Goal: Task Accomplishment & Management: Manage account settings

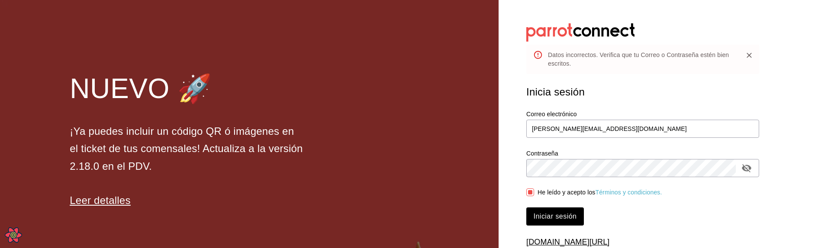
scroll to position [32, 0]
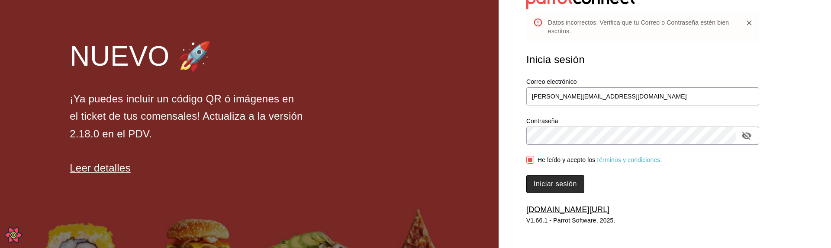
click at [558, 177] on button "Iniciar sesión" at bounding box center [555, 184] width 58 height 18
click at [632, 99] on input "leo@parrotsoftware.io" at bounding box center [642, 96] width 233 height 18
type input "leo@lol.com"
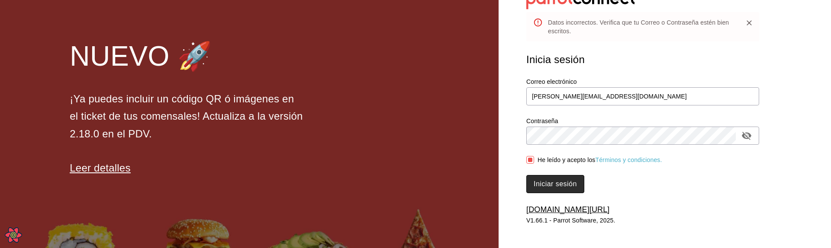
click at [556, 184] on button "Iniciar sesión" at bounding box center [555, 184] width 58 height 18
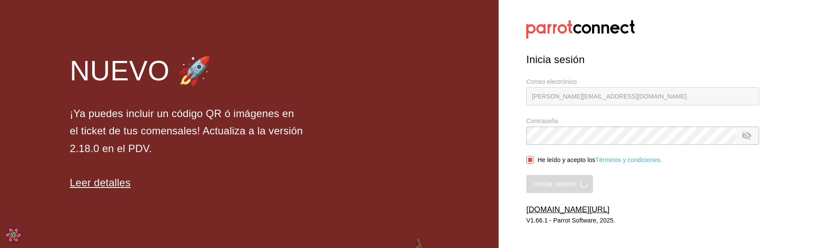
scroll to position [3, 0]
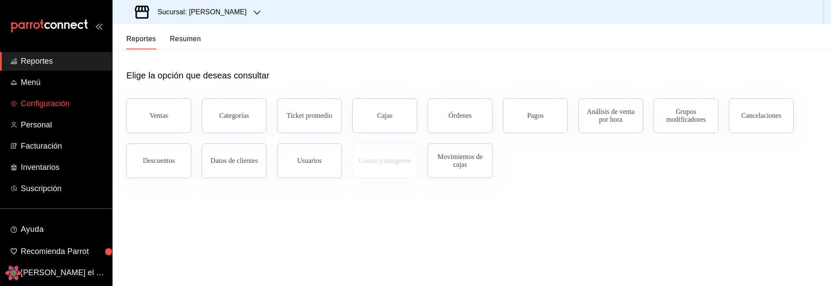
click at [58, 106] on span "Configuración" at bounding box center [63, 104] width 84 height 12
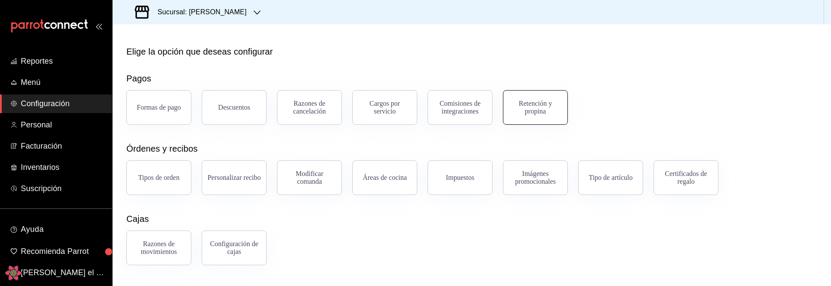
click at [525, 116] on button "Retención y propina" at bounding box center [535, 107] width 65 height 35
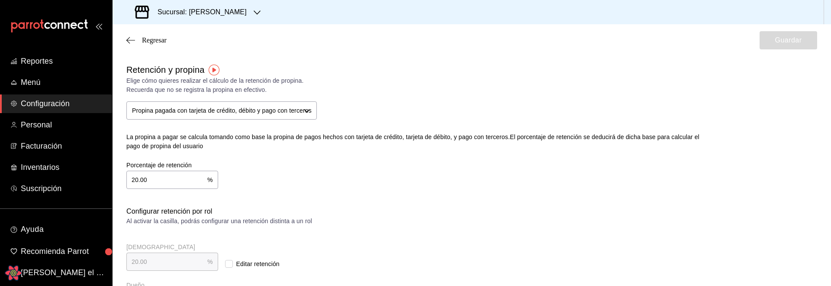
checkbox input "true"
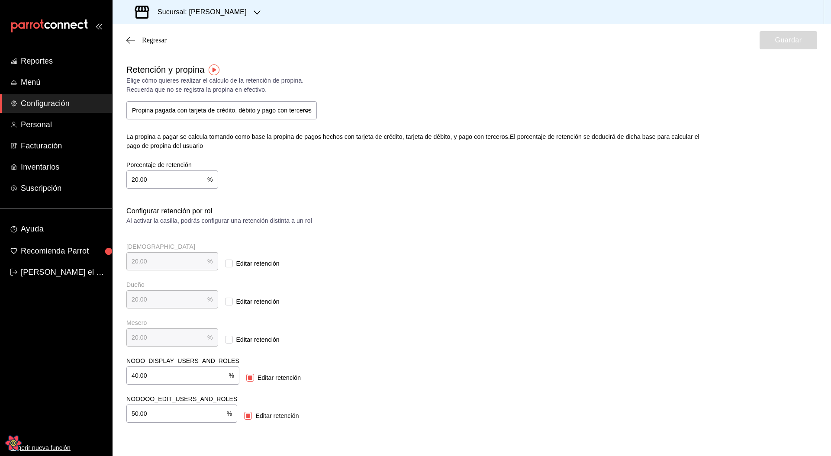
click at [344, 193] on div "Retención y propina Elige cómo quieres realizar el cálculo de la retención de p…" at bounding box center [471, 134] width 691 height 143
click at [174, 41] on div "Regresar Guardar" at bounding box center [472, 40] width 718 height 32
click at [155, 41] on span "Regresar" at bounding box center [154, 40] width 25 height 8
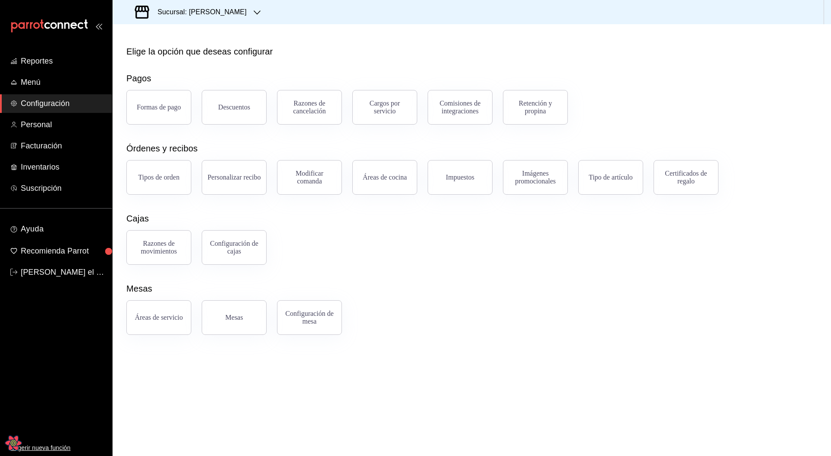
click at [521, 238] on div "Razones de movimientos Configuración de cajas" at bounding box center [466, 242] width 701 height 45
click at [57, 127] on span "Personal" at bounding box center [63, 125] width 84 height 12
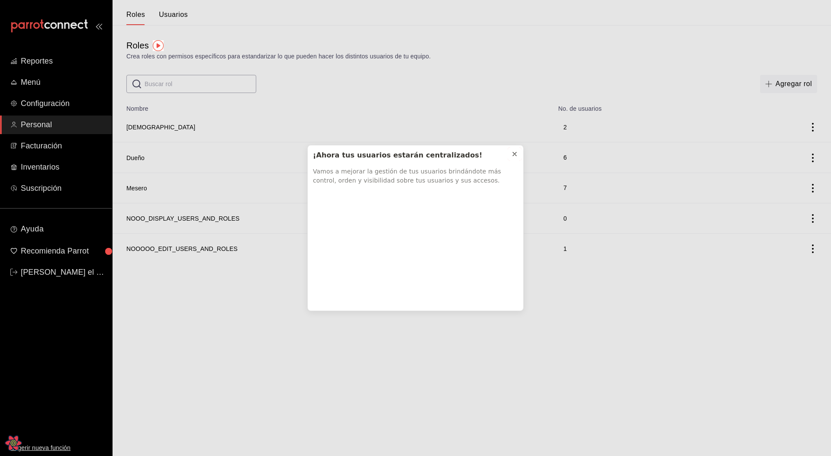
click at [515, 154] on icon at bounding box center [514, 154] width 7 height 7
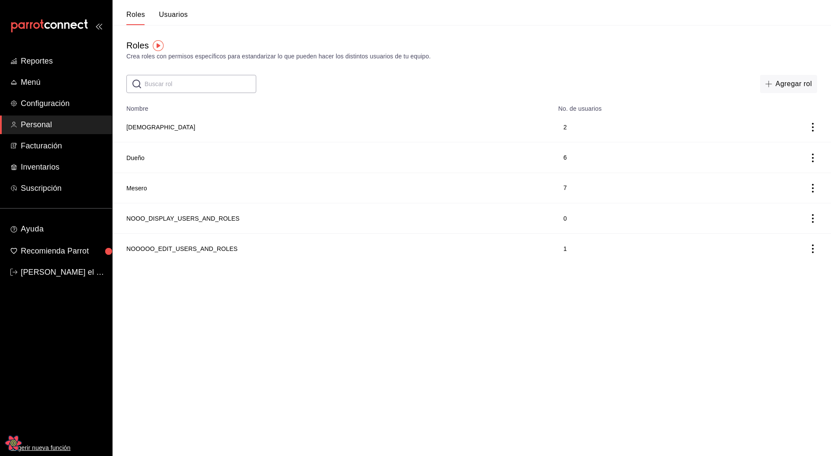
click at [323, 92] on div "​ ​ Agregar rol" at bounding box center [472, 84] width 718 height 18
click at [174, 16] on button "Usuarios" at bounding box center [173, 17] width 29 height 15
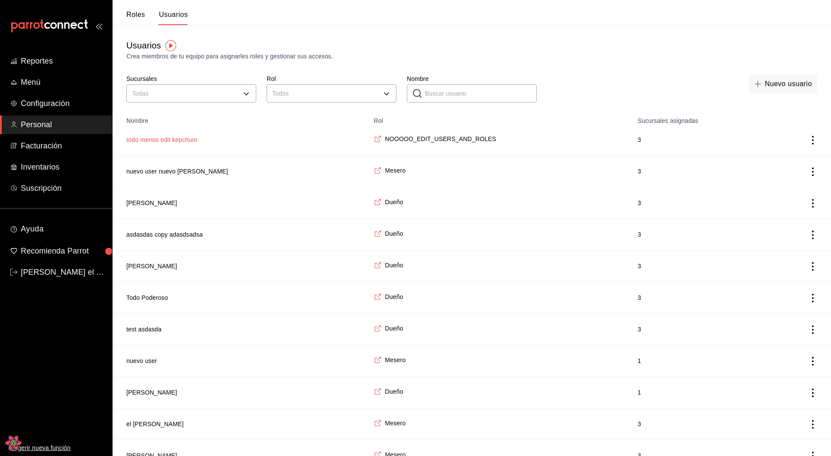
click at [177, 141] on button "todo menos edit kepchum" at bounding box center [161, 139] width 71 height 9
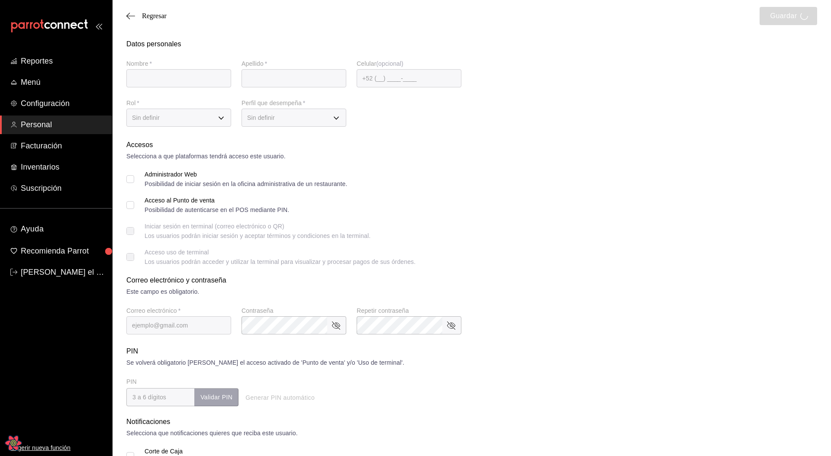
type input "todo menos edit"
type input "kepchum"
checkbox input "true"
type input "noedit@leo.com"
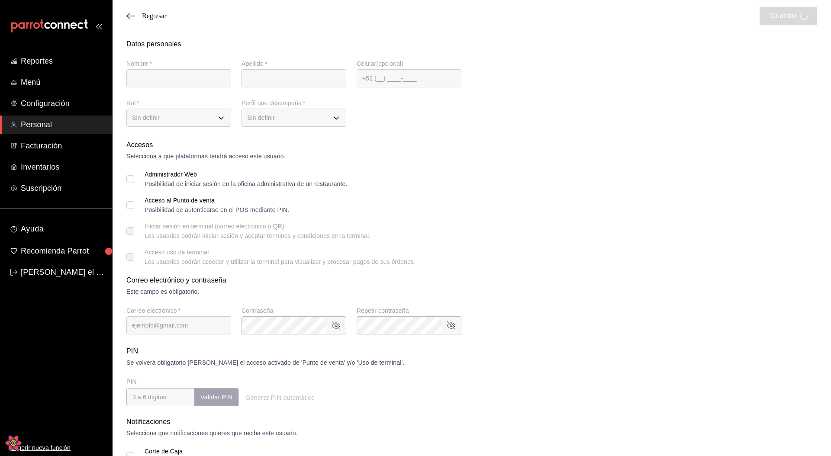
type input "8187"
checkbox input "true"
type input "3e234a0e-b3c7-4168-92ca-5254f17de55d"
type input "WAITER"
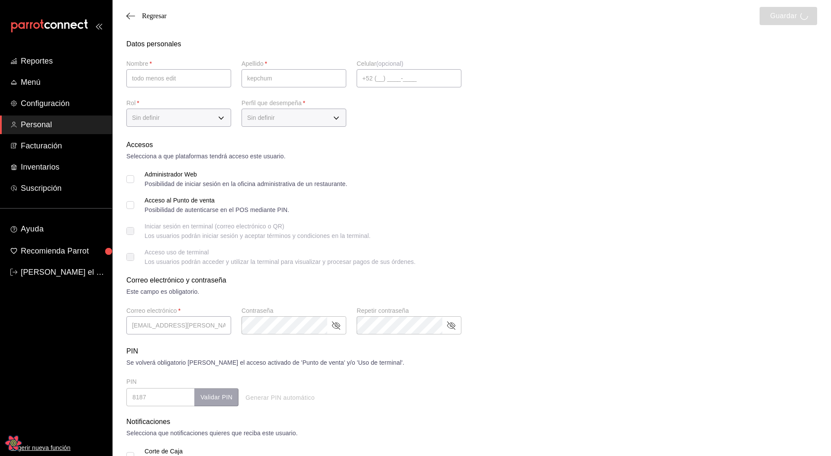
checkbox input "true"
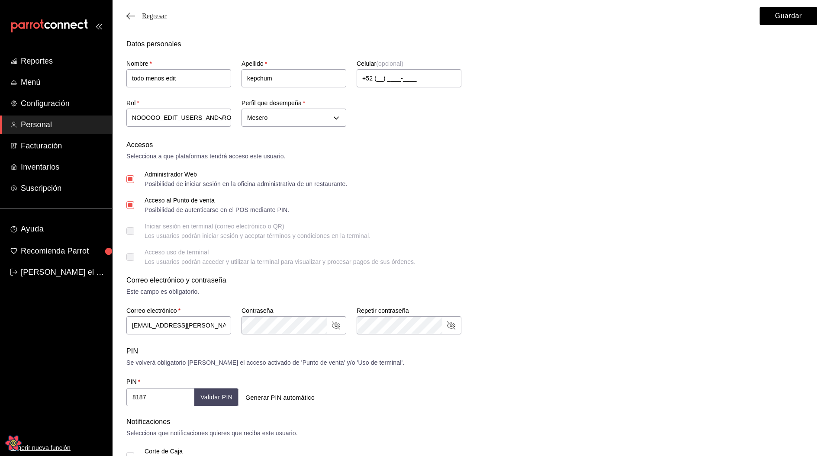
click at [163, 13] on span "Regresar" at bounding box center [154, 16] width 25 height 8
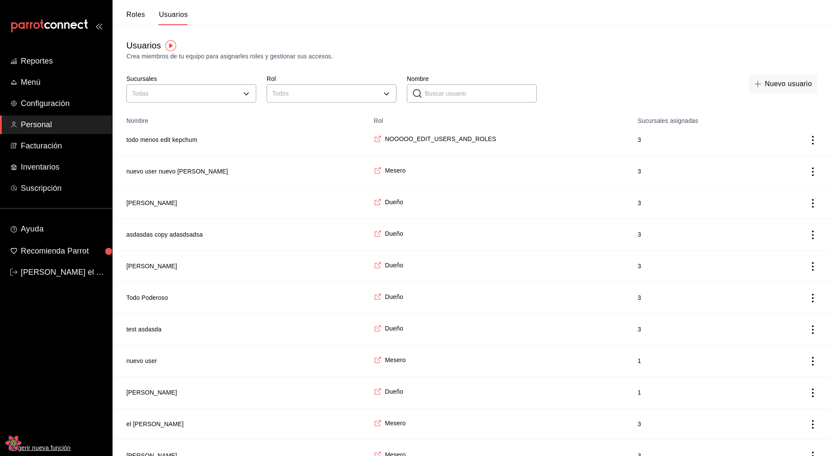
click at [735, 141] on span "3" at bounding box center [697, 139] width 120 height 9
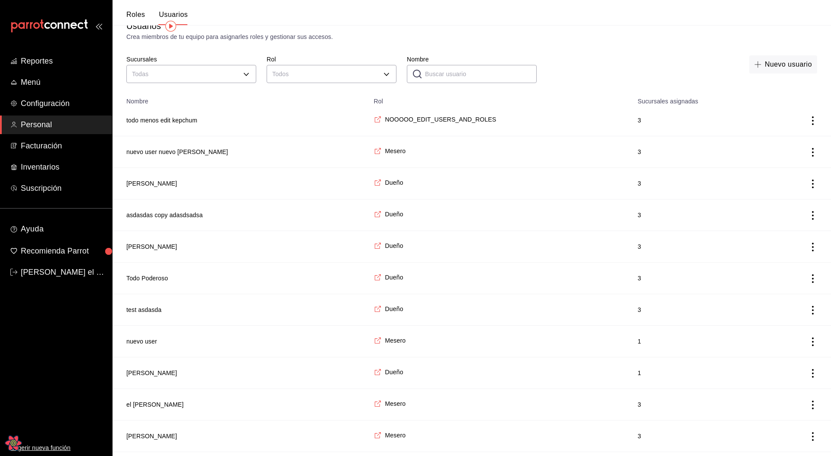
click at [811, 248] on icon "actions" at bounding box center [812, 247] width 9 height 9
click at [783, 248] on span "Eliminar" at bounding box center [781, 259] width 22 height 7
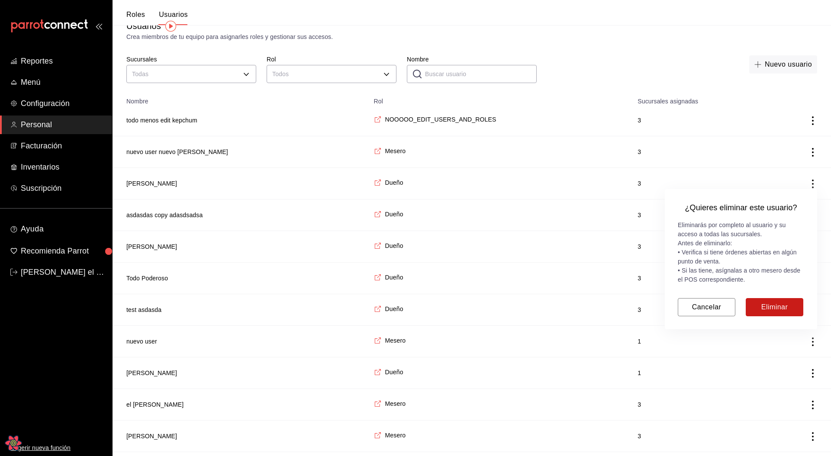
click at [777, 248] on button "Eliminar" at bounding box center [775, 307] width 58 height 18
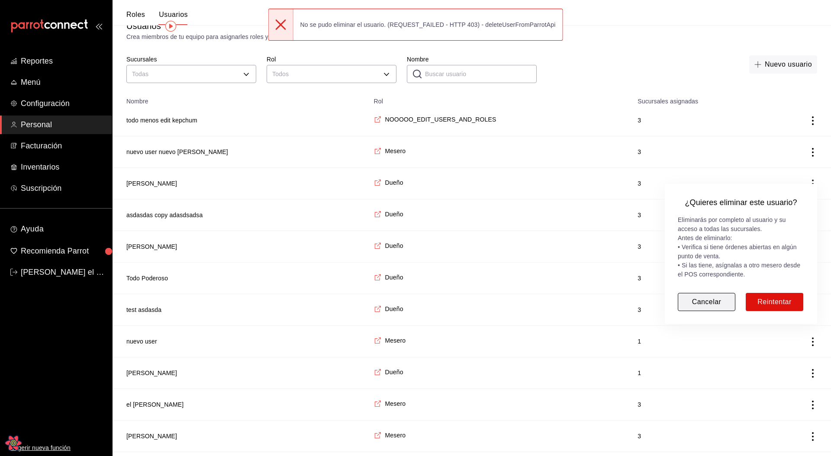
click at [712, 248] on button "Cancelar" at bounding box center [707, 302] width 58 height 18
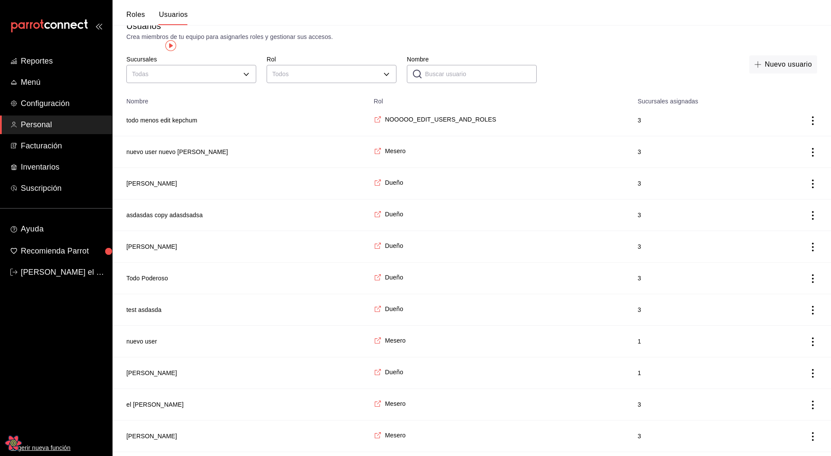
scroll to position [0, 0]
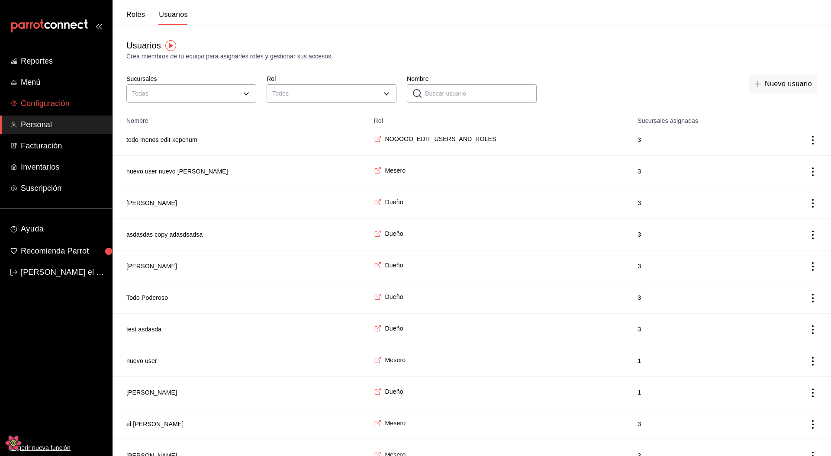
click at [62, 97] on link "Configuración" at bounding box center [56, 103] width 112 height 19
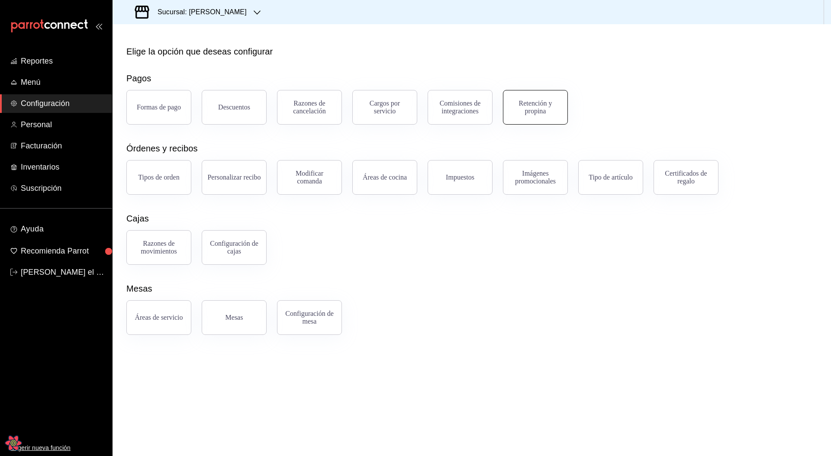
click at [533, 116] on button "Retención y propina" at bounding box center [535, 107] width 65 height 35
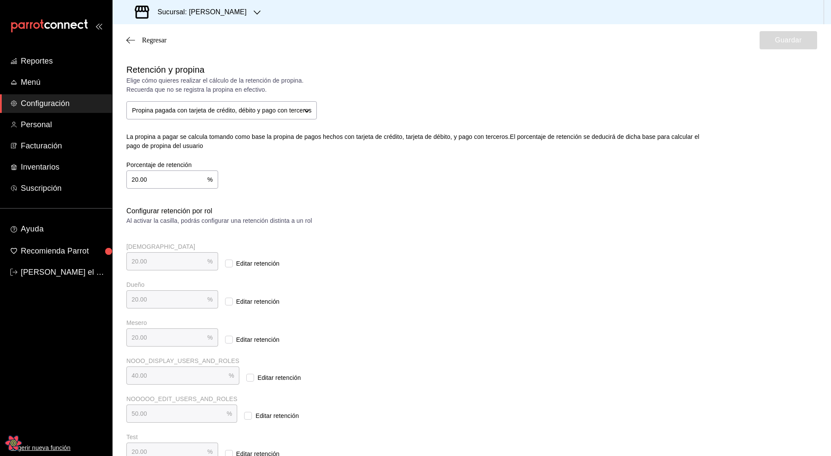
checkbox input "true"
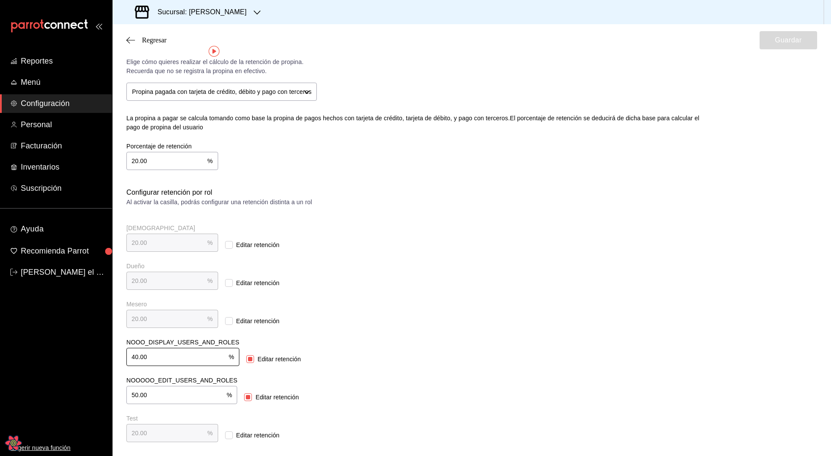
drag, startPoint x: 159, startPoint y: 349, endPoint x: 84, endPoint y: 356, distance: 75.2
click at [84, 248] on div "Reportes Menú Configuración Personal Facturación Inventarios Suscripción Ayuda …" at bounding box center [415, 228] width 831 height 456
click at [142, 248] on input "40.00" at bounding box center [177, 356] width 102 height 17
click at [155, 248] on input "40.00" at bounding box center [177, 356] width 102 height 17
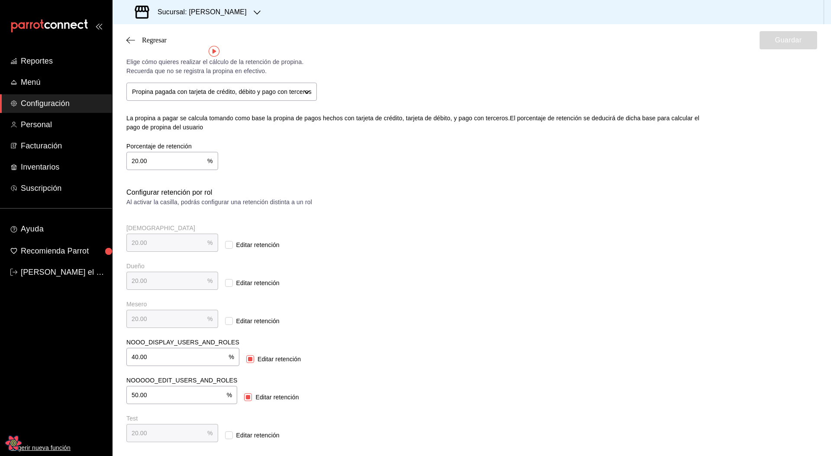
click at [154, 163] on input "20.00" at bounding box center [166, 160] width 81 height 17
type input "10.00"
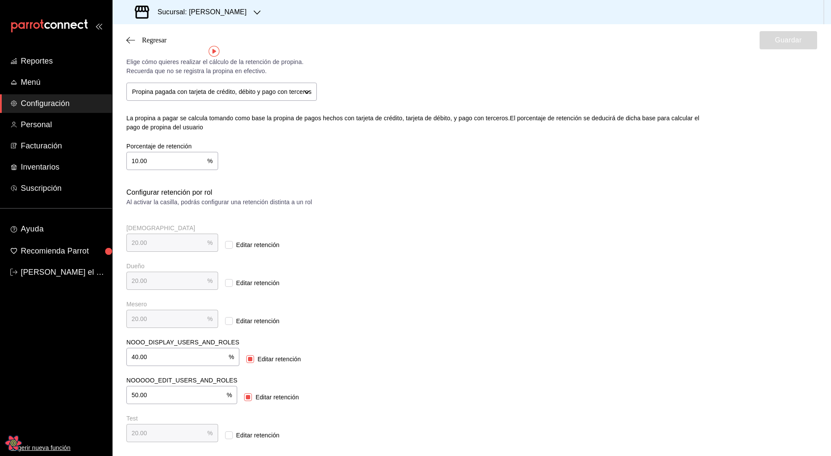
type input "10.00"
click at [402, 161] on div "Porcentaje de retención 10.00 % Porcentaje de retención" at bounding box center [407, 150] width 589 height 42
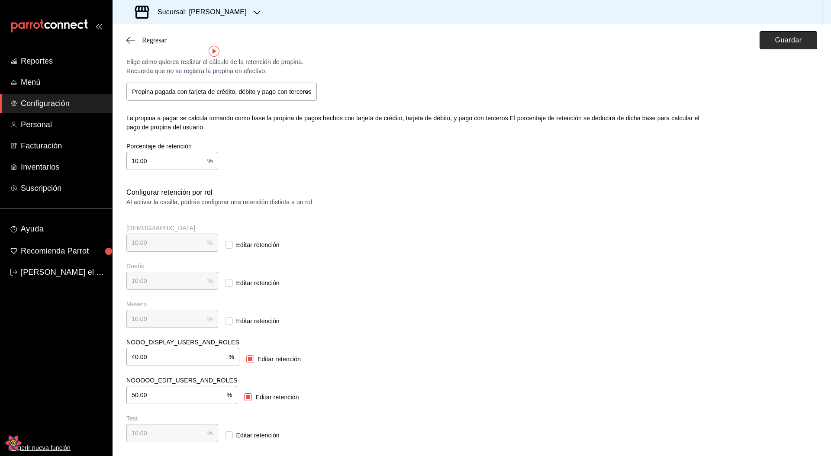
click at [785, 45] on button "Guardar" at bounding box center [789, 40] width 58 height 18
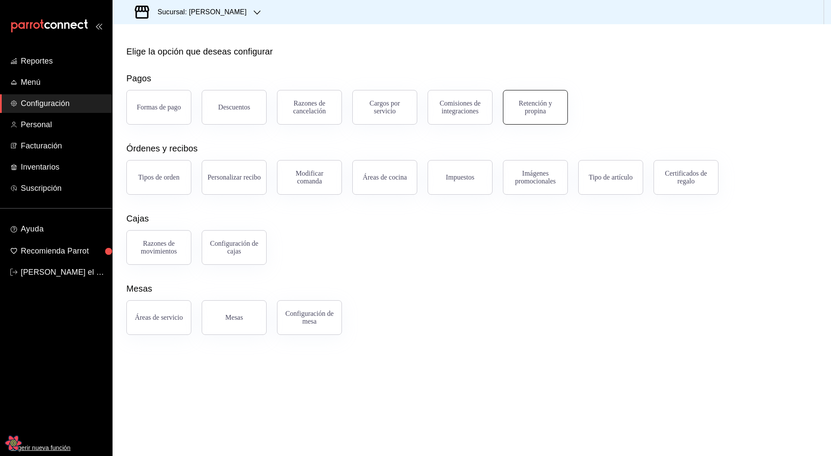
click at [537, 113] on div "Retención y propina" at bounding box center [535, 108] width 54 height 16
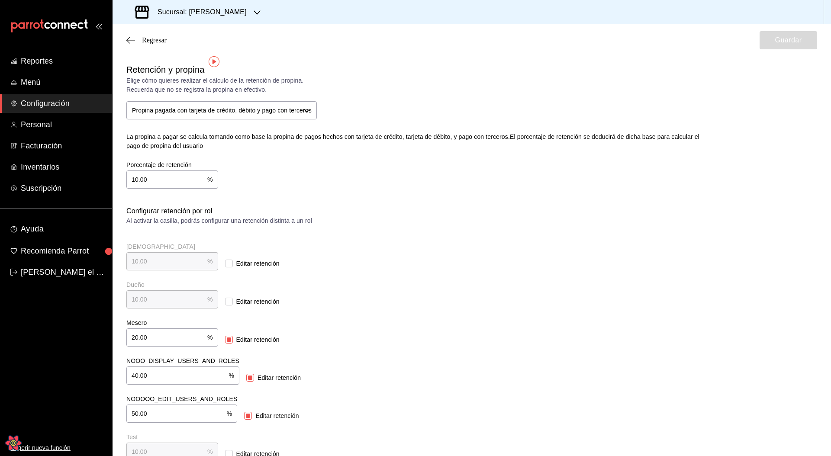
scroll to position [19, 0]
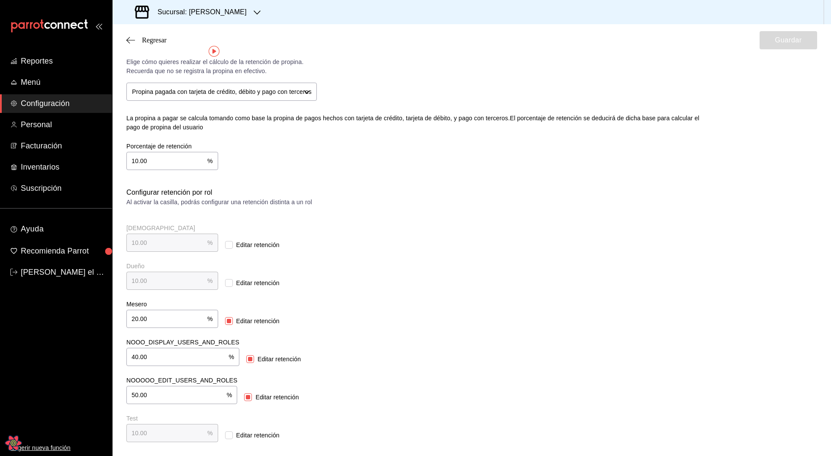
click at [174, 248] on input "20.00" at bounding box center [166, 318] width 81 height 17
type input "30.00"
click at [425, 248] on div "Dueño 10.00 % Dueño Editar retención" at bounding box center [292, 276] width 332 height 28
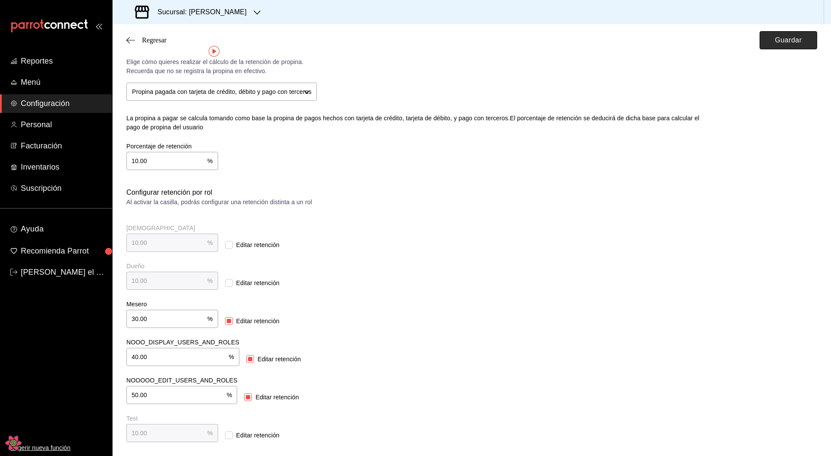
click at [802, 42] on button "Guardar" at bounding box center [789, 40] width 58 height 18
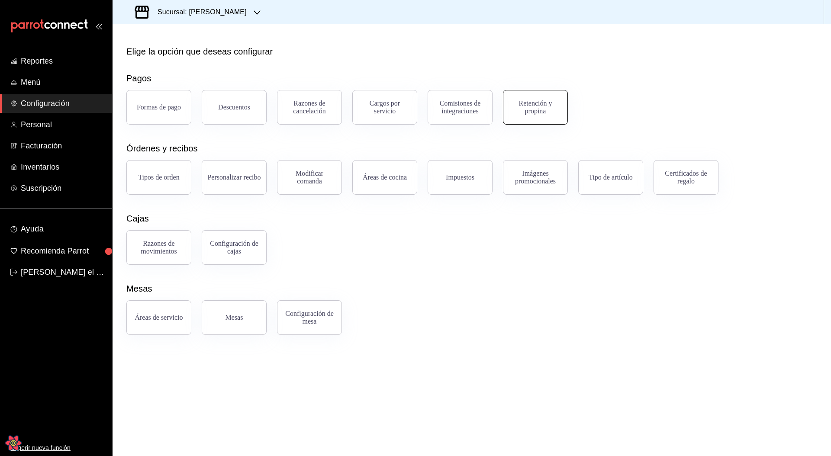
click at [550, 114] on div "Retención y propina" at bounding box center [535, 108] width 54 height 16
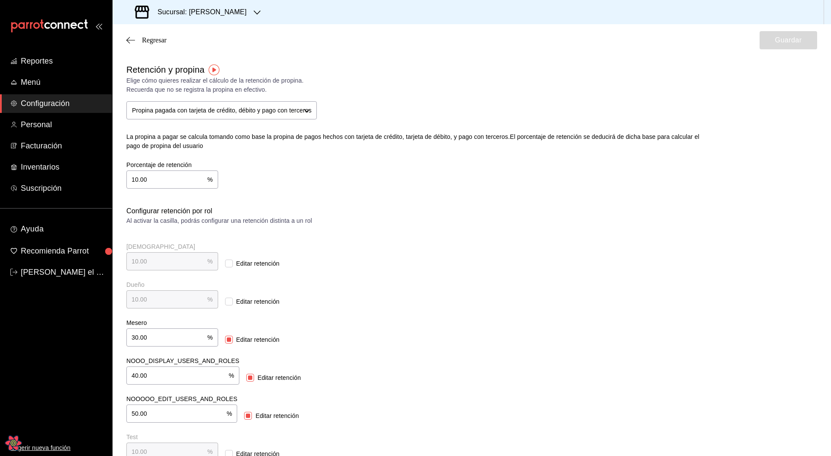
click at [225, 248] on input "Editar retención" at bounding box center [229, 340] width 8 height 8
checkbox input "false"
type input "10.00"
click at [775, 43] on button "Guardar" at bounding box center [789, 40] width 58 height 18
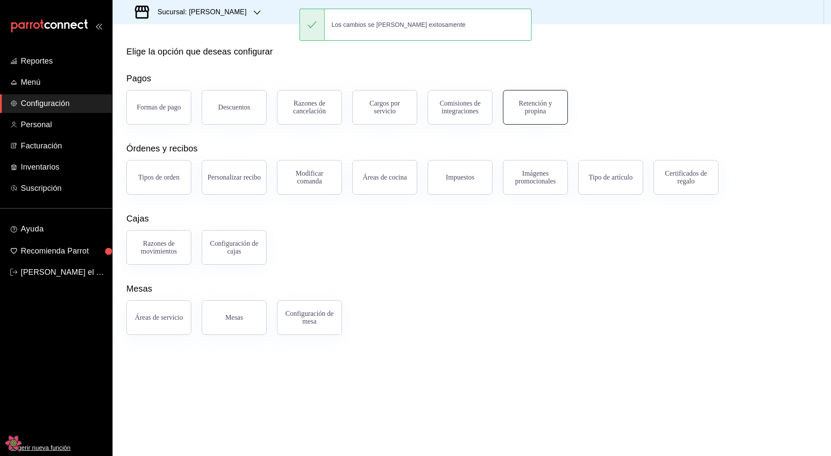
click at [543, 116] on button "Retención y propina" at bounding box center [535, 107] width 65 height 35
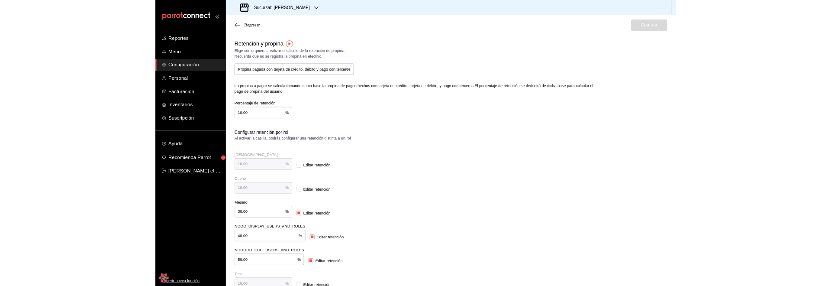
scroll to position [19, 0]
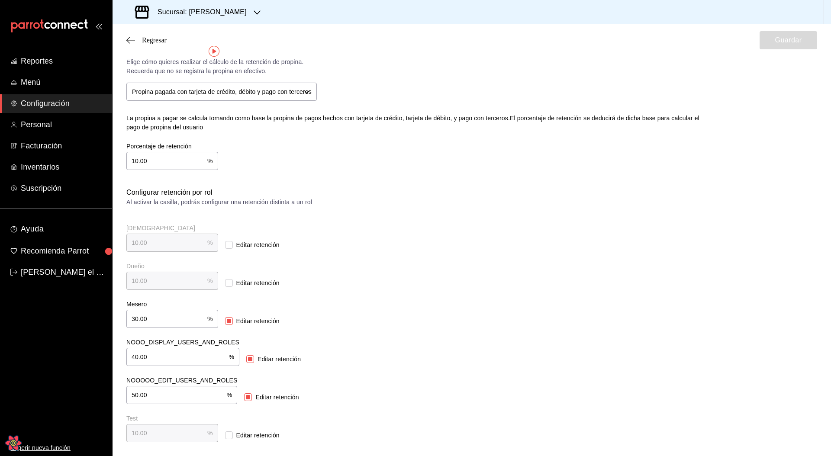
click at [225, 248] on input "Editar retención" at bounding box center [229, 321] width 8 height 8
checkbox input "false"
type input "10.00"
click at [639, 248] on div "Retención y propina Elige cómo quieres realizar el cálculo de la retención de p…" at bounding box center [471, 244] width 691 height 398
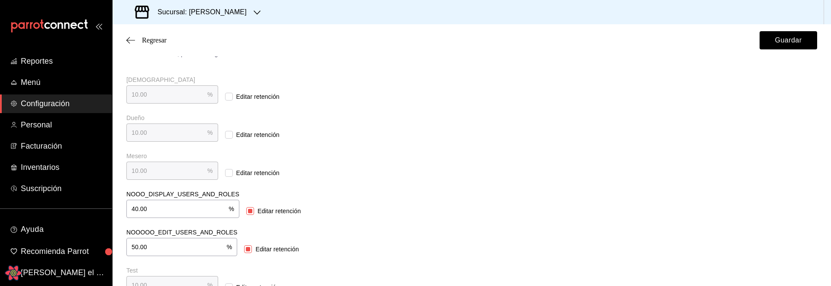
scroll to position [189, 0]
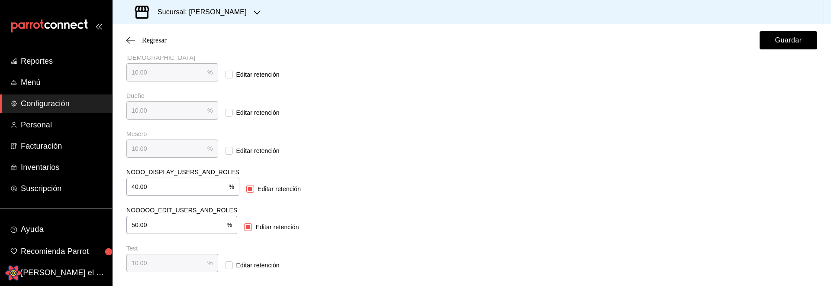
click at [537, 174] on div "Retención y propina Elige cómo quieres realizar el cálculo de la retención de p…" at bounding box center [471, 73] width 691 height 398
click at [768, 48] on button "Guardar" at bounding box center [789, 40] width 58 height 18
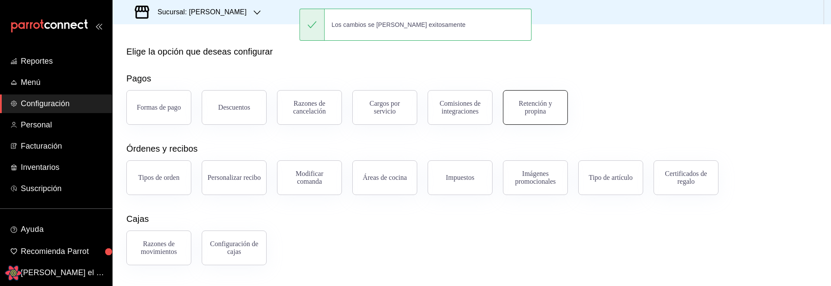
click at [525, 103] on div "Retención y propina" at bounding box center [535, 108] width 54 height 16
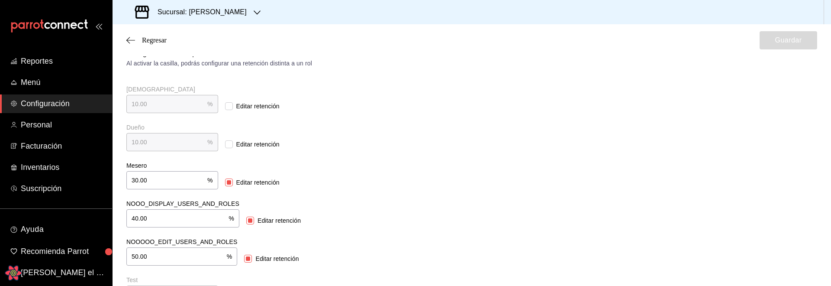
scroll to position [189, 0]
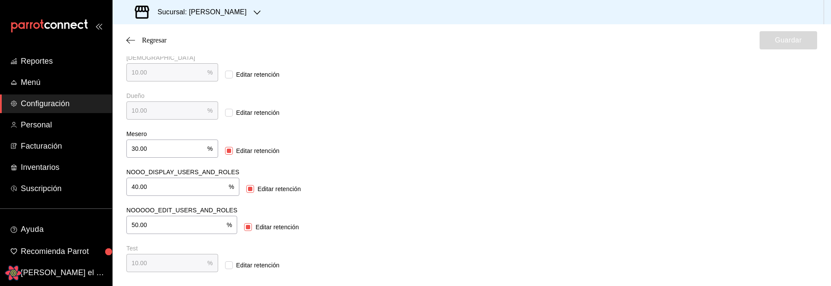
click at [233, 149] on span "Editar retención" at bounding box center [256, 150] width 47 height 9
click at [232, 149] on input "Editar retención" at bounding box center [229, 151] width 8 height 8
checkbox input "false"
type input "10.00"
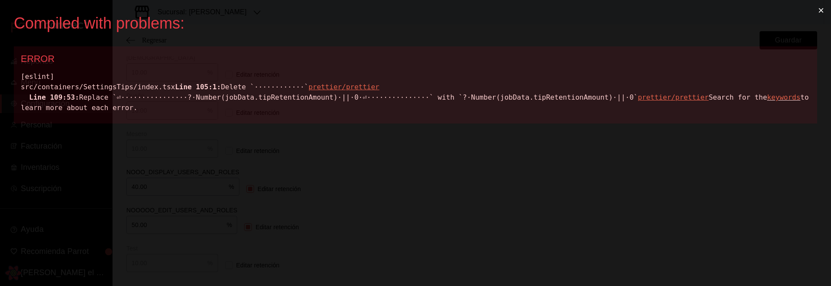
scroll to position [0, 0]
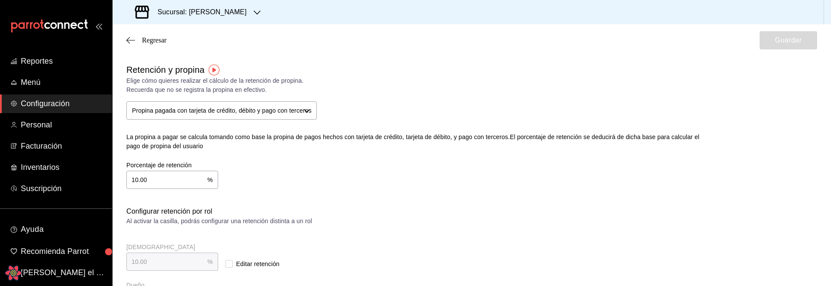
checkbox input "true"
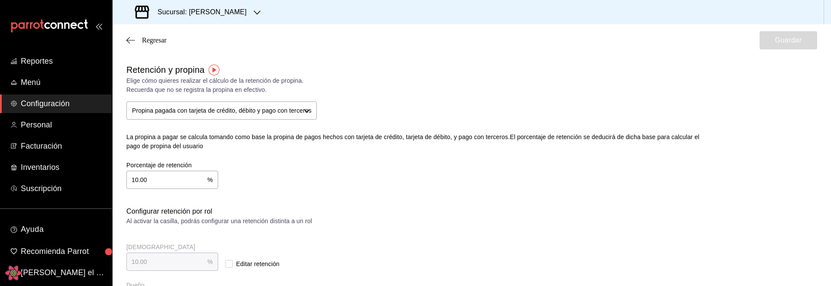
checkbox input "true"
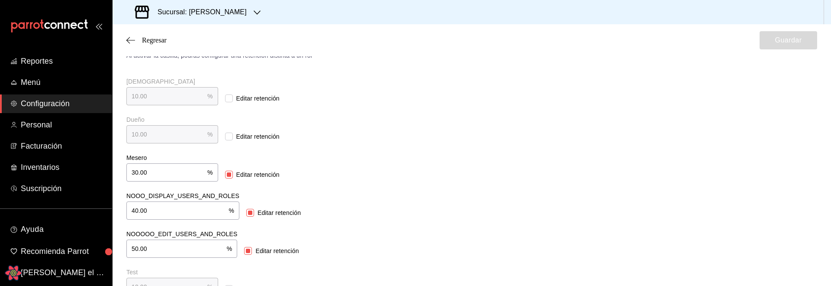
scroll to position [189, 0]
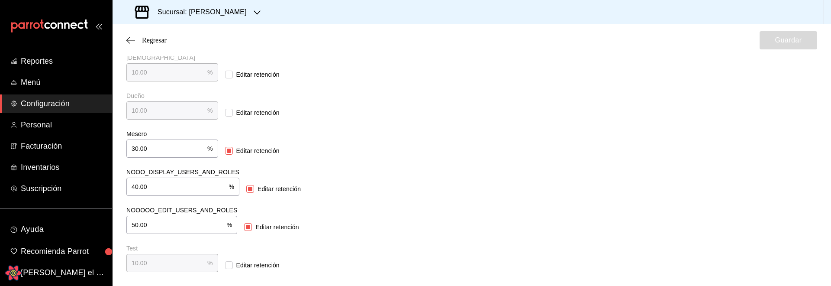
click at [225, 152] on input "Editar retención" at bounding box center [229, 151] width 8 height 8
checkbox input "false"
type input "10.00"
click at [679, 148] on div "Retención y propina Elige cómo quieres realizar el cálculo de la retención de p…" at bounding box center [471, 73] width 691 height 398
click at [776, 46] on button "Guardar" at bounding box center [789, 40] width 58 height 18
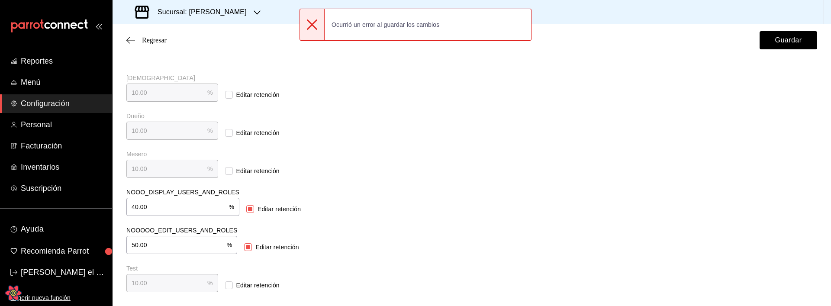
scroll to position [169, 0]
click at [625, 248] on div "Retención y propina Elige cómo quieres realizar el cálculo de la retención de p…" at bounding box center [471, 93] width 691 height 398
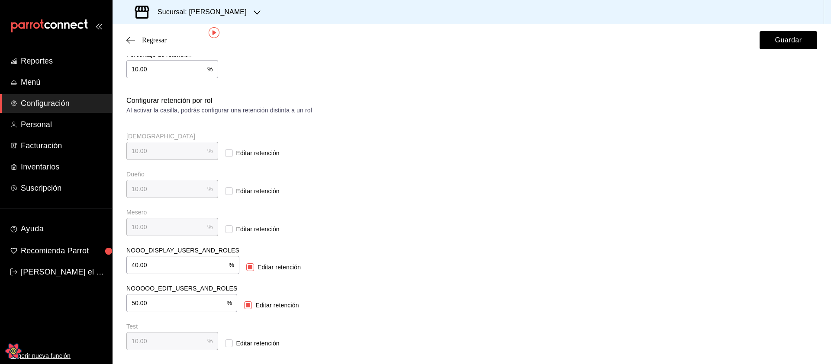
scroll to position [0, 0]
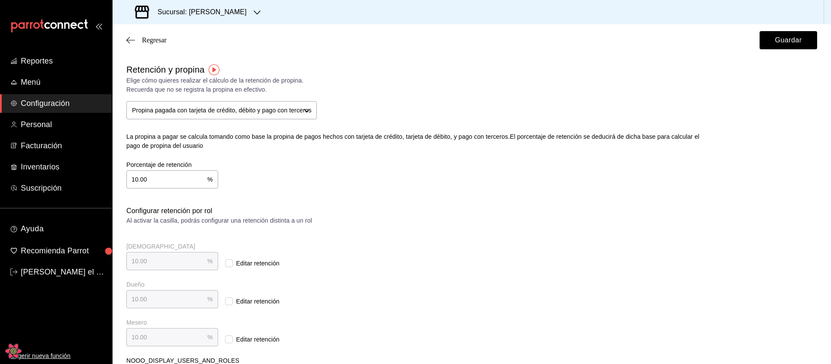
click at [155, 45] on div "Regresar Guardar" at bounding box center [472, 40] width 718 height 32
click at [157, 42] on span "Regresar" at bounding box center [154, 40] width 25 height 8
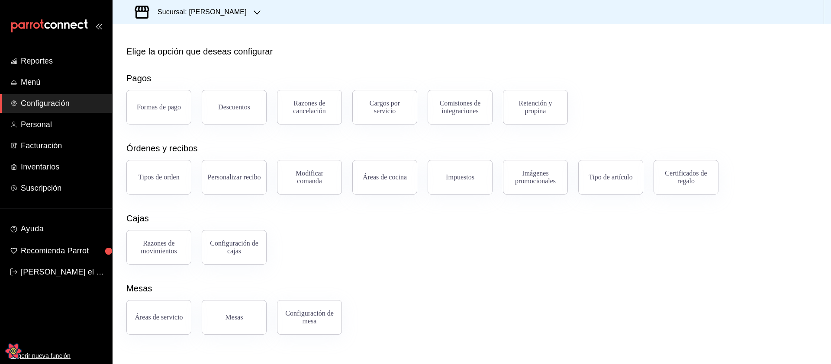
click at [367, 243] on div "Razones de movimientos Configuración de cajas" at bounding box center [466, 242] width 701 height 45
click at [55, 248] on span "Recomienda Parrot" at bounding box center [63, 251] width 84 height 12
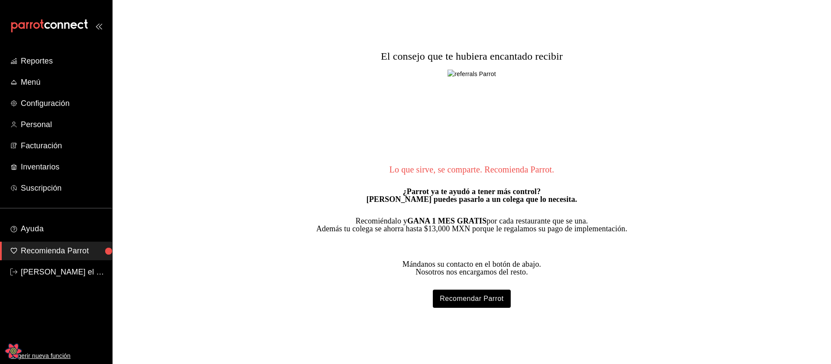
click at [620, 248] on div "El consejo que te hubiera encantado recibir Lo que sirve, se comparte. Recomien…" at bounding box center [472, 182] width 328 height 364
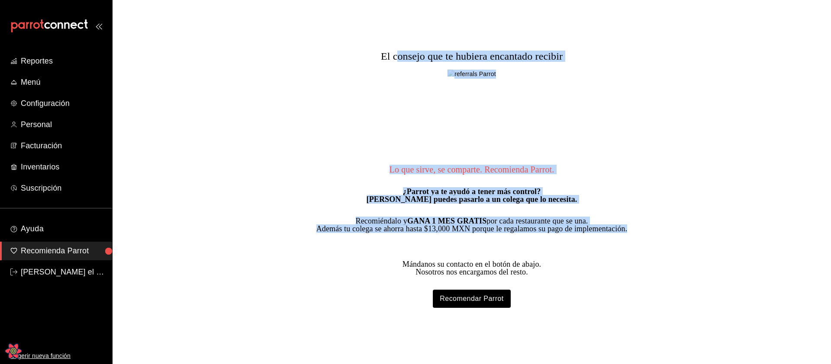
drag, startPoint x: 541, startPoint y: 252, endPoint x: 384, endPoint y: 51, distance: 255.6
click at [384, 51] on div "El consejo que te hubiera encantado recibir Lo que sirve, se comparte. Recomien…" at bounding box center [472, 182] width 328 height 364
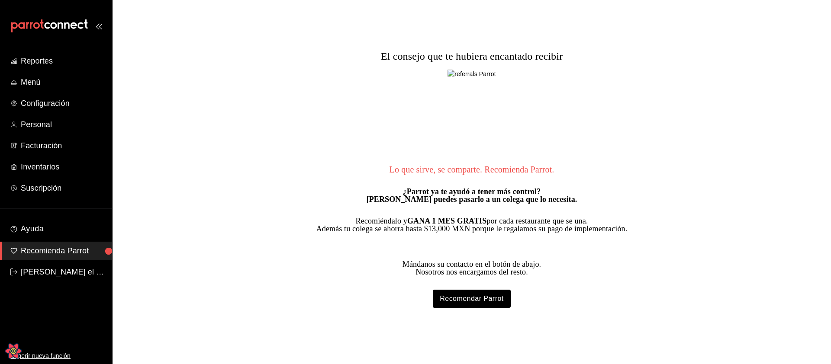
click at [308, 68] on div "El consejo que te hubiera encantado recibir Lo que sirve, se comparte. Recomien…" at bounding box center [472, 182] width 328 height 364
click at [27, 74] on link "Menú" at bounding box center [56, 82] width 112 height 19
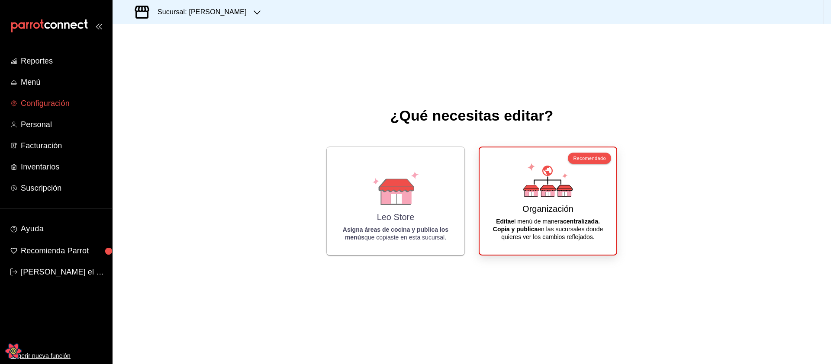
click at [42, 102] on span "Configuración" at bounding box center [63, 104] width 84 height 12
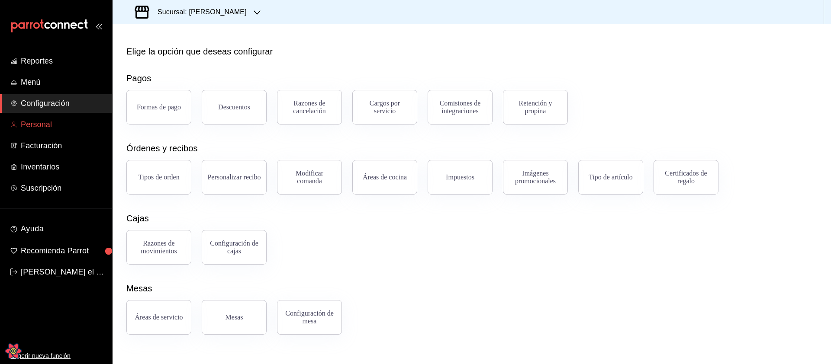
click at [42, 119] on span "Personal" at bounding box center [63, 125] width 84 height 12
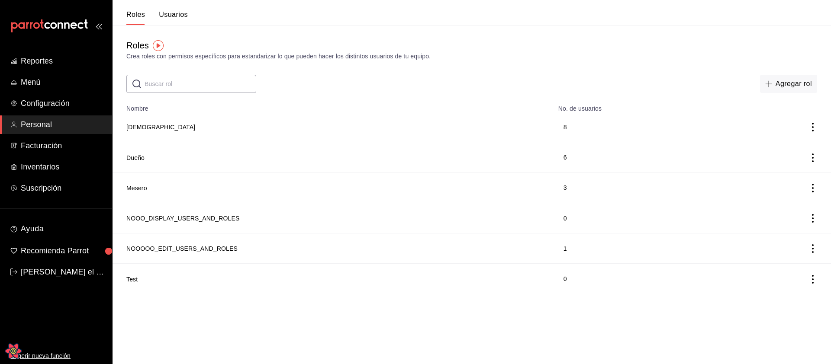
drag, startPoint x: 290, startPoint y: 132, endPoint x: 254, endPoint y: 134, distance: 36.0
click at [290, 132] on td "[DEMOGRAPHIC_DATA]" at bounding box center [333, 127] width 441 height 30
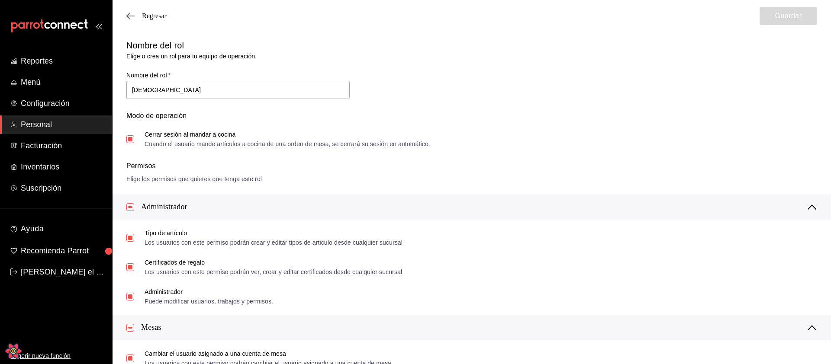
click at [166, 21] on div "Regresar Guardar" at bounding box center [472, 16] width 718 height 32
click at [164, 16] on span "Regresar" at bounding box center [154, 16] width 25 height 8
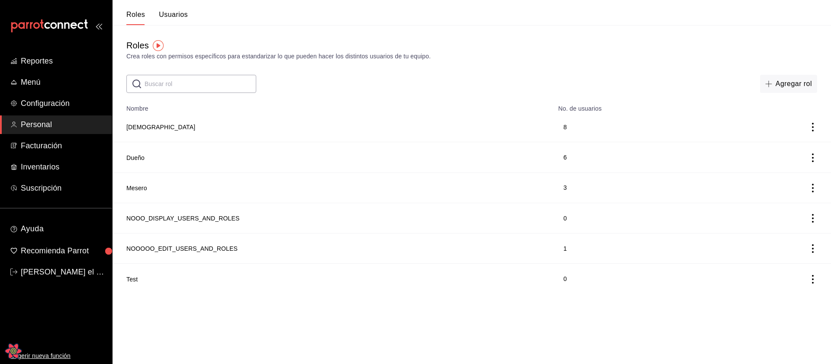
click at [183, 19] on button "Usuarios" at bounding box center [173, 17] width 29 height 15
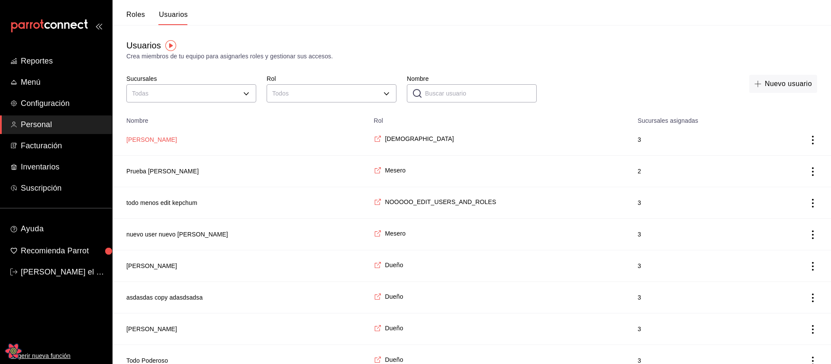
click at [160, 142] on button "[PERSON_NAME]" at bounding box center [151, 139] width 51 height 9
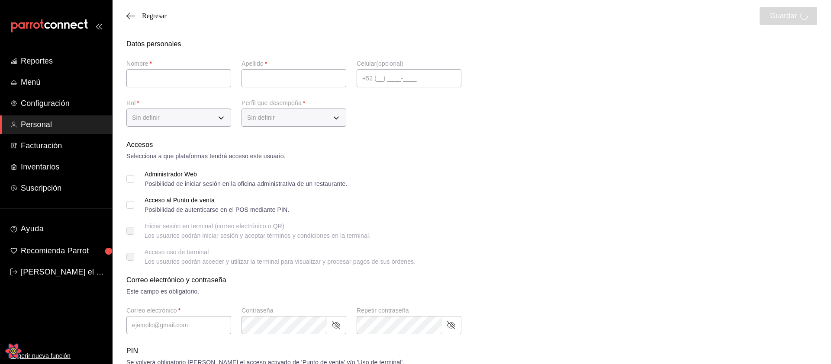
type input "Luis"
type input "pruebados"
checkbox input "true"
type input "luis@prueba.com"
checkbox input "true"
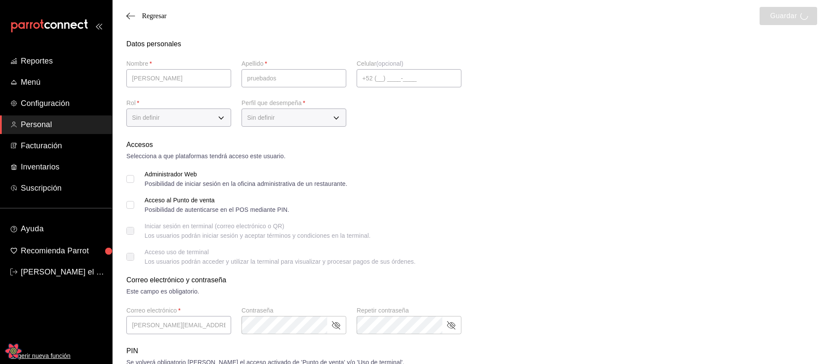
type input "c66c1780-f84f-4104-8235-85c408f99b03"
type input "CHEF"
checkbox input "true"
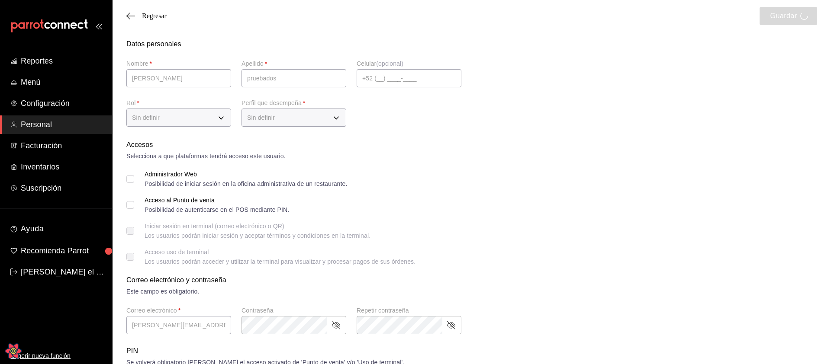
checkbox input "true"
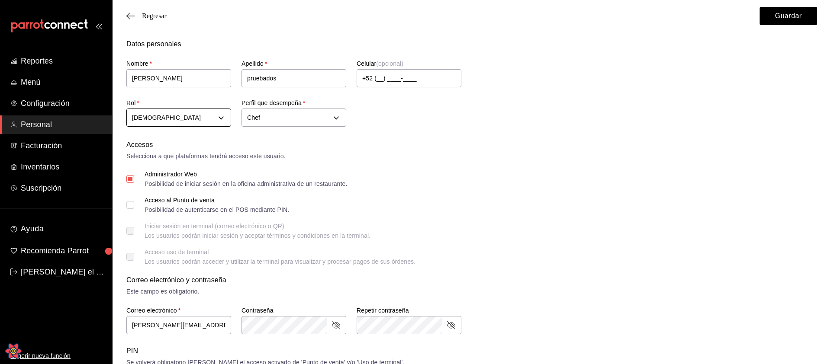
click at [209, 126] on body "Reportes Menú Configuración Personal Facturación Inventarios Suscripción Ayuda …" at bounding box center [415, 325] width 831 height 651
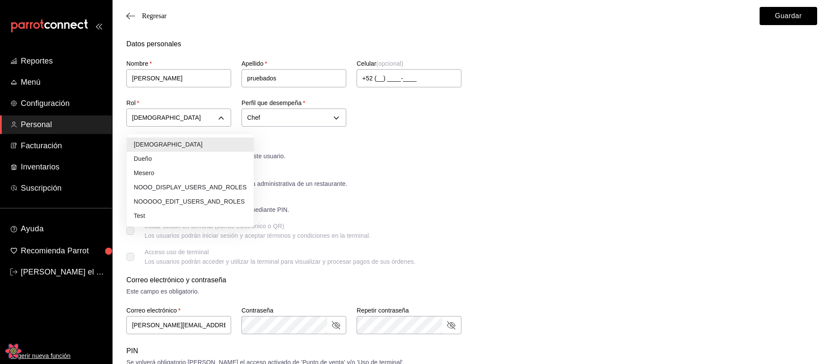
click at [173, 162] on li "Dueño" at bounding box center [190, 159] width 127 height 14
type input "a1f3f69a-3465-4f19-a730-246ddc5a1ebb"
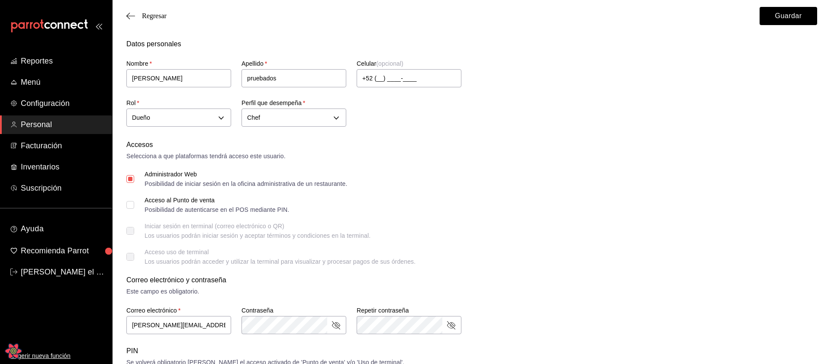
click at [480, 132] on form "Datos personales Nombre   * Luis Apellido   * pruebados Celular (opcional) +52 …" at bounding box center [471, 333] width 691 height 588
click at [770, 18] on button "Guardar" at bounding box center [789, 16] width 58 height 18
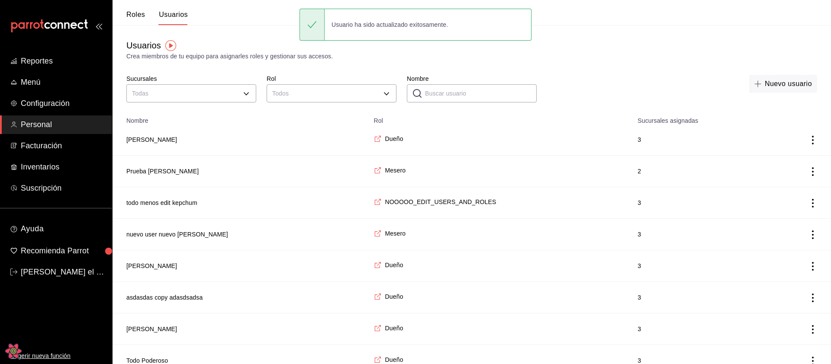
click at [135, 12] on button "Roles" at bounding box center [135, 17] width 19 height 15
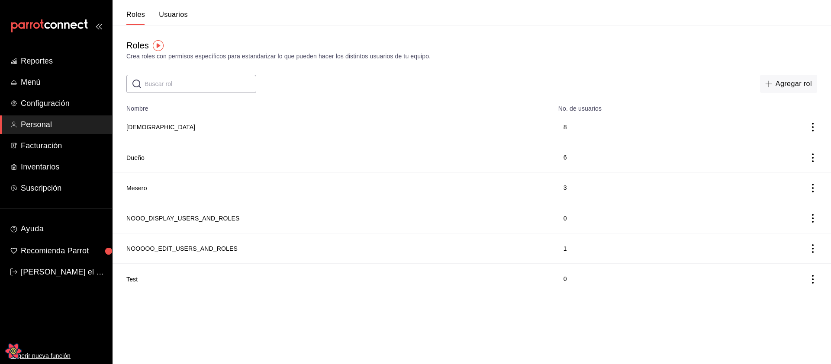
click at [183, 17] on button "Usuarios" at bounding box center [173, 17] width 29 height 15
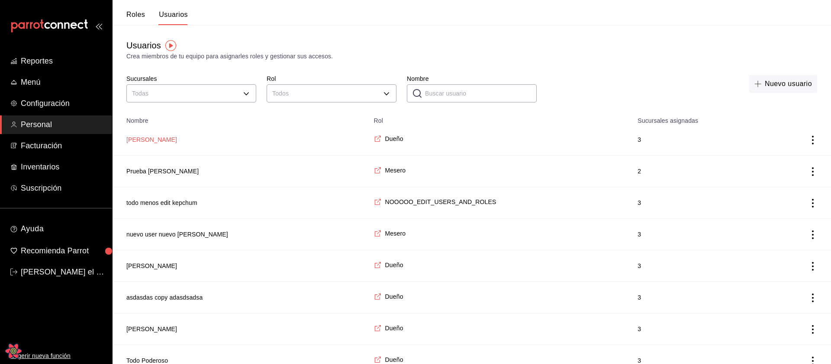
click at [157, 137] on button "[PERSON_NAME]" at bounding box center [151, 139] width 51 height 9
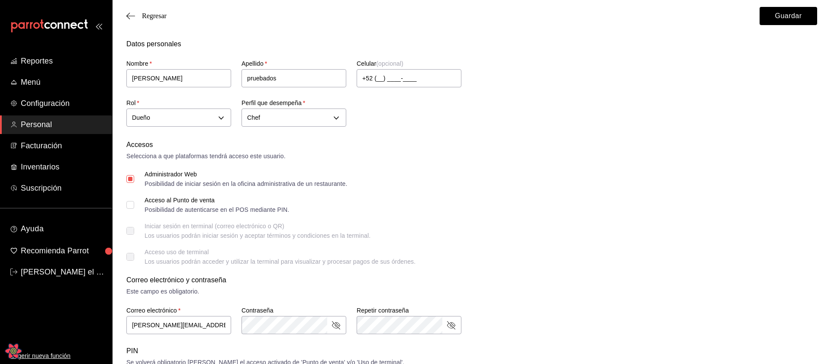
click at [367, 164] on div "Accesos Selecciona a que plataformas tendrá acceso este usuario. Administrador …" at bounding box center [471, 202] width 691 height 125
type input "[PERSON_NAME]"
type input "pruebados"
checkbox input "true"
type input "[PERSON_NAME][EMAIL_ADDRESS][DOMAIN_NAME]"
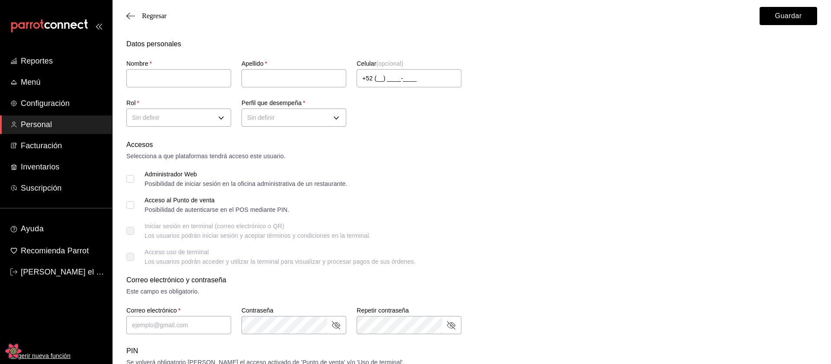
checkbox input "true"
type input "a1f3f69a-3465-4f19-a730-246ddc5a1ebb"
type input "CHEF"
checkbox input "true"
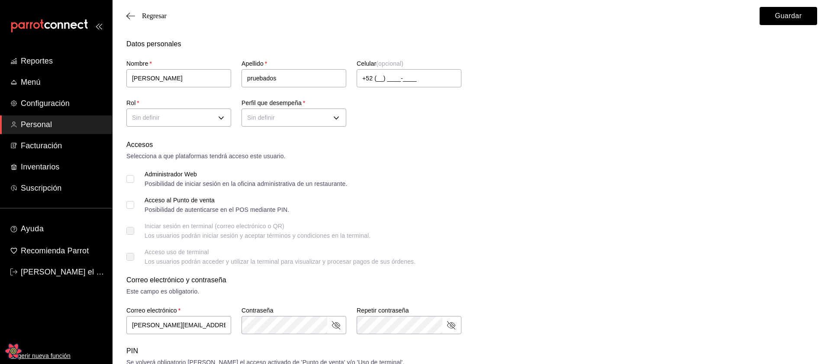
checkbox input "true"
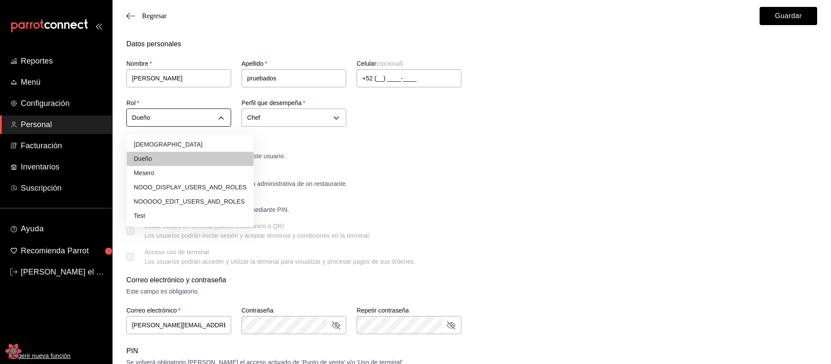
click at [185, 124] on body "Reportes Menú Configuración Personal Facturación Inventarios Suscripción Ayuda …" at bounding box center [415, 325] width 831 height 651
click at [188, 203] on li "NOOOOO_EDIT_USERS_AND_ROLES" at bounding box center [190, 202] width 127 height 14
type input "3e234a0e-b3c7-4168-92ca-5254f17de55d"
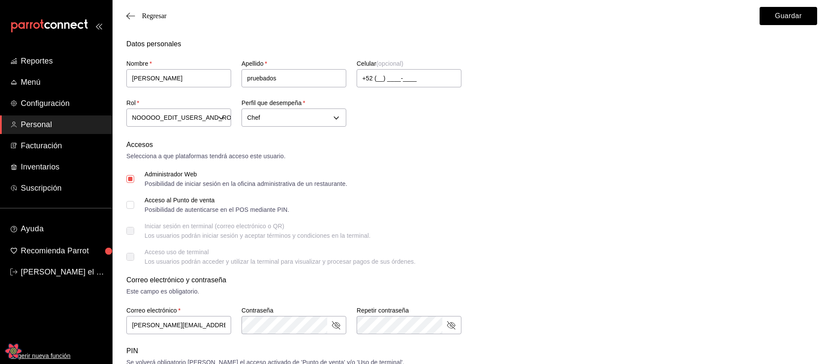
click at [483, 134] on form "Datos personales Nombre   * Luis Apellido   * pruebados Celular (opcional) +52 …" at bounding box center [471, 333] width 691 height 588
click at [787, 20] on button "Guardar" at bounding box center [789, 16] width 58 height 18
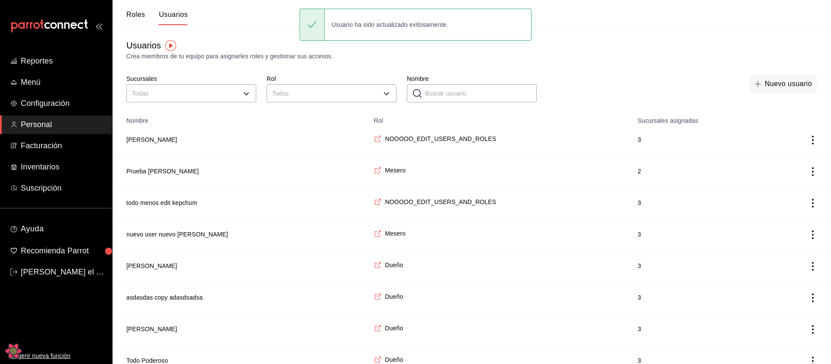
click at [257, 48] on div "Usuarios Crea miembros de tu equipo para asignarles roles y gestionar sus acces…" at bounding box center [472, 50] width 718 height 22
click at [141, 16] on button "Roles" at bounding box center [135, 17] width 19 height 15
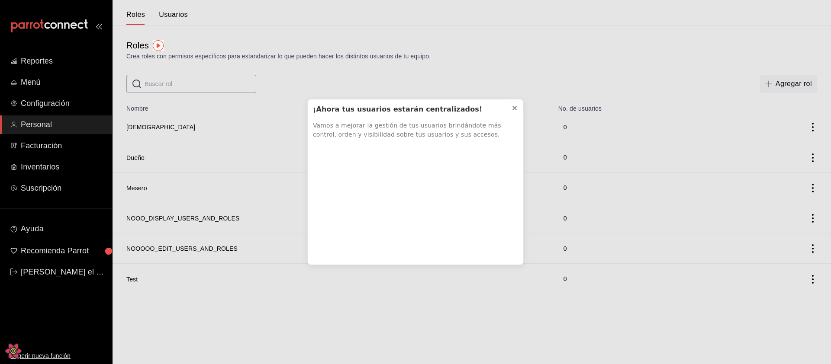
click at [518, 105] on button at bounding box center [515, 108] width 14 height 14
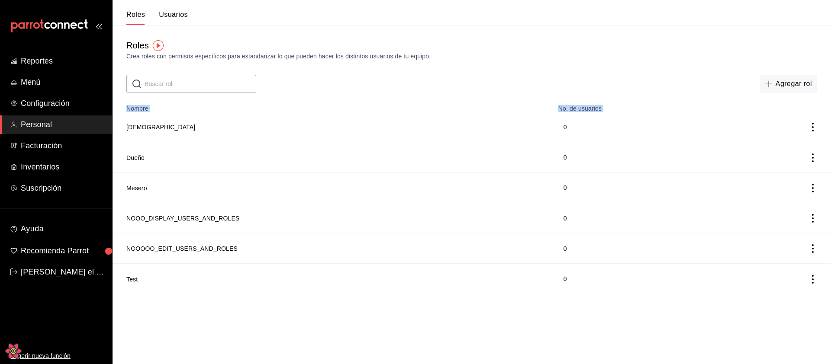
drag, startPoint x: 158, startPoint y: 295, endPoint x: 124, endPoint y: 123, distance: 175.3
click at [124, 123] on html "Reportes Menú Configuración Personal Facturación Inventarios Suscripción Ayuda …" at bounding box center [415, 147] width 831 height 294
click at [123, 120] on td "[DEMOGRAPHIC_DATA]" at bounding box center [333, 127] width 441 height 30
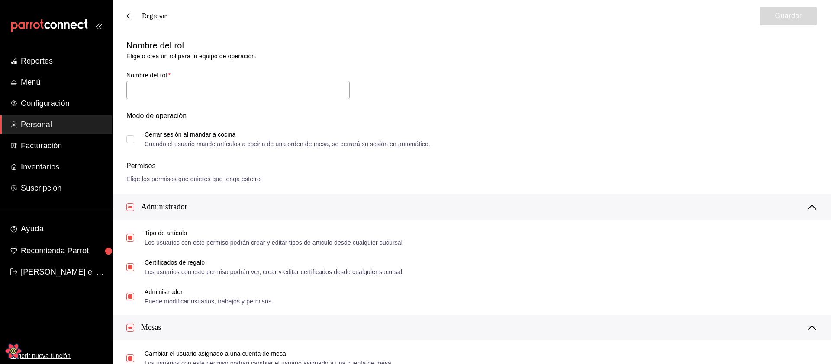
type input "[DEMOGRAPHIC_DATA]"
checkbox input "true"
click at [147, 13] on span "Regresar" at bounding box center [154, 16] width 25 height 8
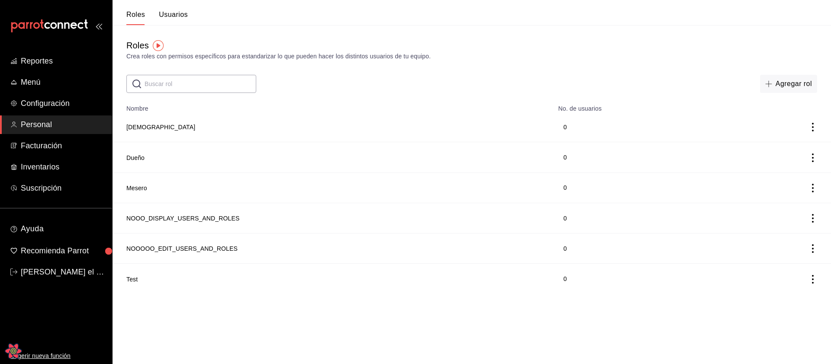
click at [172, 13] on button "Usuarios" at bounding box center [173, 17] width 29 height 15
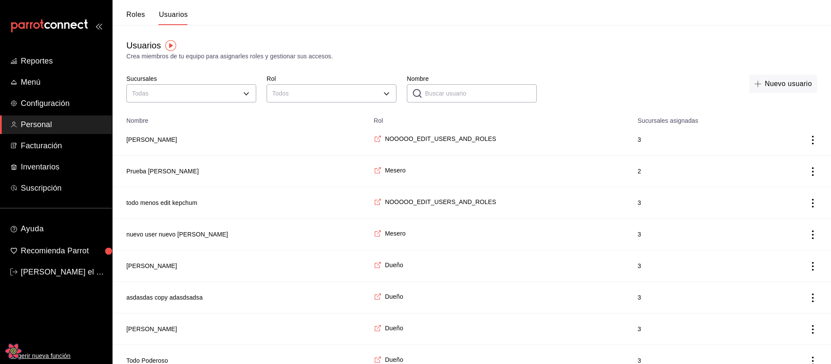
click at [135, 16] on button "Roles" at bounding box center [135, 17] width 19 height 15
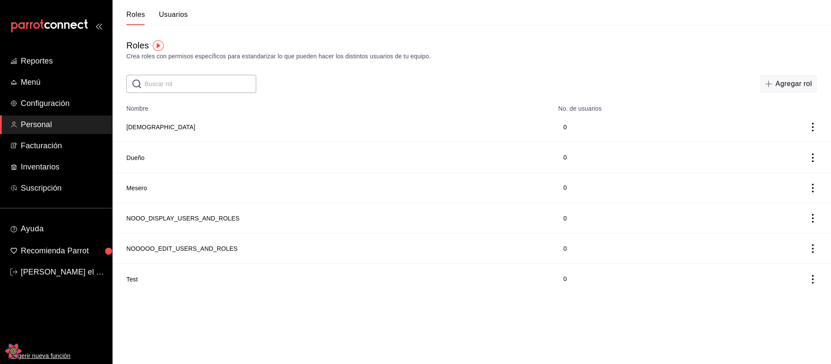
click at [170, 16] on button "Usuarios" at bounding box center [173, 17] width 29 height 15
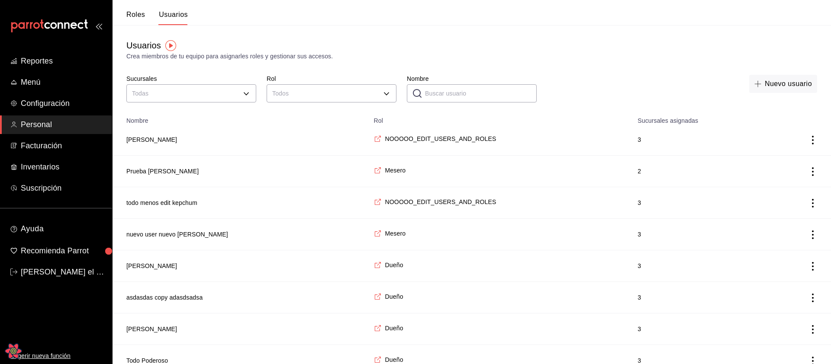
click at [143, 16] on button "Roles" at bounding box center [135, 17] width 19 height 15
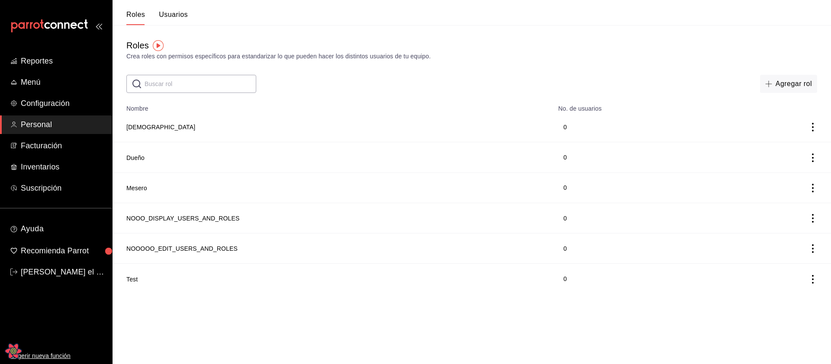
click at [165, 13] on button "Usuarios" at bounding box center [173, 17] width 29 height 15
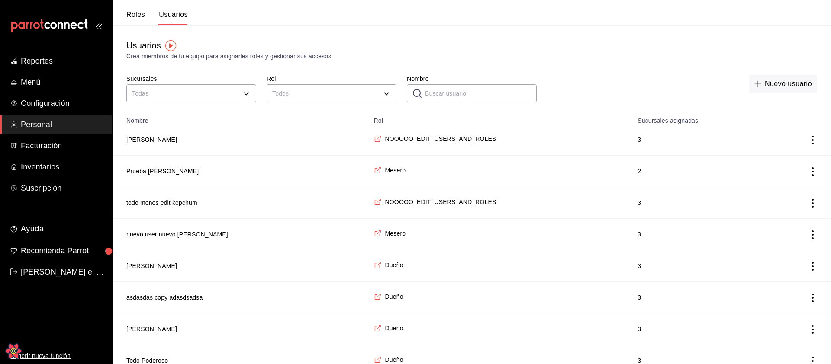
click at [131, 16] on button "Roles" at bounding box center [135, 17] width 19 height 15
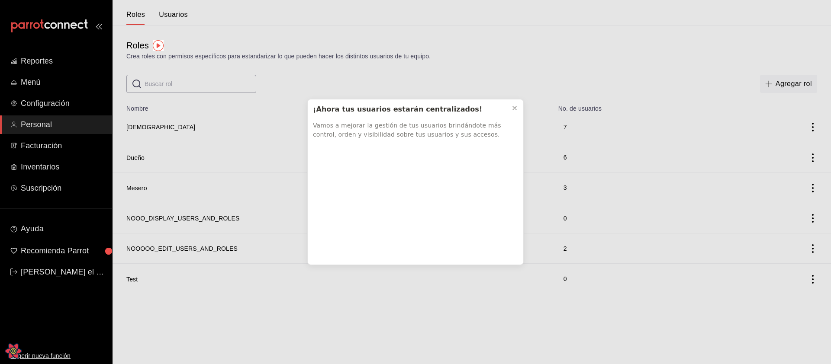
click at [180, 18] on div "¡Ahora tus usuarios estarán centralizados! Vamos a mejorar la gestión de tus us…" at bounding box center [415, 182] width 831 height 364
click at [515, 97] on div "¡Ahora tus usuarios estarán centralizados! Vamos a mejorar la gestión de tus us…" at bounding box center [415, 182] width 831 height 364
click at [515, 107] on icon at bounding box center [514, 108] width 7 height 7
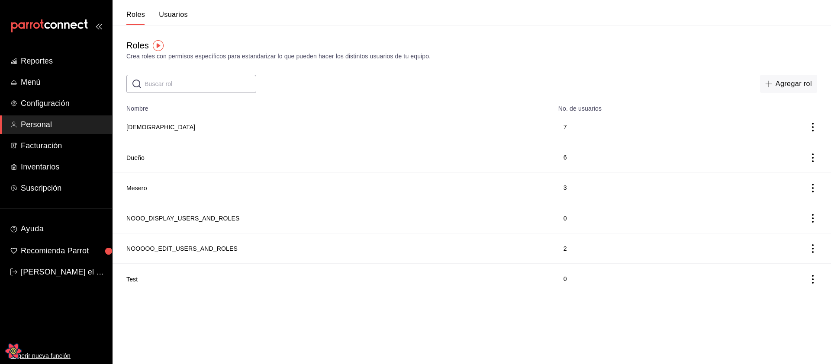
click at [182, 15] on button "Usuarios" at bounding box center [173, 17] width 29 height 15
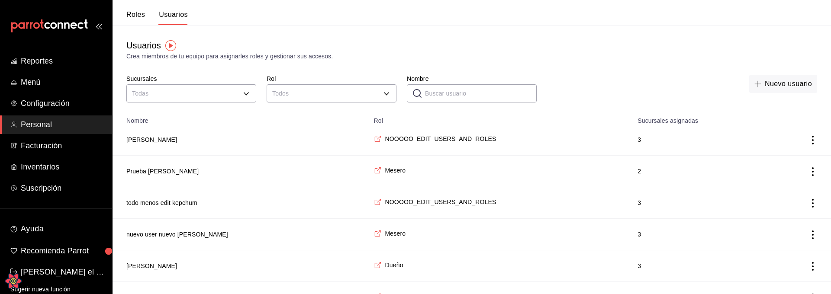
click at [129, 18] on button "Roles" at bounding box center [135, 17] width 19 height 15
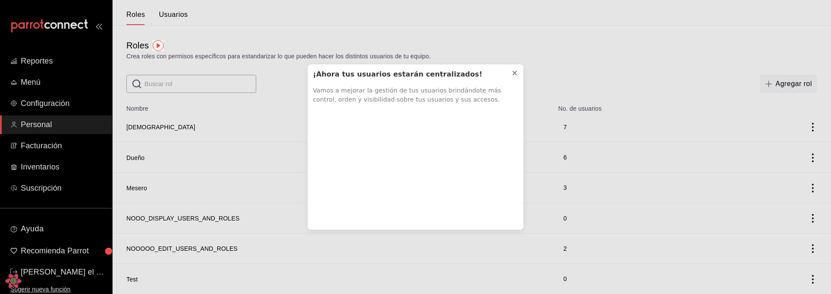
click at [515, 69] on div at bounding box center [514, 73] width 7 height 9
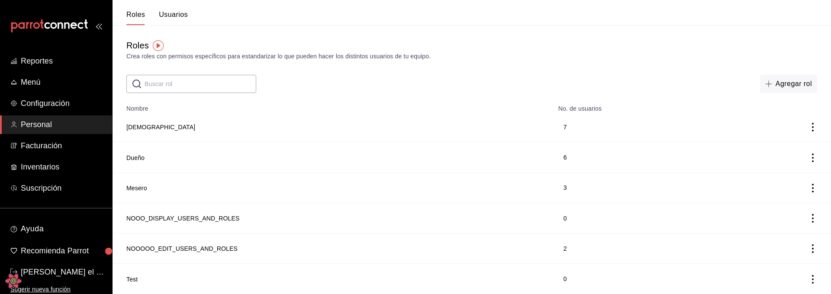
click at [175, 13] on button "Usuarios" at bounding box center [173, 17] width 29 height 15
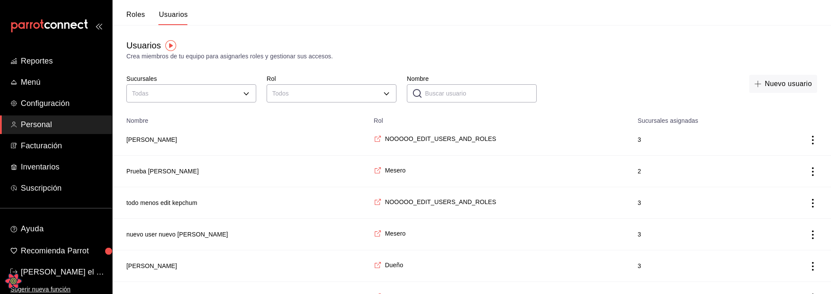
click at [137, 17] on button "Roles" at bounding box center [135, 17] width 19 height 15
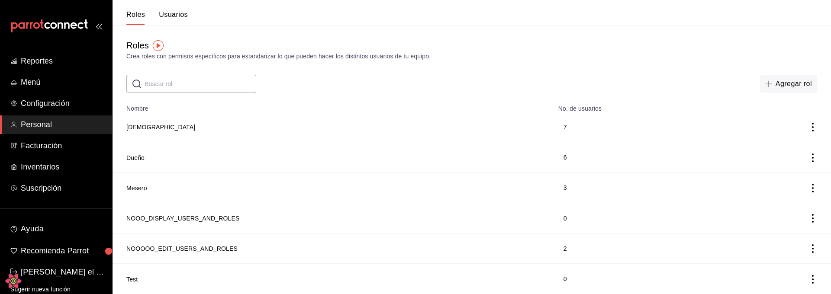
click at [178, 18] on button "Usuarios" at bounding box center [173, 17] width 29 height 15
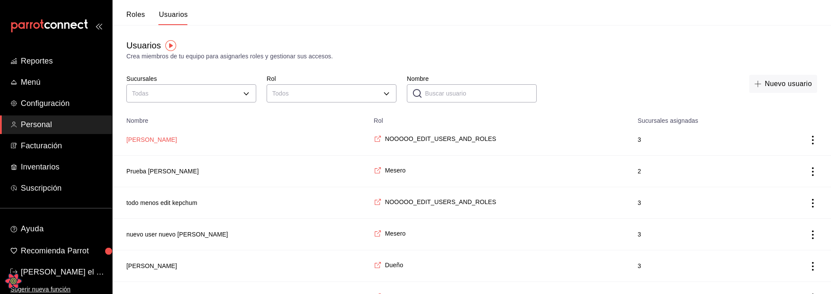
click at [162, 136] on button "[PERSON_NAME]" at bounding box center [151, 139] width 51 height 9
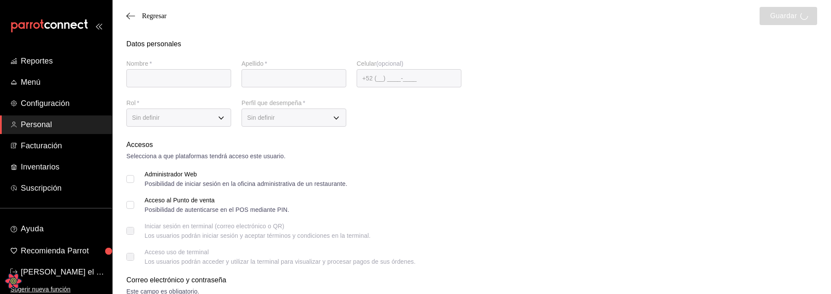
type input "[PERSON_NAME]"
type input "pruebados"
checkbox input "true"
type input "[PERSON_NAME][EMAIL_ADDRESS][DOMAIN_NAME]"
checkbox input "true"
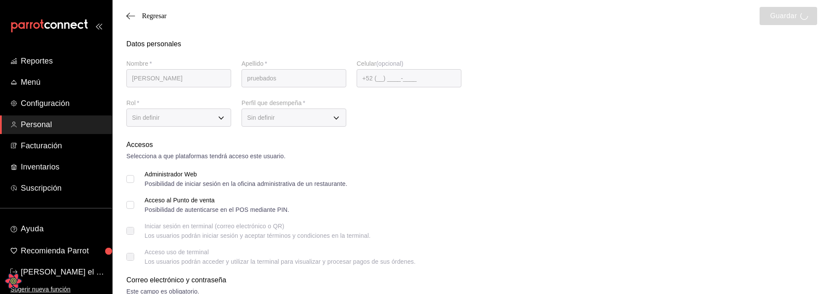
type input "3e234a0e-b3c7-4168-92ca-5254f17de55d"
type input "CHEF"
checkbox input "true"
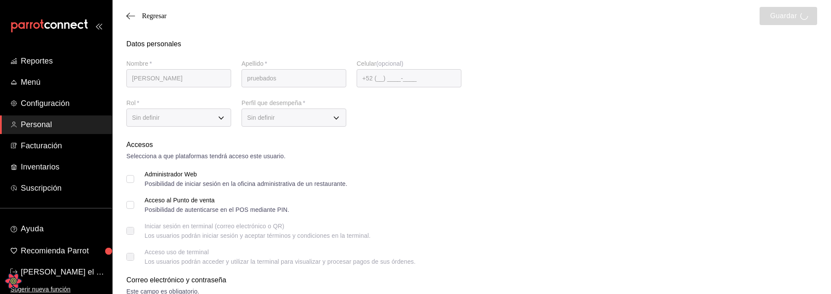
checkbox input "true"
type input "[PERSON_NAME]"
type input "pruebados"
checkbox input "true"
type input "[PERSON_NAME][EMAIL_ADDRESS][DOMAIN_NAME]"
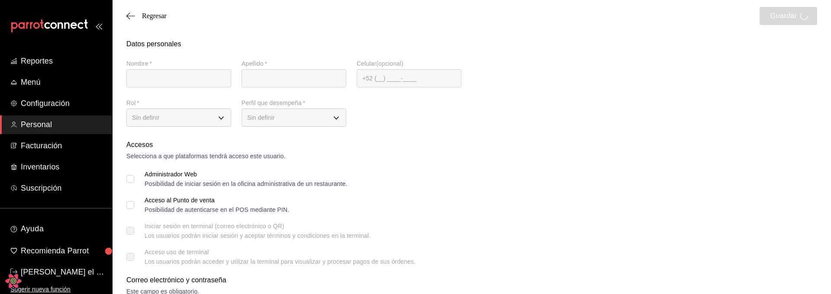
checkbox input "true"
type input "3e234a0e-b3c7-4168-92ca-5254f17de55d"
type input "CHEF"
checkbox input "true"
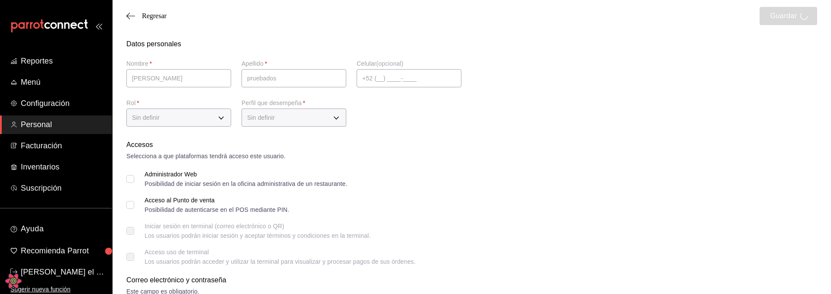
checkbox input "true"
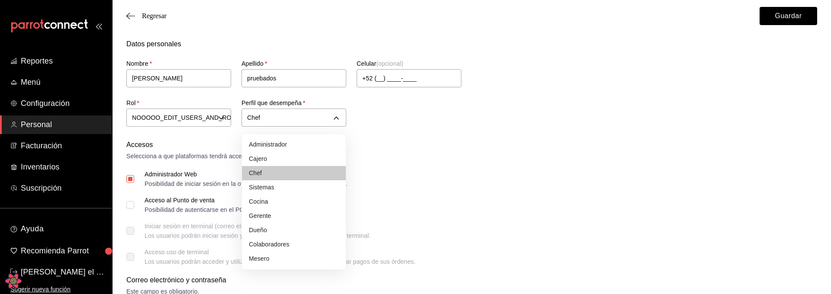
click at [451, 148] on div at bounding box center [415, 147] width 831 height 294
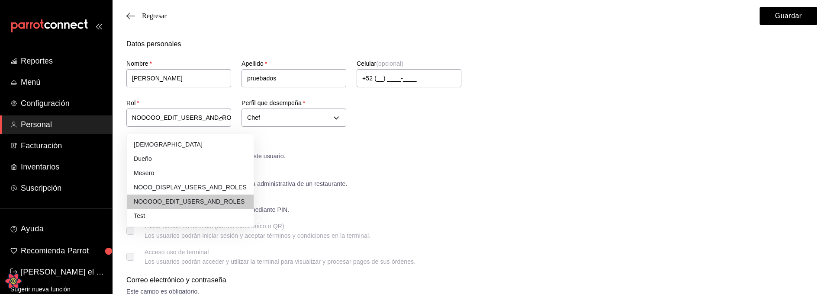
click at [164, 166] on li "Mesero" at bounding box center [190, 173] width 127 height 14
type input "00f3d990-46ab-4fc3-9421-77a65bdcfdcd"
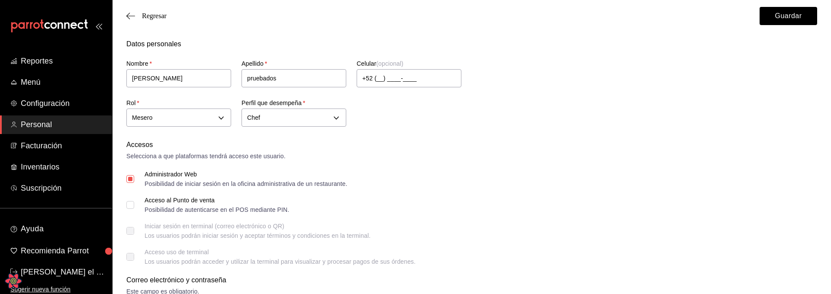
click at [377, 148] on div "Accesos" at bounding box center [471, 145] width 691 height 10
click at [770, 19] on button "Guardar" at bounding box center [789, 16] width 58 height 18
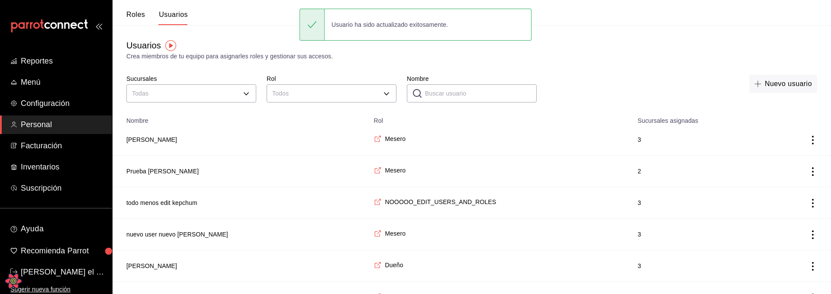
click at [136, 13] on button "Roles" at bounding box center [135, 17] width 19 height 15
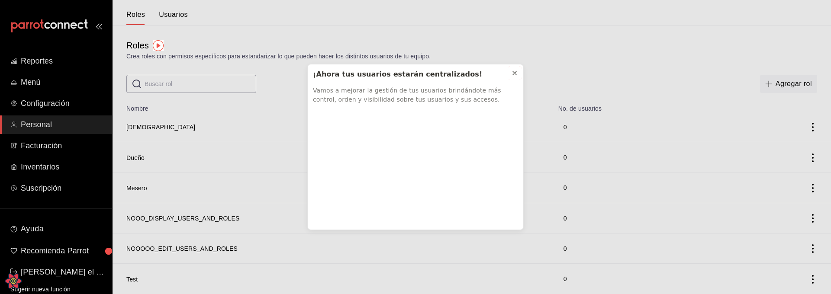
click at [515, 76] on icon at bounding box center [514, 73] width 7 height 7
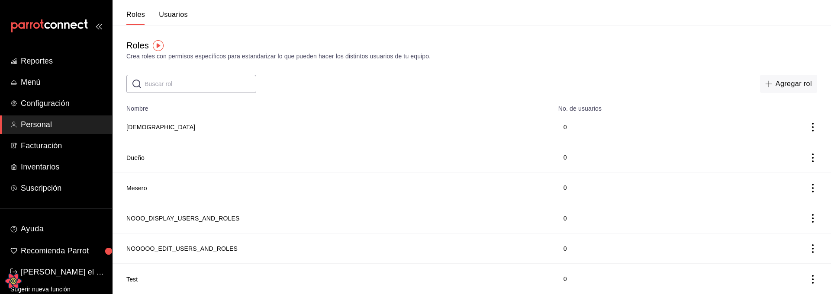
click at [171, 15] on button "Usuarios" at bounding box center [173, 17] width 29 height 15
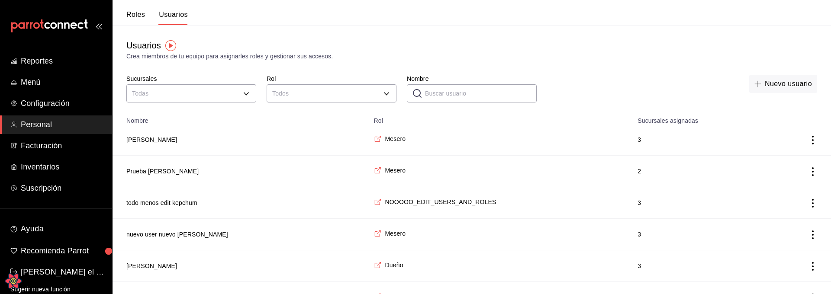
click at [143, 14] on button "Roles" at bounding box center [135, 17] width 19 height 15
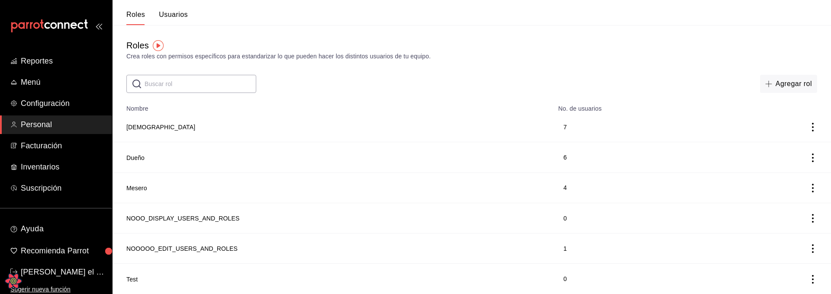
click at [190, 18] on header "Roles Usuarios" at bounding box center [472, 12] width 718 height 25
click at [184, 17] on button "Usuarios" at bounding box center [173, 17] width 29 height 15
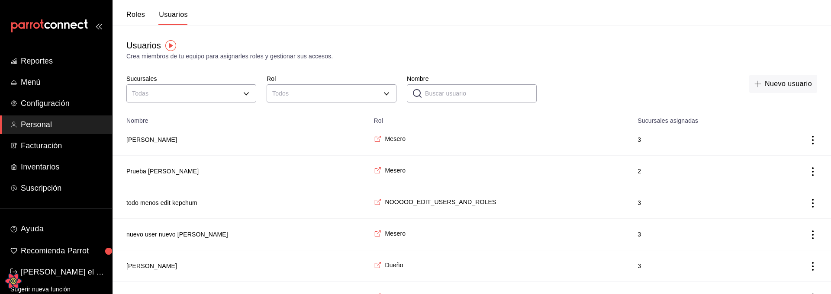
click at [143, 15] on button "Roles" at bounding box center [135, 17] width 19 height 15
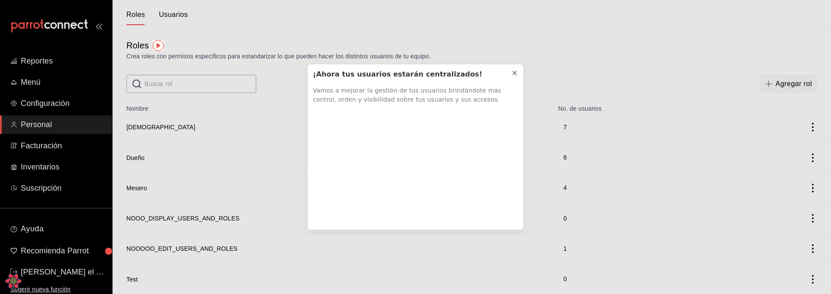
click at [516, 74] on icon at bounding box center [514, 73] width 7 height 7
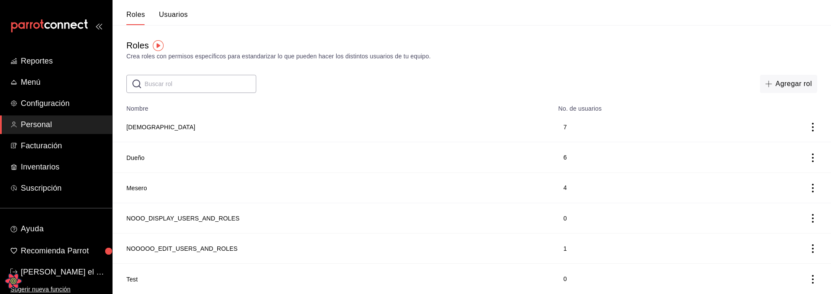
click at [172, 16] on button "Usuarios" at bounding box center [173, 17] width 29 height 15
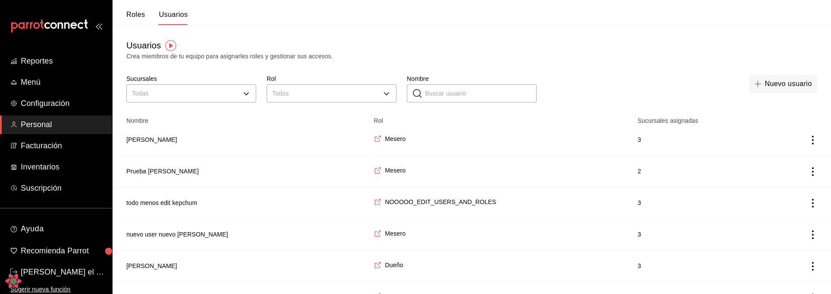
click at [130, 19] on button "Roles" at bounding box center [135, 17] width 19 height 15
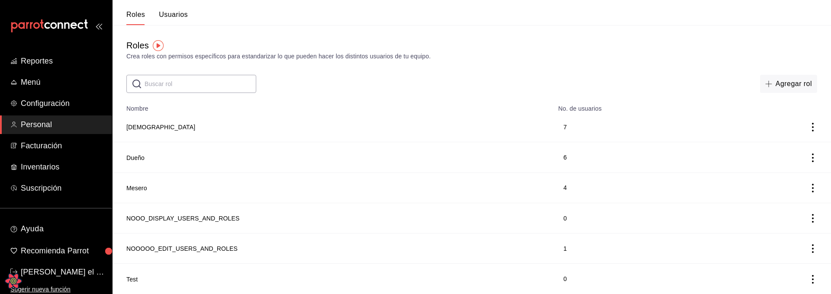
click at [176, 17] on button "Usuarios" at bounding box center [173, 17] width 29 height 15
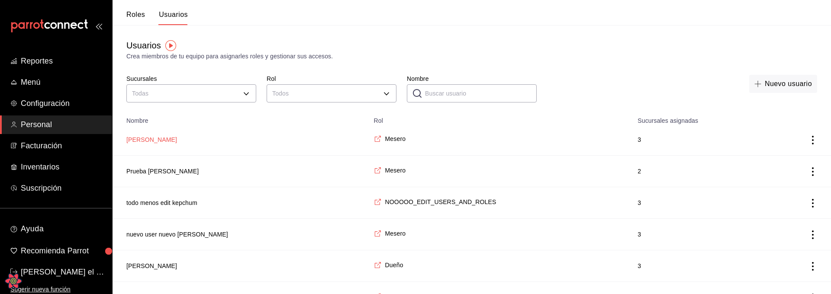
click at [159, 140] on button "[PERSON_NAME]" at bounding box center [151, 139] width 51 height 9
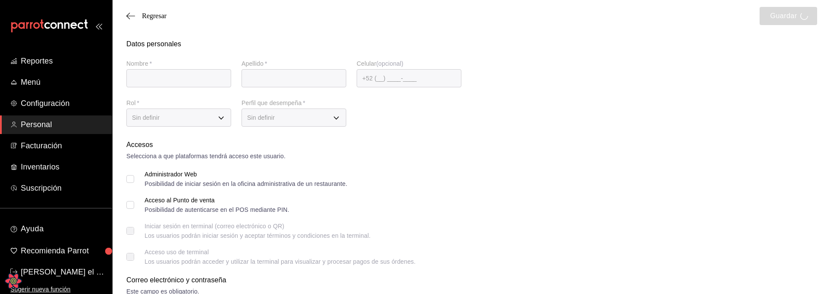
type input "[PERSON_NAME]"
type input "pruebados"
checkbox input "true"
type input "[PERSON_NAME][EMAIL_ADDRESS][DOMAIN_NAME]"
checkbox input "true"
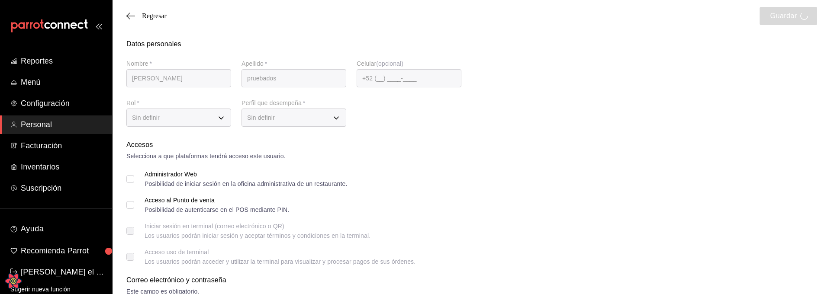
type input "00f3d990-46ab-4fc3-9421-77a65bdcfdcd"
type input "CHEF"
checkbox input "true"
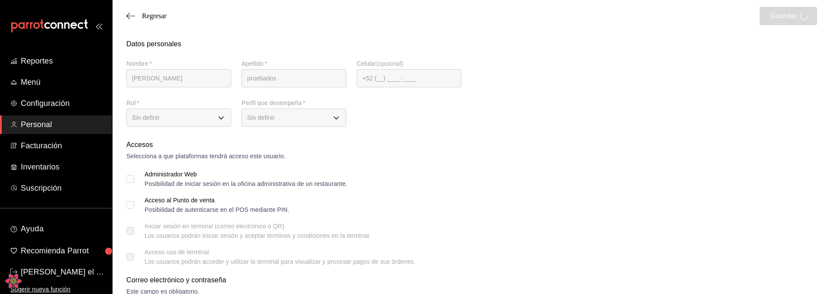
checkbox input "true"
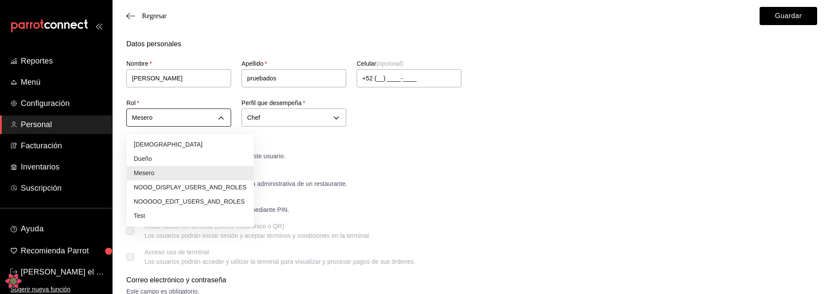
click at [164, 161] on li "Dueño" at bounding box center [190, 159] width 127 height 14
type input "a1f3f69a-3465-4f19-a730-246ddc5a1ebb"
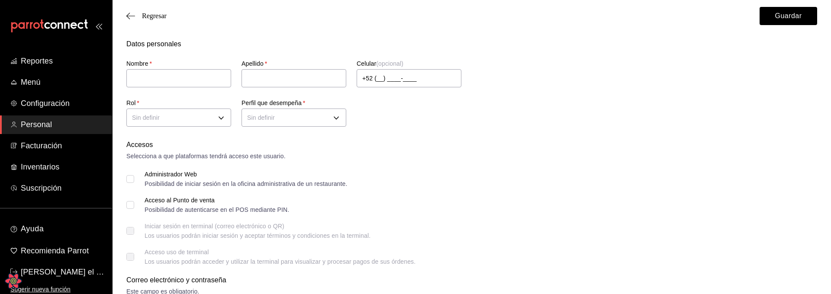
type input "[PERSON_NAME]"
type input "pruebados"
checkbox input "true"
type input "[PERSON_NAME][EMAIL_ADDRESS][DOMAIN_NAME]"
checkbox input "true"
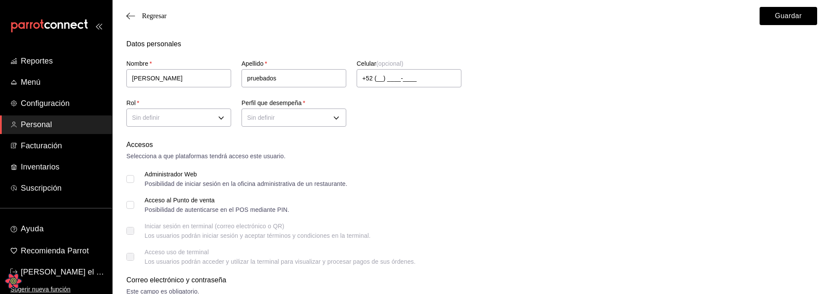
type input "00f3d990-46ab-4fc3-9421-77a65bdcfdcd"
type input "CHEF"
checkbox input "true"
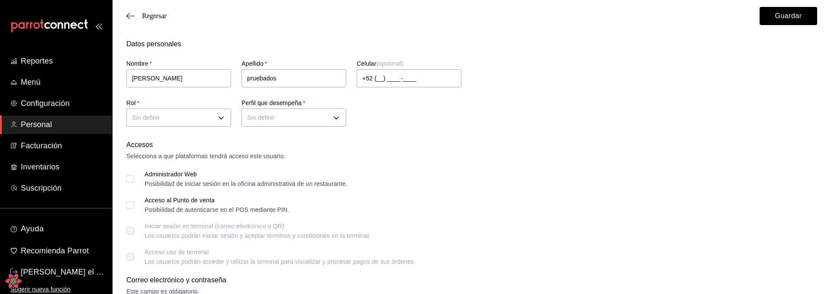
checkbox input "true"
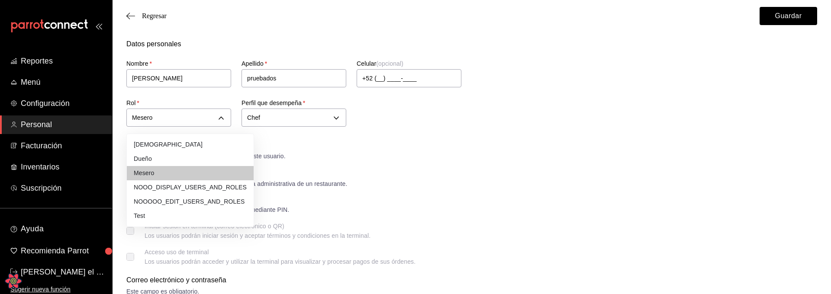
click at [164, 158] on li "Dueño" at bounding box center [190, 159] width 127 height 14
type input "a1f3f69a-3465-4f19-a730-246ddc5a1ebb"
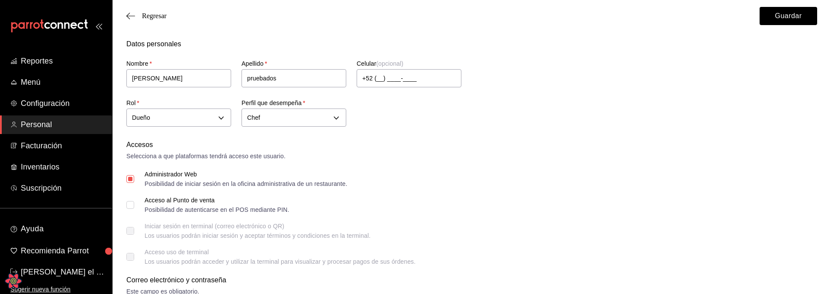
click at [544, 108] on div "Nombre   * [PERSON_NAME]   * pruebados Celular (opcional) +52 (__) ____-____ Ro…" at bounding box center [461, 89] width 691 height 80
click at [773, 26] on div "Regresar Guardar" at bounding box center [472, 16] width 718 height 32
click at [776, 21] on button "Guardar" at bounding box center [789, 16] width 58 height 18
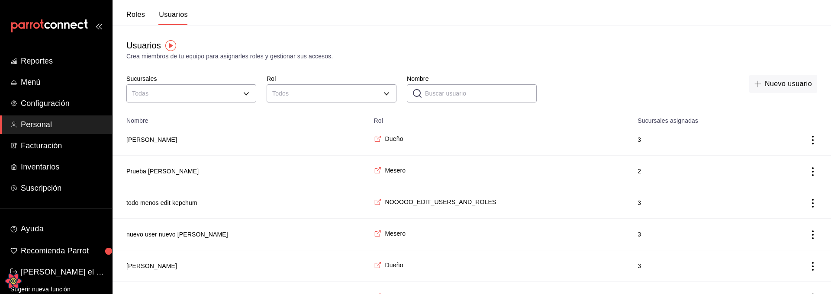
click at [143, 15] on button "Roles" at bounding box center [135, 17] width 19 height 15
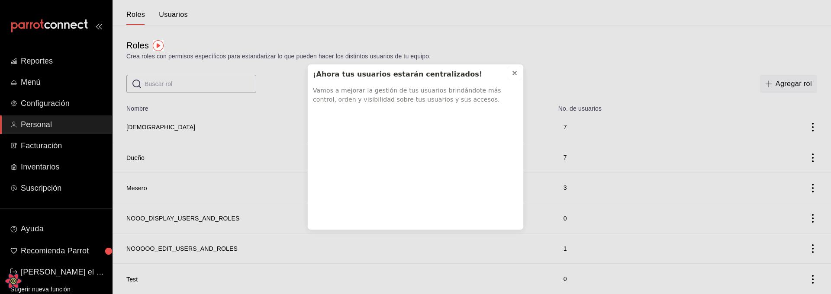
click at [512, 72] on icon at bounding box center [514, 73] width 7 height 7
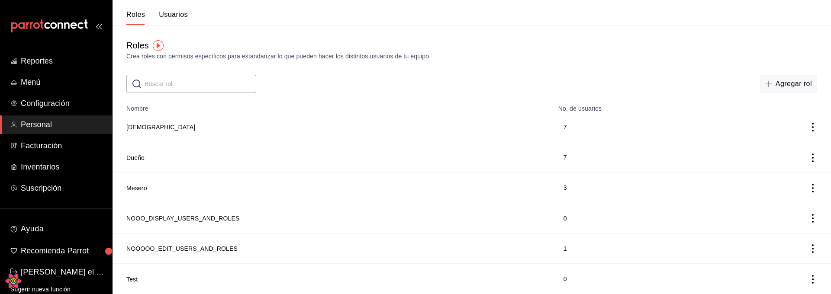
click at [435, 79] on div "​ ​ Agregar rol" at bounding box center [472, 84] width 718 height 18
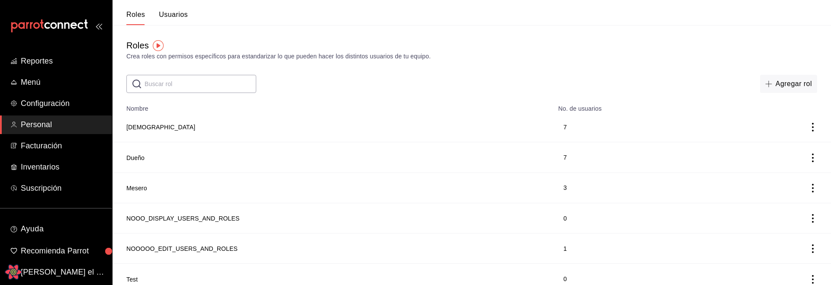
click at [170, 15] on button "Usuarios" at bounding box center [173, 17] width 29 height 15
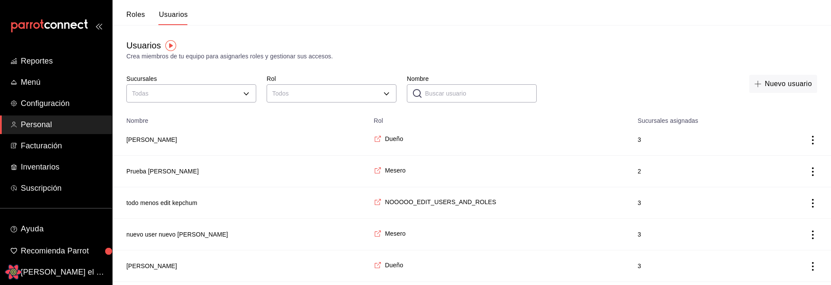
click at [703, 142] on span "3" at bounding box center [697, 139] width 120 height 9
click at [792, 75] on button "Nuevo usuario" at bounding box center [783, 84] width 68 height 18
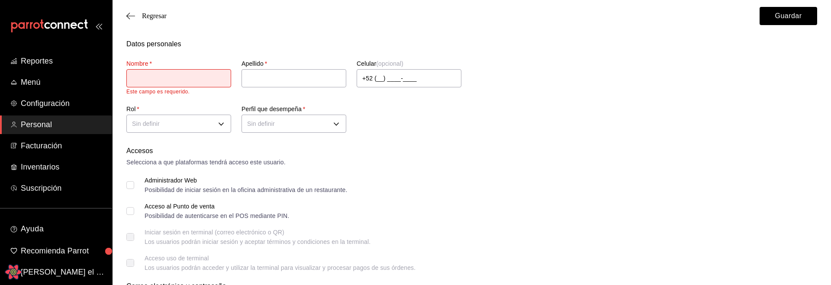
click at [582, 134] on div "Nombre   * Este campo es requerido. Apellido   * Celular (opcional) +52 (__) __…" at bounding box center [461, 92] width 691 height 86
drag, startPoint x: 544, startPoint y: 187, endPoint x: 526, endPoint y: 177, distance: 20.8
click at [544, 187] on div "Administrador Web Posibilidad de iniciar sesión en la oficina administrativa de…" at bounding box center [471, 185] width 691 height 16
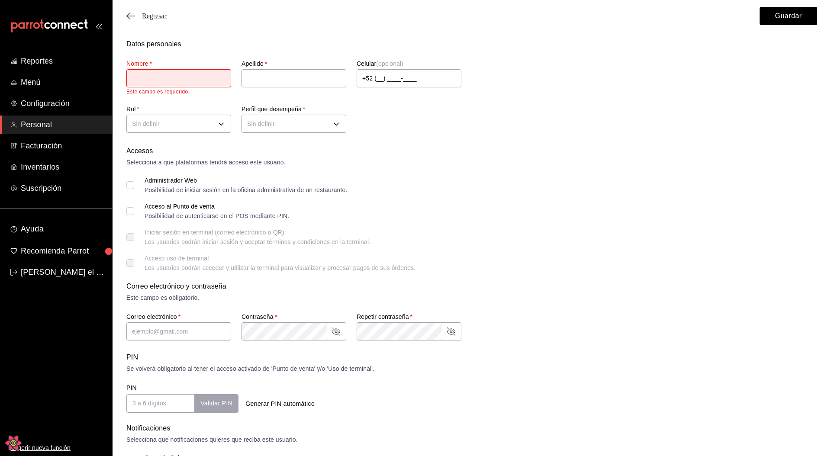
click at [150, 15] on span "Regresar" at bounding box center [154, 16] width 25 height 8
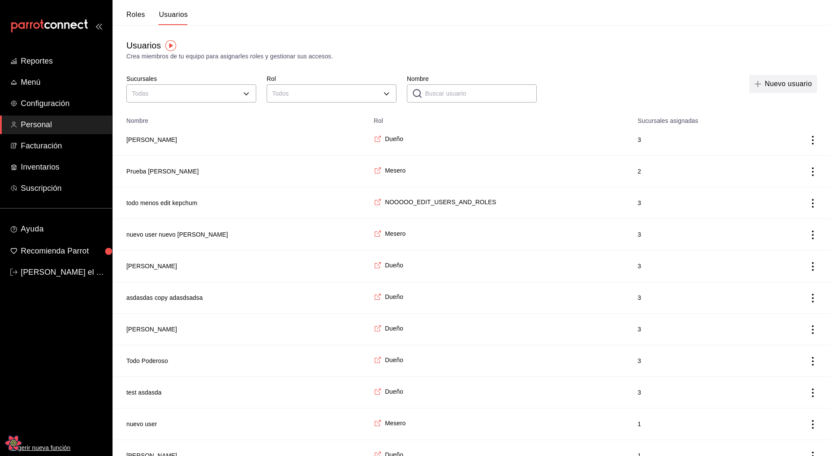
click at [777, 87] on button "Nuevo usuario" at bounding box center [783, 84] width 68 height 18
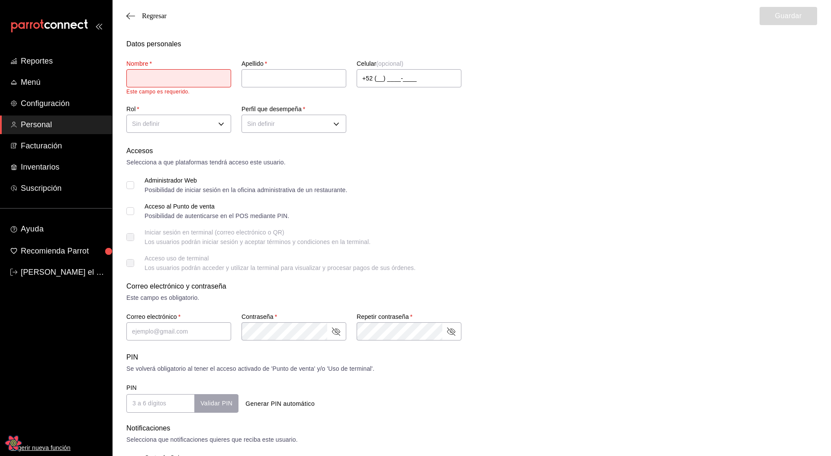
click at [487, 225] on div "Accesos Selecciona a que plataformas tendrá acceso este usuario. Administrador …" at bounding box center [471, 208] width 691 height 125
click at [153, 14] on span "Regresar" at bounding box center [154, 16] width 25 height 8
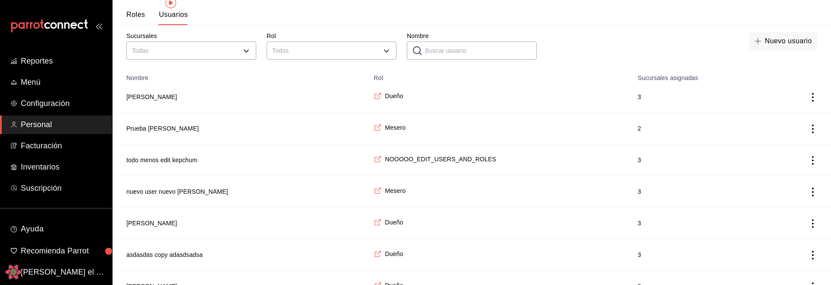
scroll to position [32, 0]
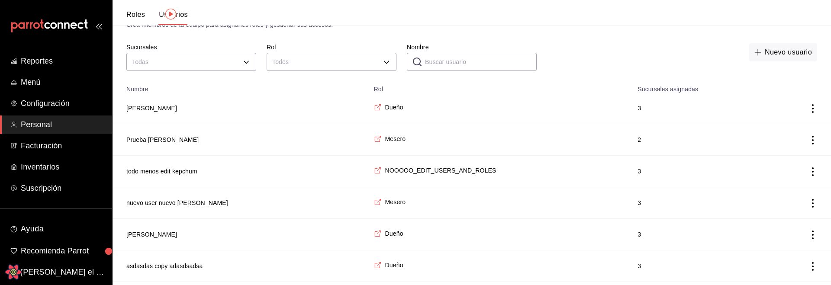
click at [219, 180] on td "todo menos edit kepchum" at bounding box center [241, 172] width 256 height 32
click at [172, 171] on button "todo menos edit kepchum" at bounding box center [161, 171] width 71 height 9
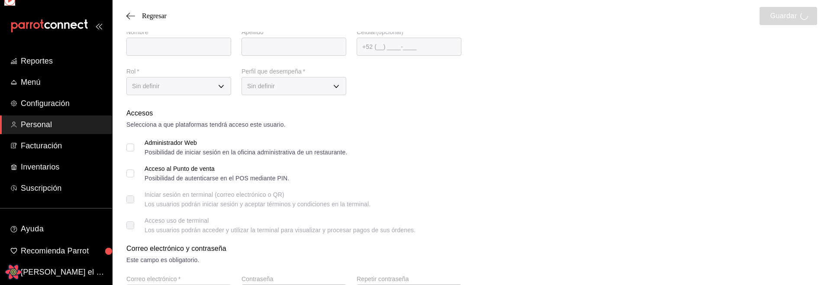
type input "todo menos edit"
type input "kepchum"
checkbox input "true"
type input "noedit@leo.com"
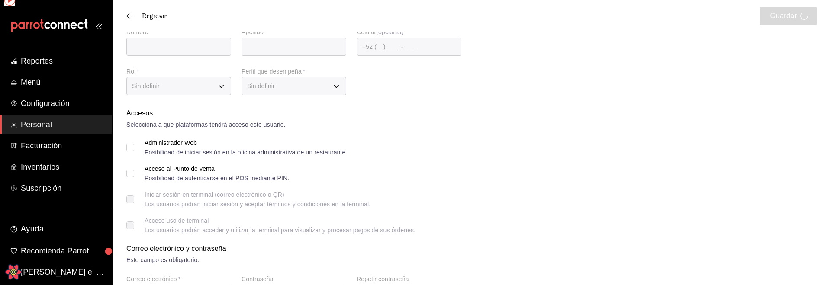
type input "8187"
checkbox input "true"
type input "3e234a0e-b3c7-4168-92ca-5254f17de55d"
type input "WAITER"
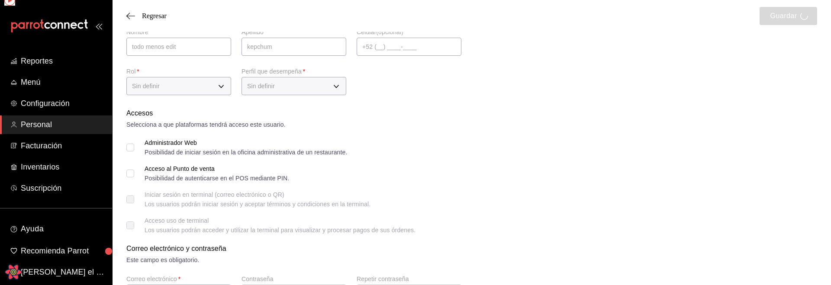
checkbox input "true"
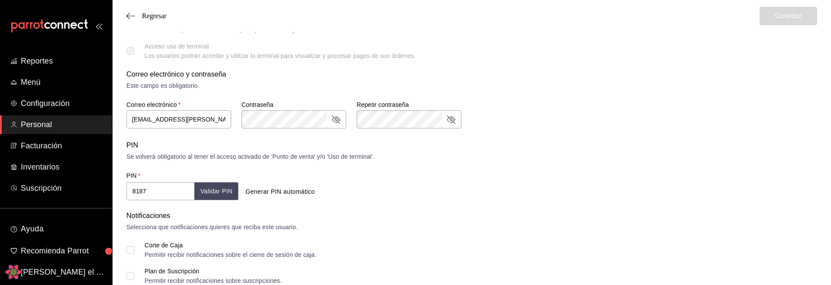
scroll to position [211, 0]
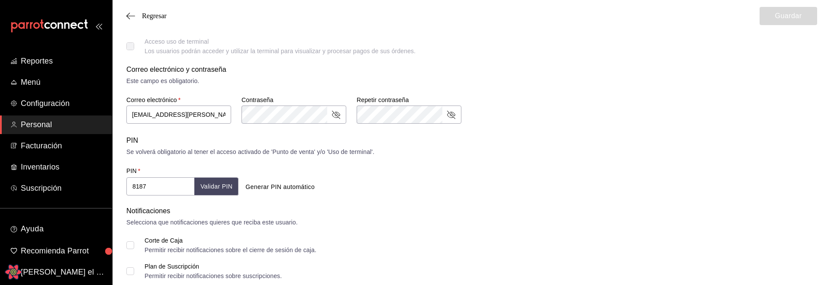
click at [150, 191] on input "8187" at bounding box center [160, 186] width 68 height 18
type input "1234"
click at [346, 197] on form "Datos personales Nombre   * todo menos edit Apellido   * kepchum Celular (opcio…" at bounding box center [471, 117] width 691 height 579
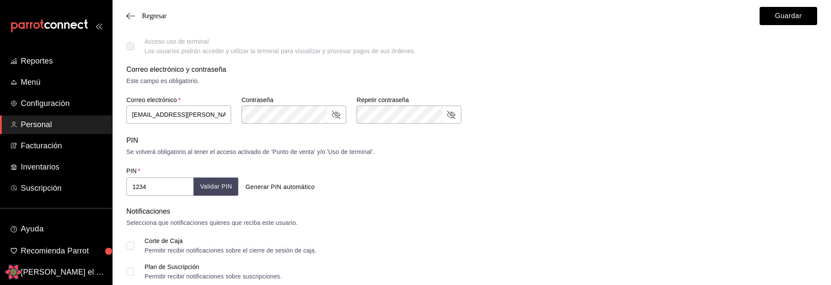
click at [208, 190] on button "Validar PIN" at bounding box center [215, 186] width 45 height 19
click at [564, 225] on div "Selecciona que notificaciones quieres que reciba este usuario." at bounding box center [471, 222] width 691 height 9
click at [572, 137] on div "PIN" at bounding box center [471, 140] width 691 height 10
click at [163, 16] on span "Regresar" at bounding box center [154, 16] width 25 height 8
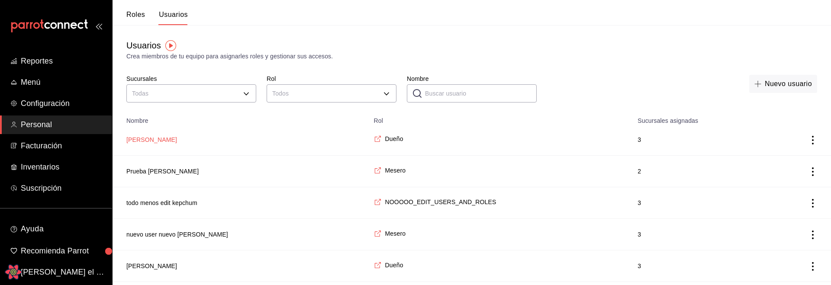
click at [151, 138] on button "Luis pruebados" at bounding box center [151, 139] width 51 height 9
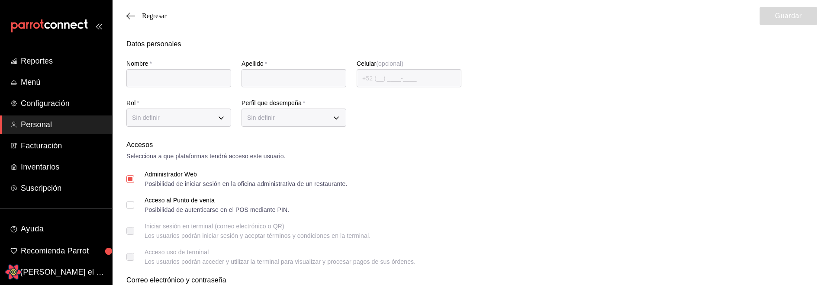
type input "Luis"
type input "pruebados"
checkbox input "true"
type input "luis@prueba.com"
checkbox input "true"
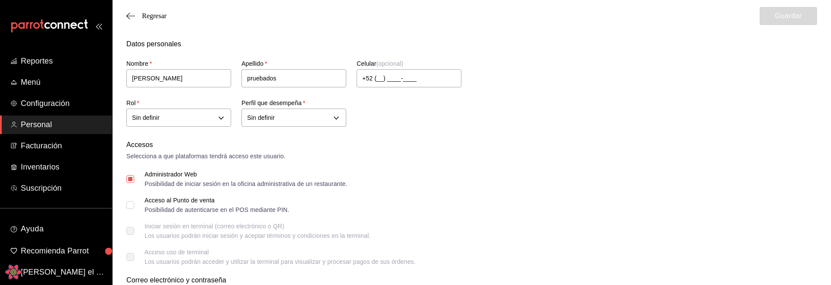
type input "a1f3f69a-3465-4f19-a730-246ddc5a1ebb"
type input "CHEF"
checkbox input "true"
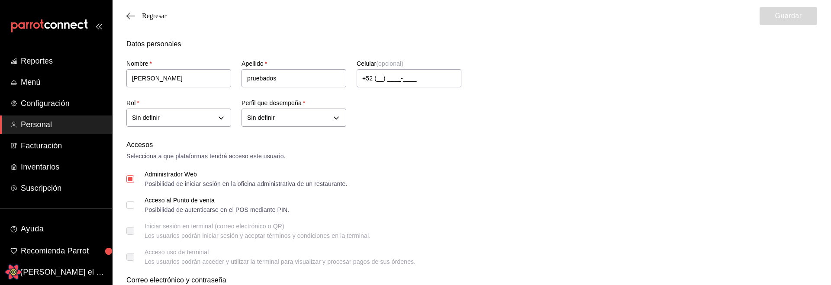
checkbox input "true"
click at [184, 83] on input "Luis" at bounding box center [178, 78] width 105 height 18
click at [171, 83] on input "Luis" at bounding box center [178, 78] width 105 height 18
type input "Luisss"
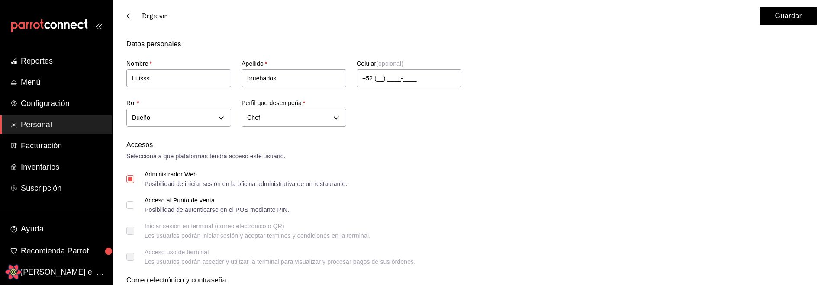
click at [171, 20] on div "Regresar Guardar" at bounding box center [472, 16] width 718 height 32
click at [167, 18] on span "Regresar" at bounding box center [154, 16] width 25 height 8
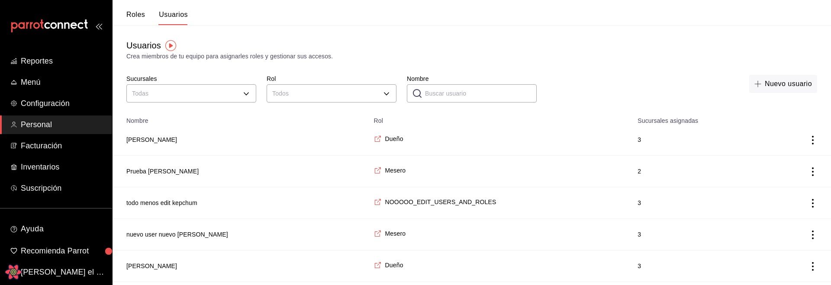
click at [811, 137] on icon "actions" at bounding box center [812, 140] width 9 height 9
click at [775, 130] on span "Duplicar" at bounding box center [774, 128] width 38 height 10
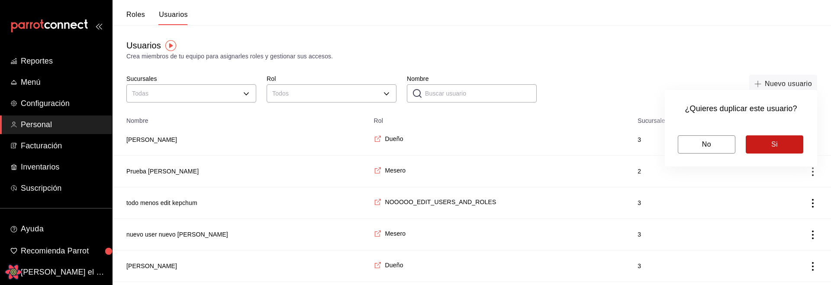
click at [783, 144] on button "Si" at bounding box center [775, 144] width 58 height 18
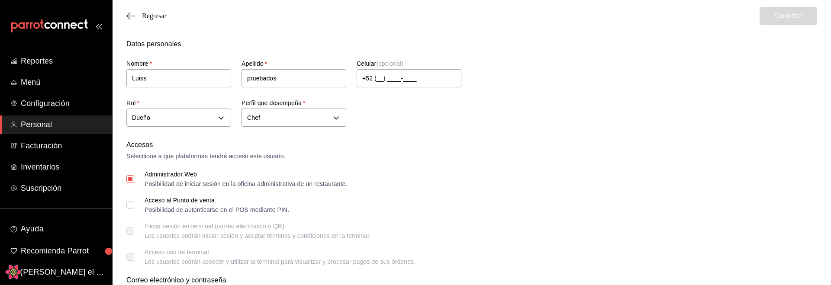
click at [196, 82] on input "Luiss" at bounding box center [178, 78] width 105 height 18
type input "Luisssssssss"
click at [452, 151] on div "Accesos Selecciona a que plataformas tendrá acceso este usuario." at bounding box center [471, 150] width 691 height 21
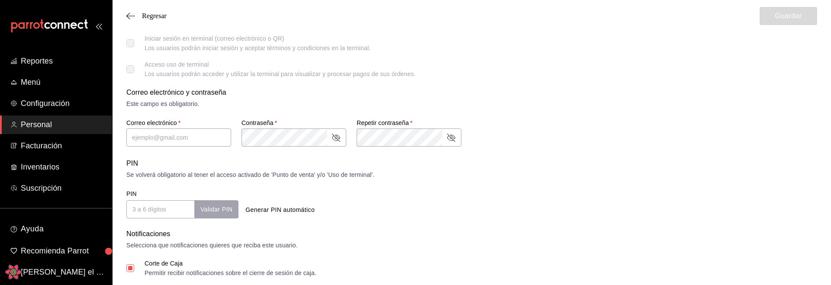
scroll to position [187, 0]
click at [158, 143] on input "text" at bounding box center [178, 138] width 105 height 18
type input "asdasdas@asdas.com"
click at [477, 211] on div "PIN Validar PIN ​ Generar PIN automático" at bounding box center [470, 203] width 694 height 32
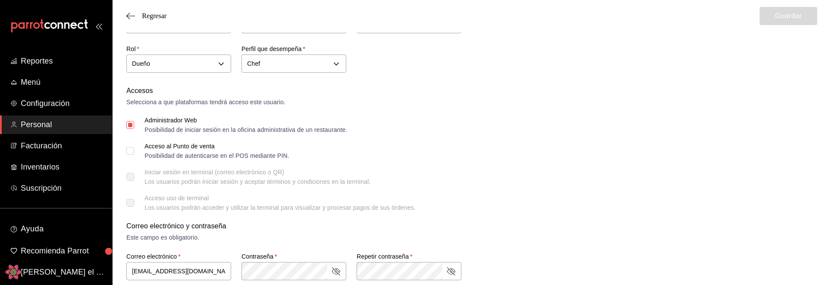
scroll to position [0, 0]
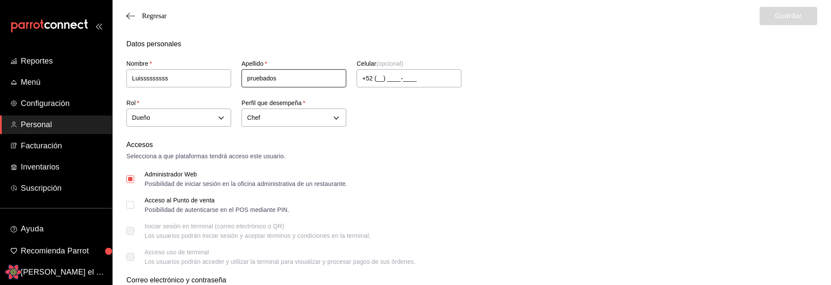
click at [338, 82] on input "pruebados" at bounding box center [293, 78] width 105 height 18
type input "pruebadosasdsadas"
type input "[PERSON_NAME]"
type input "pruebados"
checkbox input "true"
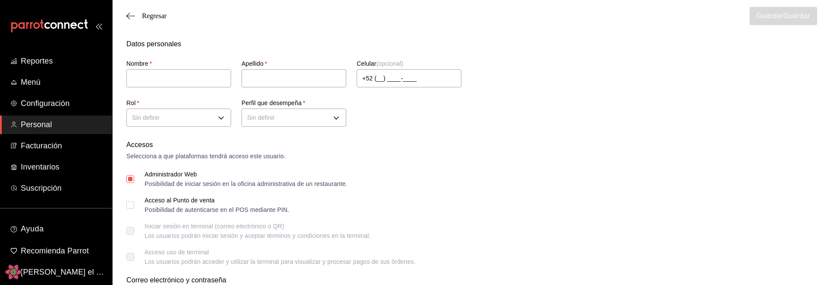
checkbox input "true"
type input "a1f3f69a-3465-4f19-a730-246ddc5a1ebb"
type input "CHEF"
checkbox input "true"
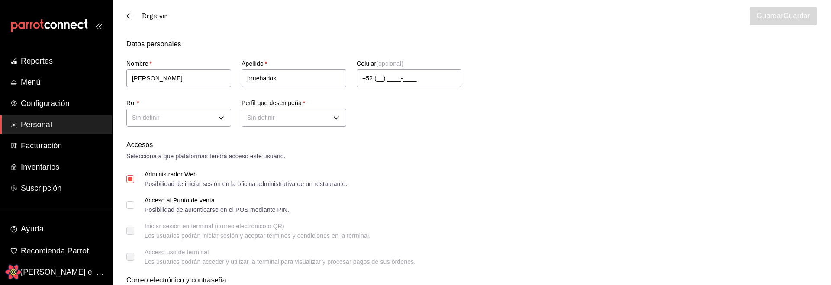
checkbox input "true"
click at [176, 83] on input "[PERSON_NAME]" at bounding box center [178, 78] width 105 height 18
click at [221, 84] on input "Luisssdsdsfsddgsdgsfdfdg" at bounding box center [178, 78] width 105 height 18
type input "Luisssdsdsfsddgsdgsfdfdggfds"
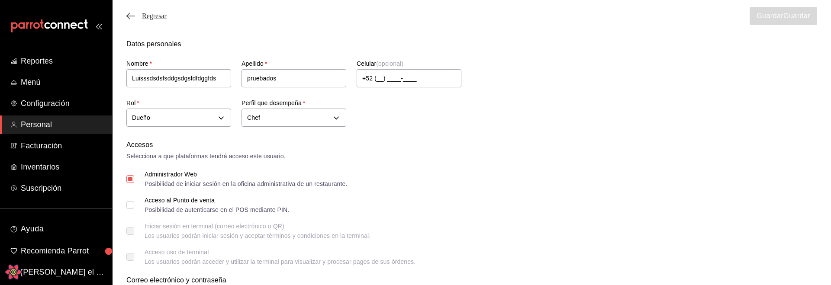
click at [159, 16] on span "Regresar" at bounding box center [154, 16] width 25 height 8
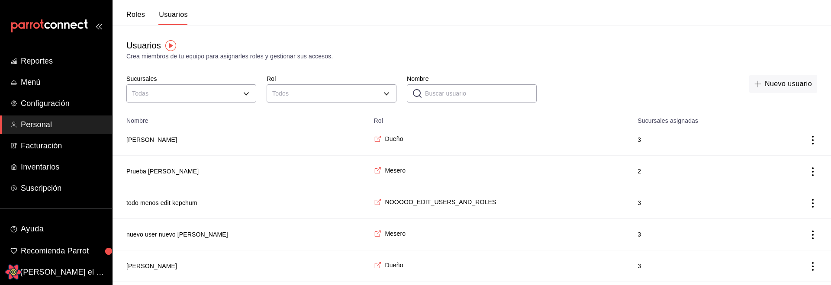
click at [813, 140] on icon "actions" at bounding box center [813, 140] width 2 height 9
click at [776, 129] on span "Duplicar" at bounding box center [774, 128] width 38 height 10
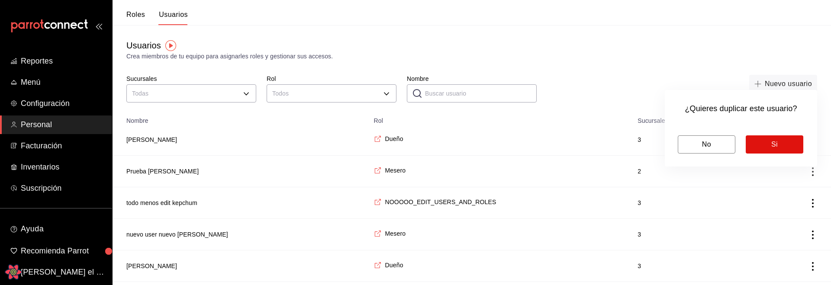
click at [694, 103] on h6 "¿Quieres duplicar este usuario?" at bounding box center [741, 109] width 126 height 12
click at [701, 141] on button "No" at bounding box center [707, 144] width 58 height 18
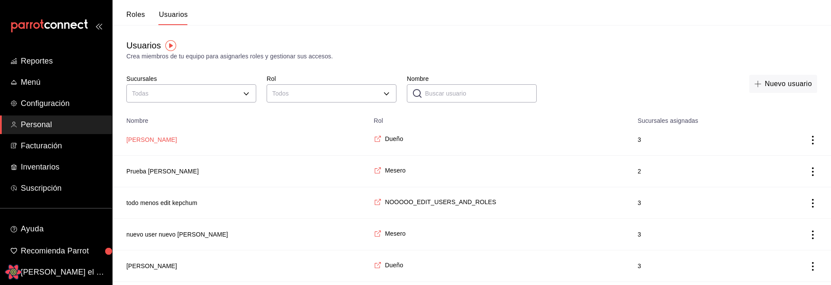
click at [160, 138] on button "[PERSON_NAME]" at bounding box center [151, 139] width 51 height 9
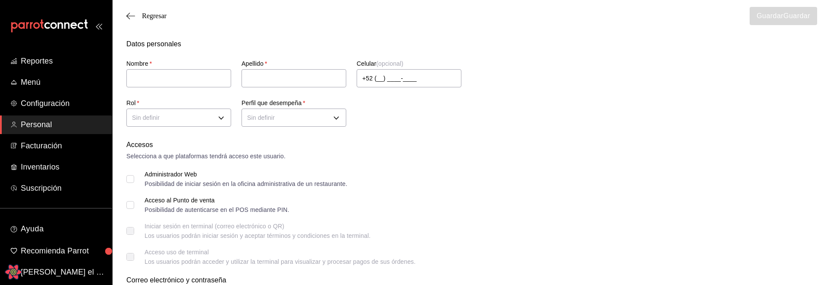
type input "[PERSON_NAME]"
type input "pruebados"
checkbox input "true"
type input "[PERSON_NAME][EMAIL_ADDRESS][DOMAIN_NAME]"
checkbox input "true"
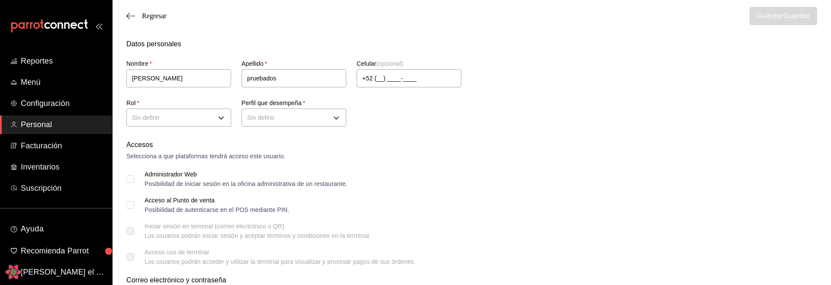
type input "a1f3f69a-3465-4f19-a730-246ddc5a1ebb"
type input "CHEF"
checkbox input "true"
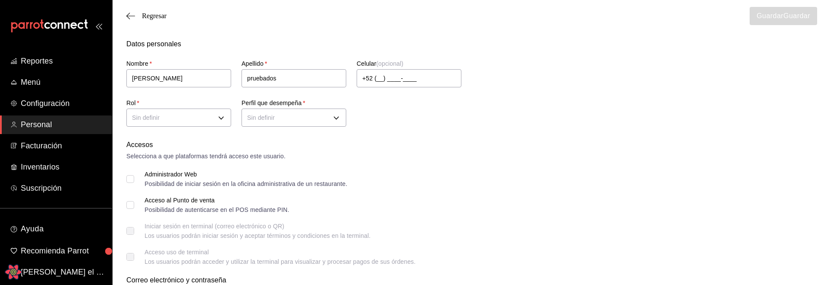
checkbox input "true"
click at [169, 83] on input "[PERSON_NAME]" at bounding box center [178, 78] width 105 height 18
type input "Luiss"
click at [126, 205] on input "Acceso al Punto de venta Posibilidad de autenticarse en el POS mediante PIN." at bounding box center [130, 205] width 8 height 8
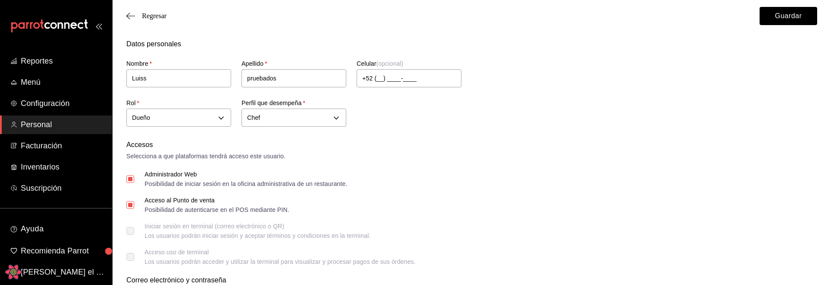
click at [129, 205] on input "Acceso al Punto de venta Posibilidad de autenticarse en el POS mediante PIN." at bounding box center [130, 205] width 8 height 8
checkbox input "false"
click at [148, 18] on span "Regresar" at bounding box center [154, 16] width 25 height 8
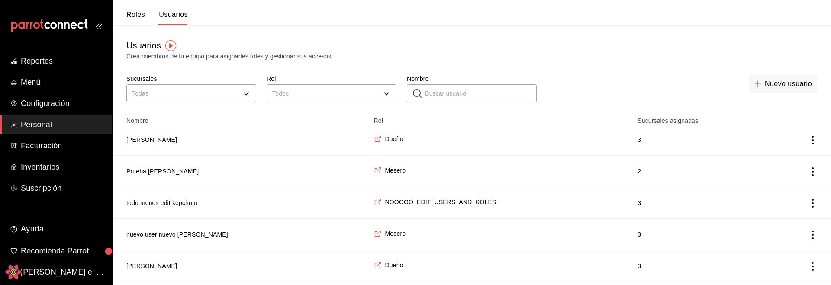
click at [809, 142] on icon "actions" at bounding box center [812, 140] width 9 height 9
click at [783, 127] on span "Duplicar" at bounding box center [774, 128] width 38 height 10
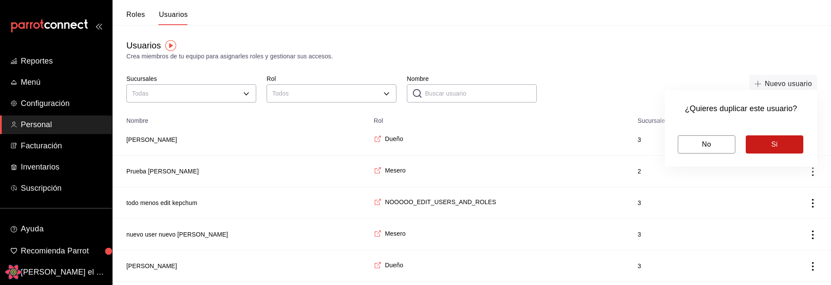
click at [776, 141] on button "Si" at bounding box center [775, 144] width 58 height 18
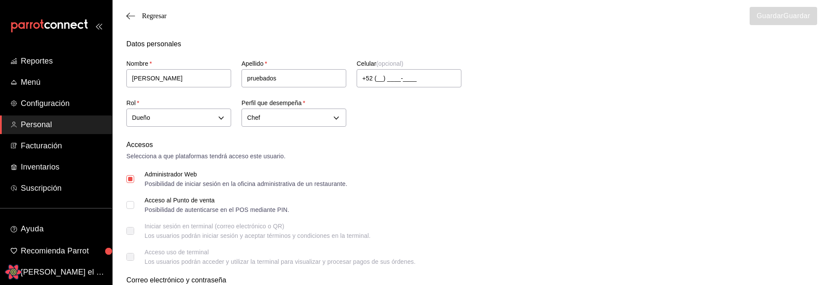
click at [135, 205] on span "Acceso al Punto de venta Posibilidad de autenticarse en el POS mediante PIN." at bounding box center [211, 205] width 155 height 16
click at [134, 205] on input "Acceso al Punto de venta Posibilidad de autenticarse en el POS mediante PIN." at bounding box center [130, 205] width 8 height 8
click at [159, 208] on div "Posibilidad de autenticarse en el POS mediante PIN." at bounding box center [217, 210] width 145 height 6
click at [145, 208] on div "Posibilidad de autenticarse en el POS mediante PIN." at bounding box center [217, 210] width 145 height 6
click at [134, 208] on input "Acceso al Punto de venta Posibilidad de autenticarse en el POS mediante PIN." at bounding box center [130, 205] width 8 height 8
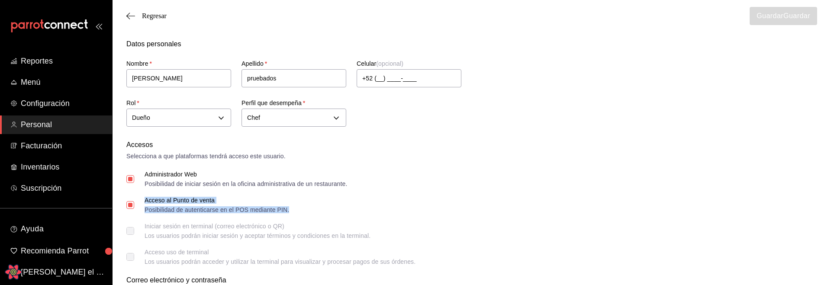
checkbox input "false"
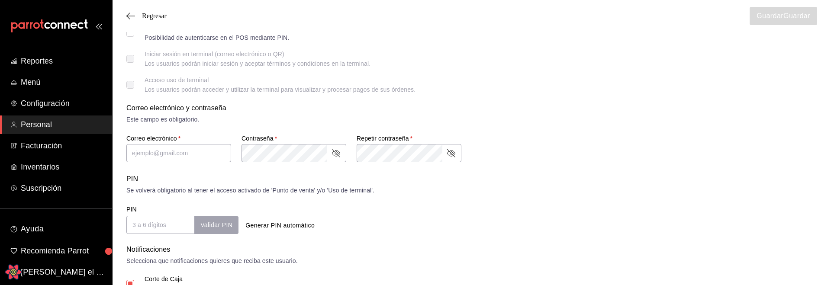
scroll to position [176, 0]
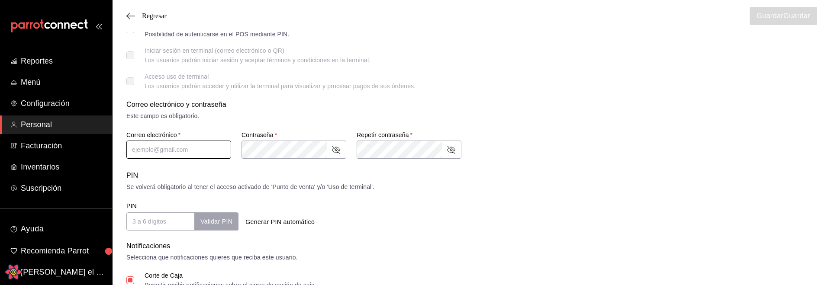
click at [223, 153] on input "text" at bounding box center [178, 150] width 105 height 18
type input "leo@leo.comffdsfs"
click at [444, 87] on div "Acceso uso de terminal Los usuarios podrán acceder y utilizar la terminal para …" at bounding box center [471, 82] width 691 height 16
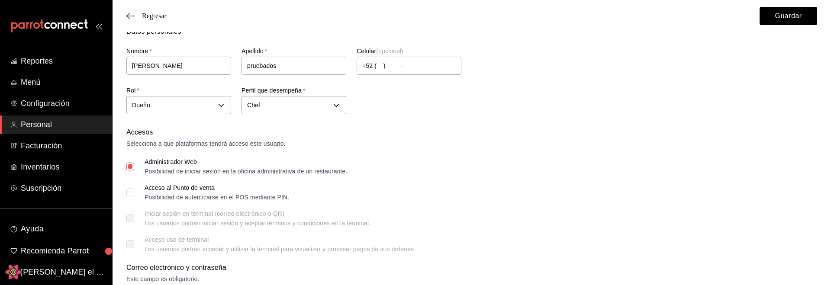
scroll to position [0, 0]
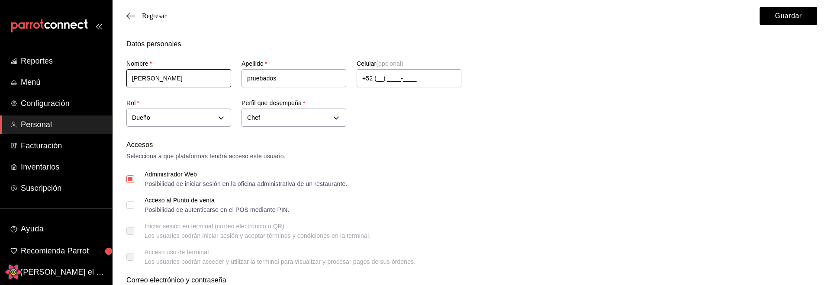
click at [196, 78] on input "Luis" at bounding box center [178, 78] width 105 height 18
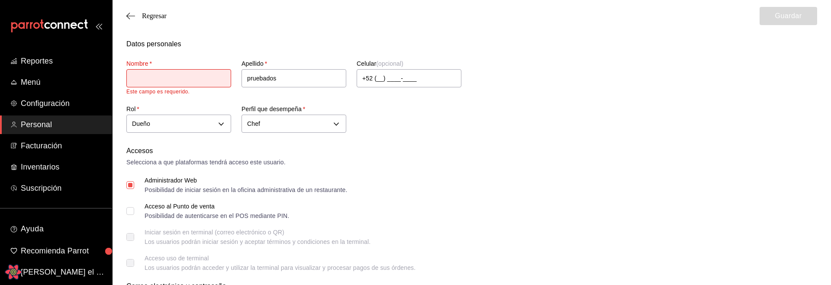
click at [570, 121] on div "Nombre   * Este campo es requerido. Apellido   * pruebados Celular (opcional) +…" at bounding box center [461, 92] width 691 height 86
click at [181, 78] on input "text" at bounding box center [178, 78] width 105 height 18
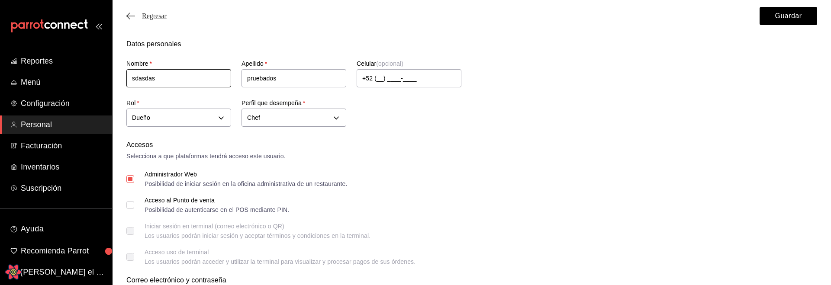
type input "sdasdas"
click at [161, 15] on span "Regresar" at bounding box center [154, 16] width 25 height 8
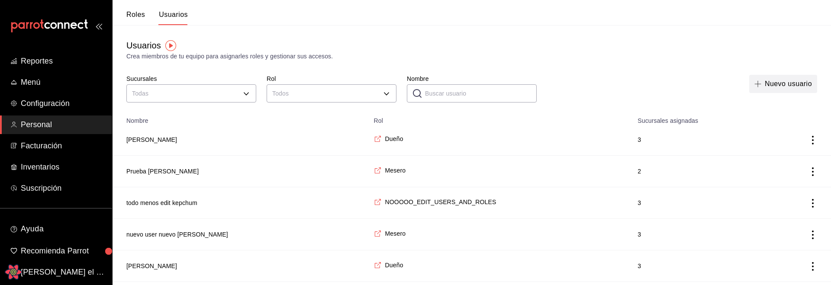
click at [784, 92] on button "Nuevo usuario" at bounding box center [783, 84] width 68 height 18
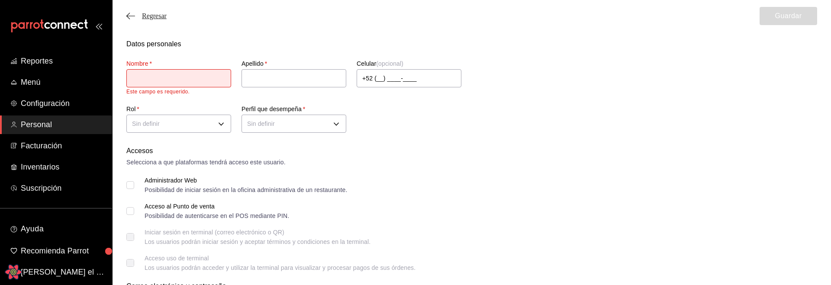
click at [160, 16] on span "Regresar" at bounding box center [154, 16] width 25 height 8
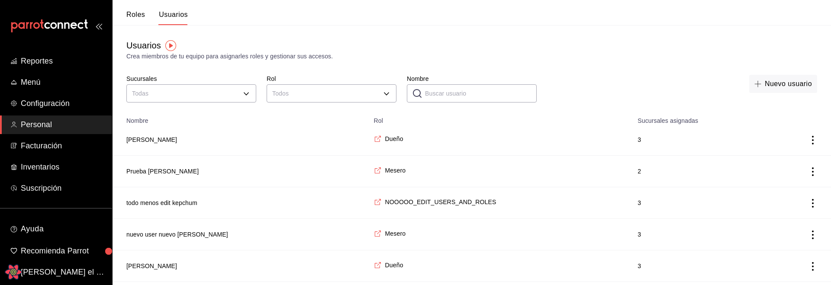
click at [208, 138] on td "[PERSON_NAME]" at bounding box center [241, 140] width 256 height 32
click at [779, 90] on button "Nuevo usuario" at bounding box center [783, 84] width 68 height 18
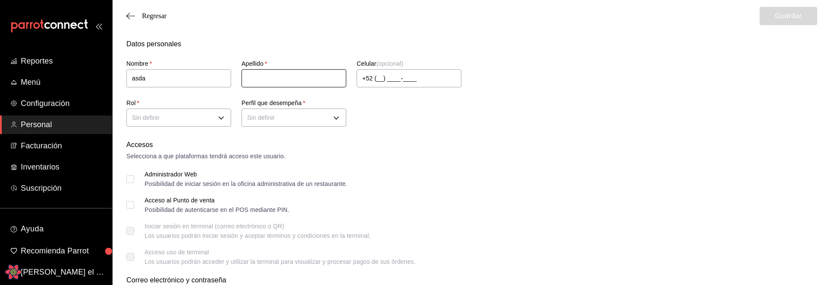
type input "asda"
click at [283, 82] on input "text" at bounding box center [293, 78] width 105 height 18
type input "adas"
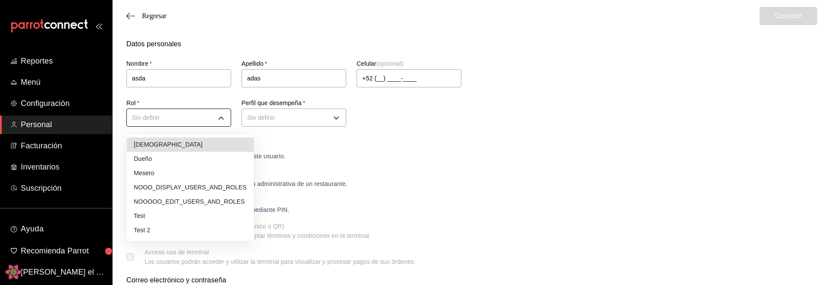
click at [161, 167] on li "Mesero" at bounding box center [190, 173] width 127 height 14
type input "00f3d990-46ab-4fc3-9421-77a65bdcfdcd"
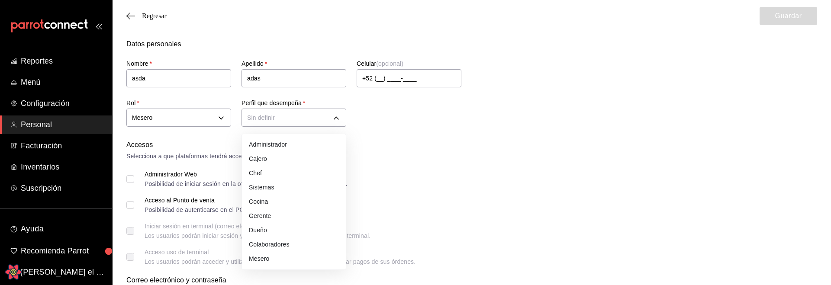
click at [264, 181] on li "Sistemas" at bounding box center [294, 187] width 104 height 14
type input "IT"
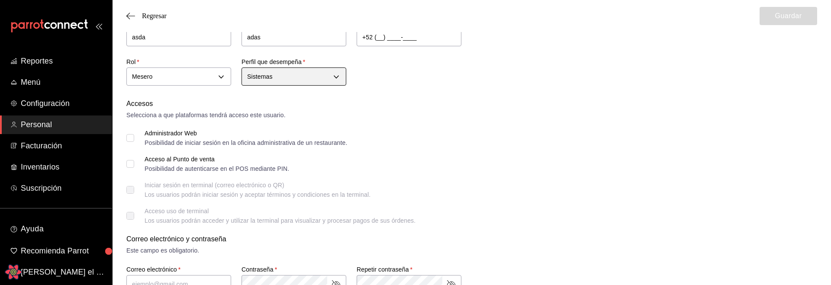
scroll to position [43, 0]
click at [142, 134] on span "Administrador Web Posibilidad de iniciar sesión en la oficina administrativa de…" at bounding box center [240, 137] width 213 height 16
click at [134, 134] on input "Administrador Web Posibilidad de iniciar sesión en la oficina administrativa de…" at bounding box center [130, 136] width 8 height 8
drag, startPoint x: 142, startPoint y: 134, endPoint x: 149, endPoint y: 135, distance: 7.1
click at [142, 134] on span "Administrador Web Posibilidad de iniciar sesión en la oficina administrativa de…" at bounding box center [240, 137] width 213 height 16
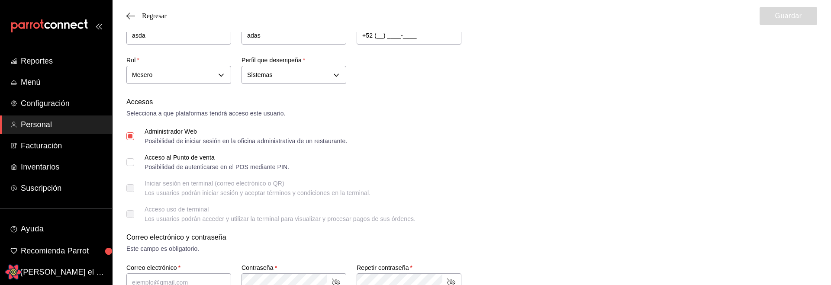
click at [134, 134] on input "Administrador Web Posibilidad de iniciar sesión en la oficina administrativa de…" at bounding box center [130, 136] width 8 height 8
checkbox input "false"
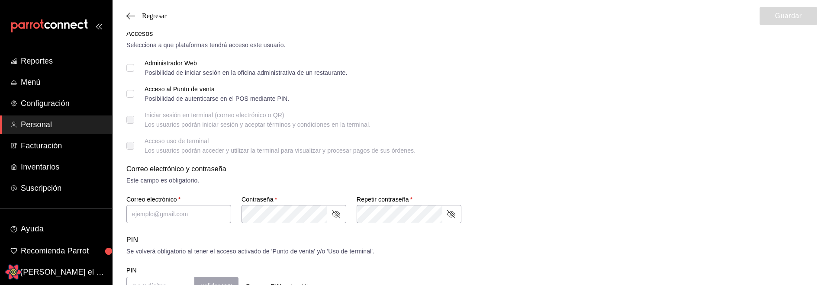
scroll to position [178, 0]
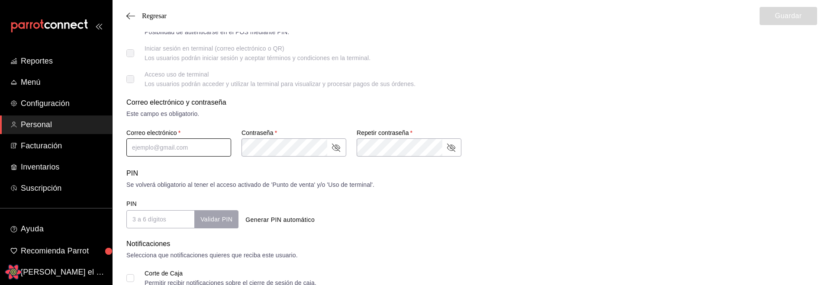
click at [146, 143] on input "text" at bounding box center [178, 147] width 105 height 18
type input "asdasas@asdas.com"
drag, startPoint x: 573, startPoint y: 133, endPoint x: 534, endPoint y: 132, distance: 39.0
click at [573, 133] on div "Correo electrónico y contraseña Este campo es obligatorio. Correo electrónico  …" at bounding box center [471, 127] width 691 height 61
click at [511, 79] on div "Acceso uso de terminal Los usuarios podrán acceder y utilizar la terminal para …" at bounding box center [471, 79] width 691 height 16
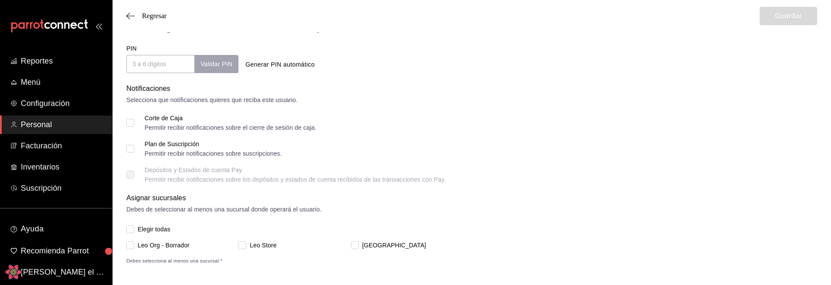
scroll to position [337, 0]
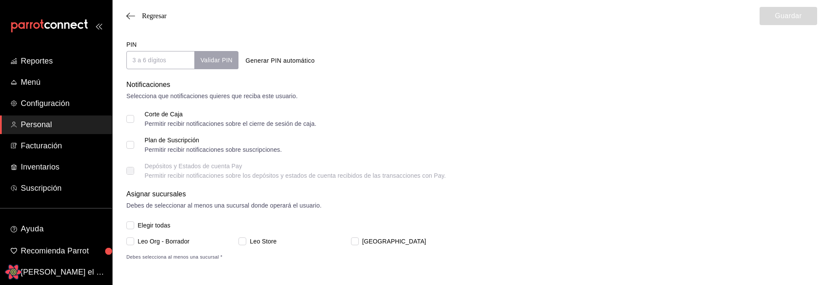
click at [164, 240] on span "Leo Org - Borrador" at bounding box center [161, 241] width 55 height 9
click at [134, 240] on input "Leo Org - Borrador" at bounding box center [130, 242] width 8 height 8
checkbox input "true"
click at [147, 226] on span "Elegir todas" at bounding box center [152, 225] width 36 height 9
click at [134, 226] on input "Elegir todas" at bounding box center [130, 226] width 8 height 8
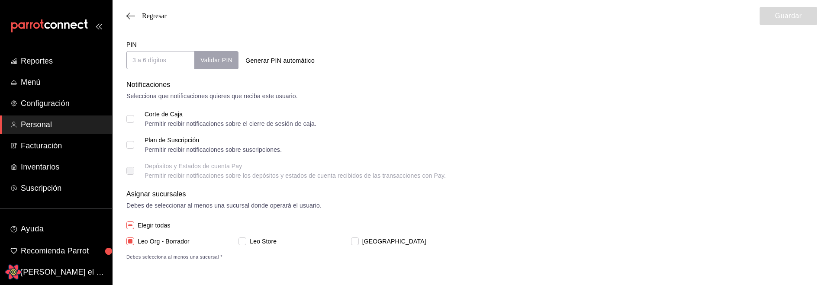
checkbox input "true"
click at [147, 226] on span "Elegir todas" at bounding box center [152, 225] width 36 height 9
click at [134, 226] on input "Elegir todas" at bounding box center [130, 226] width 8 height 8
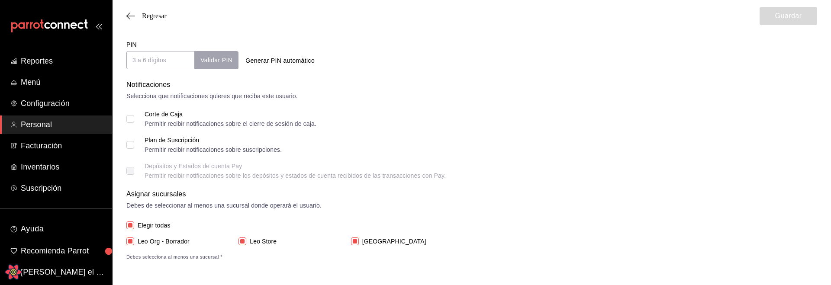
checkbox input "false"
click at [147, 226] on span "Elegir todas" at bounding box center [152, 225] width 36 height 9
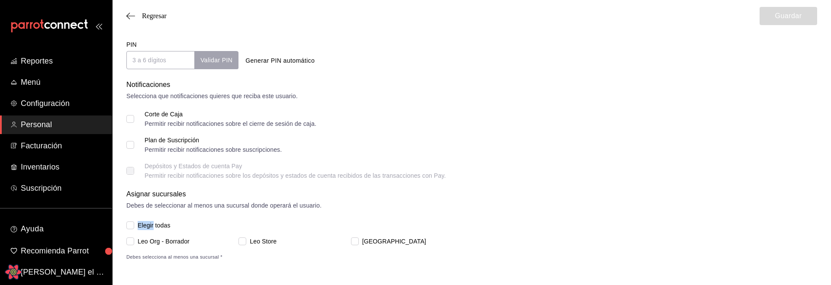
click at [134, 226] on input "Elegir todas" at bounding box center [130, 226] width 8 height 8
checkbox input "true"
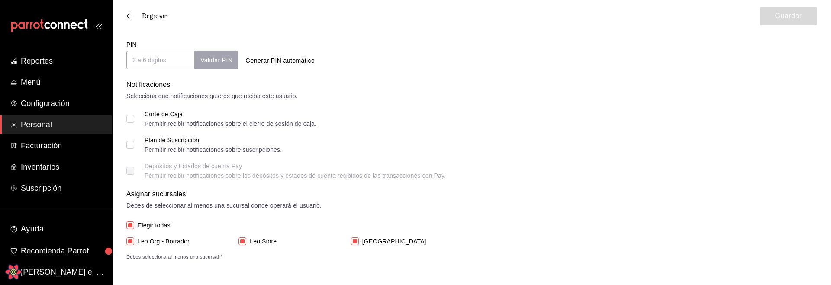
click at [422, 213] on div "Asignar sucursales Debes de seleccionar al menos una sucursal donde operará el …" at bounding box center [471, 225] width 691 height 72
click at [464, 214] on div "Asignar sucursales Debes de seleccionar al menos una sucursal donde operará el …" at bounding box center [471, 225] width 691 height 72
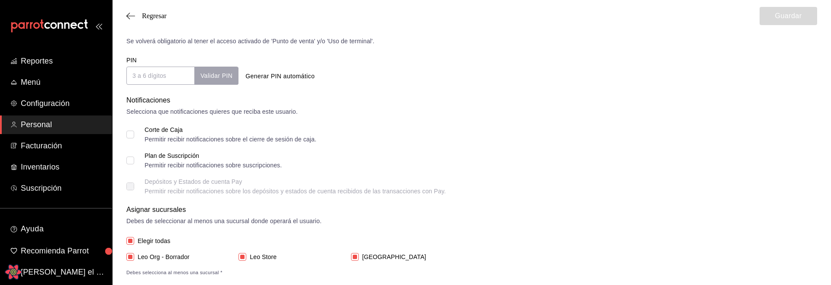
scroll to position [311, 0]
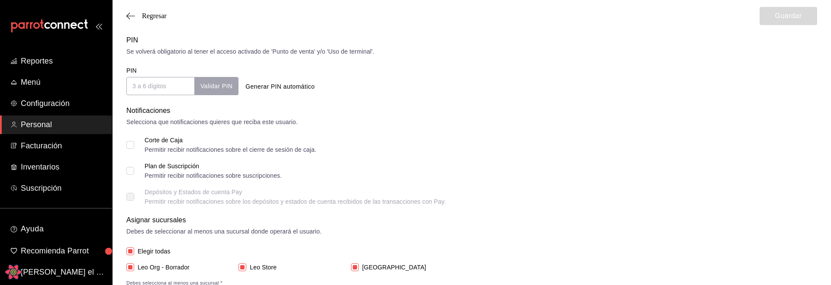
click at [286, 89] on button "Generar PIN automático" at bounding box center [280, 87] width 76 height 16
type input "5314"
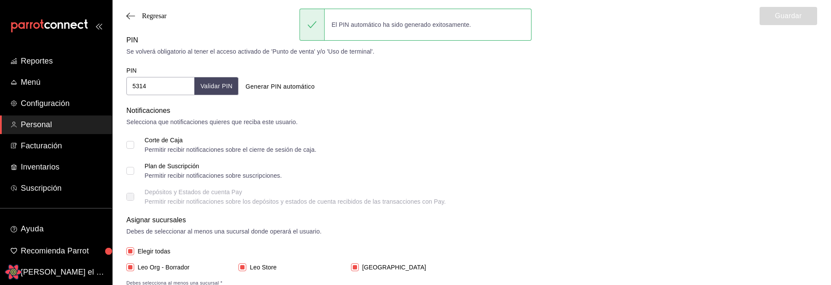
click at [158, 135] on div "Notificaciones Selecciona que notificaciones quieres que reciba este usuario. C…" at bounding box center [471, 155] width 691 height 99
click at [126, 142] on input "Corte de Caja Permitir recibir notificaciones sobre el cierre de sesión de caja." at bounding box center [130, 145] width 8 height 8
checkbox input "true"
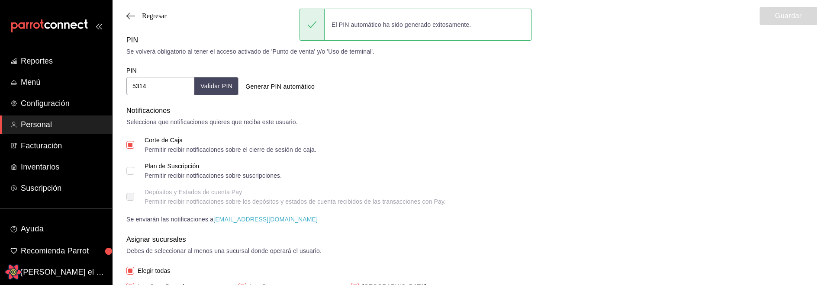
click at [134, 173] on input "Plan de Suscripción Permitir recibir notificaciones sobre suscripciones." at bounding box center [130, 171] width 8 height 8
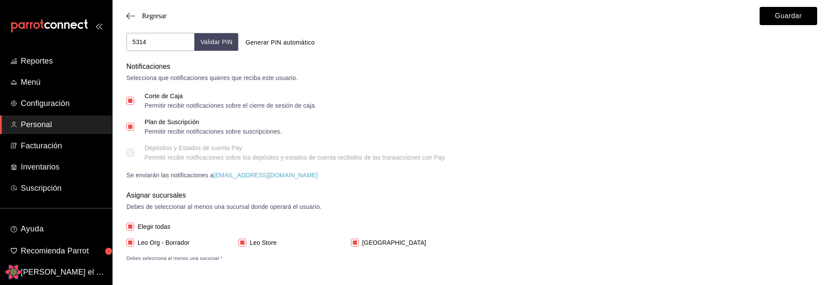
scroll to position [357, 0]
click at [130, 125] on input "Plan de Suscripción Permitir recibir notificaciones sobre suscripciones." at bounding box center [130, 126] width 8 height 8
checkbox input "false"
click at [131, 100] on input "Corte de Caja Permitir recibir notificaciones sobre el cierre de sesión de caja." at bounding box center [130, 100] width 8 height 8
checkbox input "false"
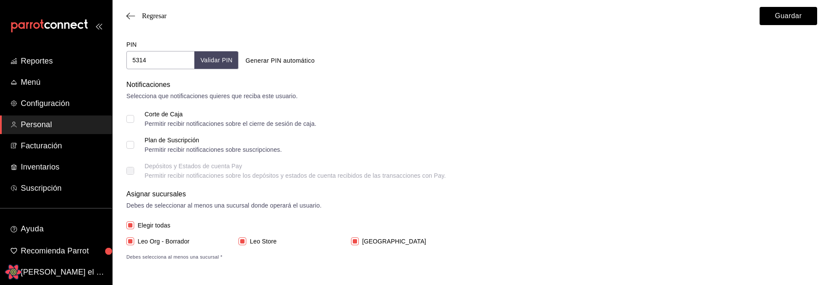
scroll to position [337, 0]
click at [132, 147] on input "Plan de Suscripción Permitir recibir notificaciones sobre suscripciones." at bounding box center [130, 145] width 8 height 8
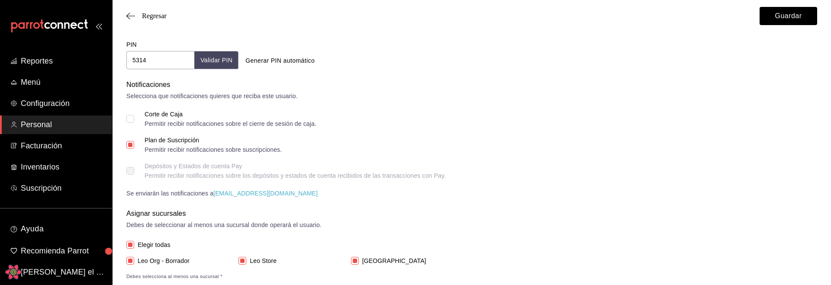
click at [132, 147] on input "Plan de Suscripción Permitir recibir notificaciones sobre suscripciones." at bounding box center [130, 145] width 8 height 8
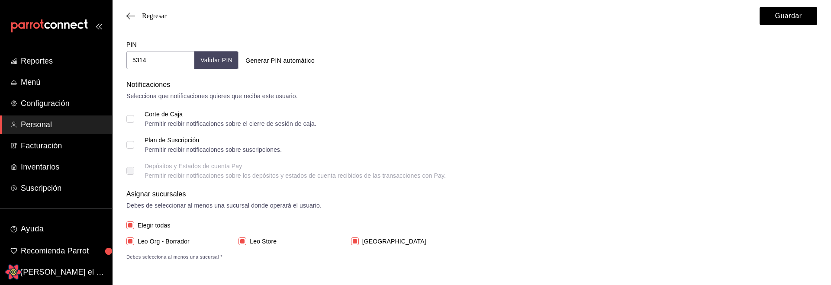
click at [132, 147] on input "Plan de Suscripción Permitir recibir notificaciones sobre suscripciones." at bounding box center [130, 145] width 8 height 8
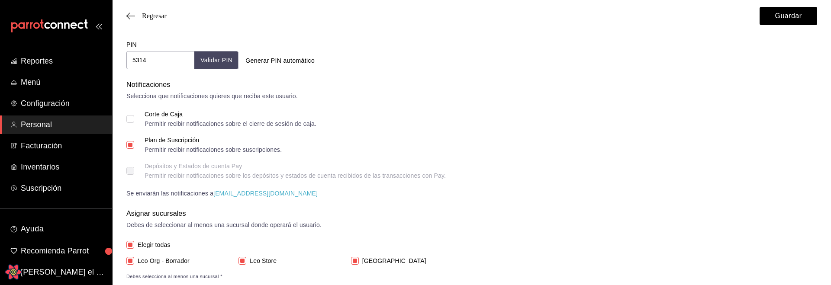
click at [132, 147] on input "Plan de Suscripción Permitir recibir notificaciones sobre suscripciones." at bounding box center [130, 145] width 8 height 8
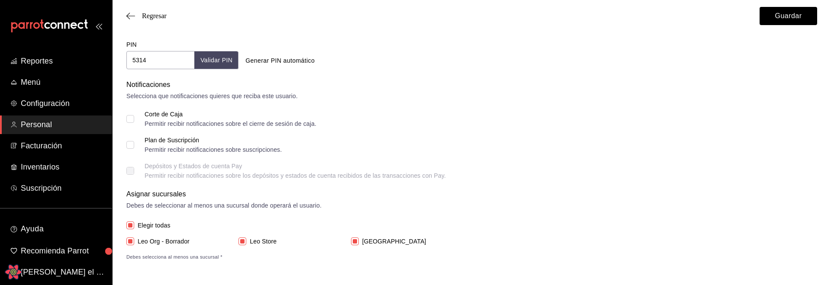
click at [132, 147] on input "Plan de Suscripción Permitir recibir notificaciones sobre suscripciones." at bounding box center [130, 145] width 8 height 8
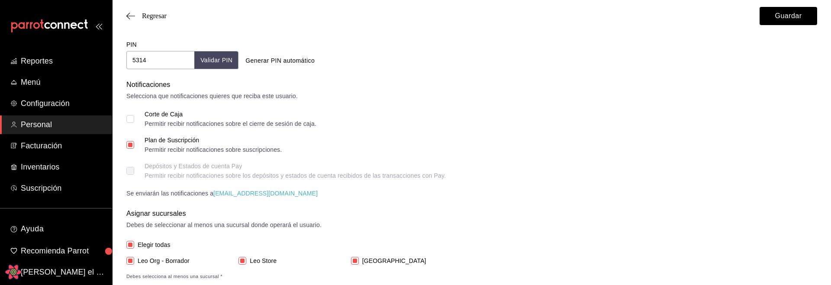
click at [132, 147] on input "Plan de Suscripción Permitir recibir notificaciones sobre suscripciones." at bounding box center [130, 145] width 8 height 8
checkbox input "false"
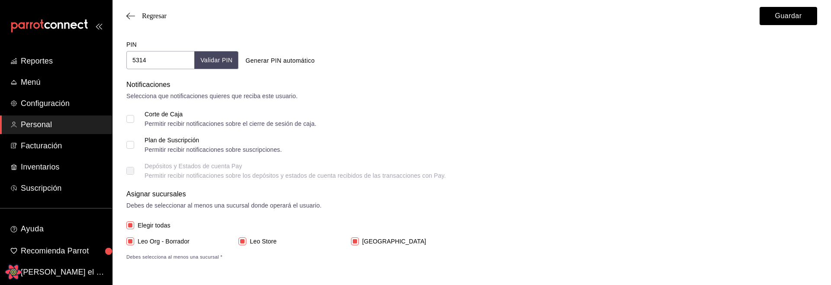
click at [129, 115] on input "Corte de Caja Permitir recibir notificaciones sobre el cierre de sesión de caja." at bounding box center [130, 119] width 8 height 8
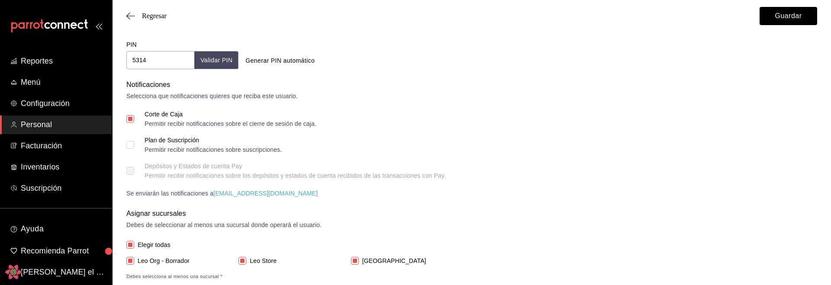
click at [129, 120] on input "Corte de Caja Permitir recibir notificaciones sobre el cierre de sesión de caja." at bounding box center [130, 119] width 8 height 8
checkbox input "false"
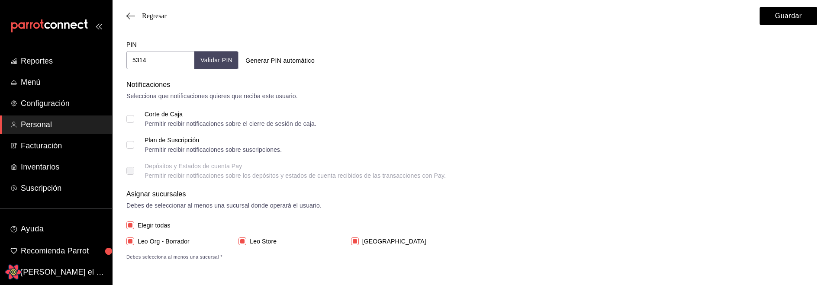
click at [128, 144] on input "Plan de Suscripción Permitir recibir notificaciones sobre suscripciones." at bounding box center [130, 145] width 8 height 8
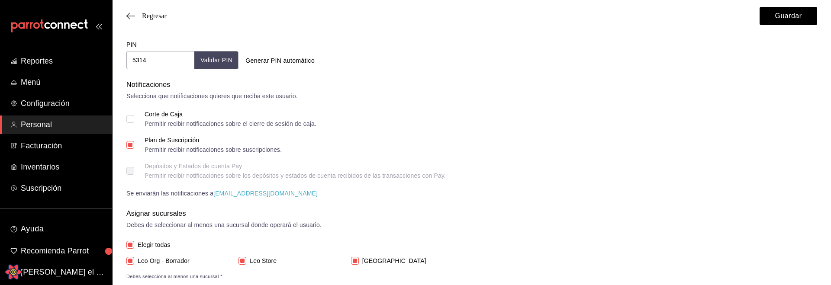
click at [128, 144] on input "Plan de Suscripción Permitir recibir notificaciones sobre suscripciones." at bounding box center [130, 145] width 8 height 8
checkbox input "false"
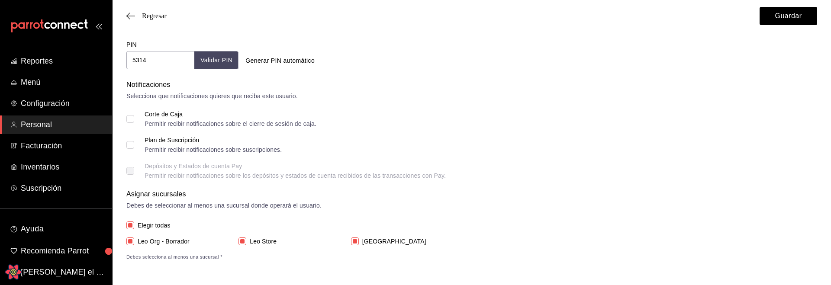
click at [131, 118] on input "Corte de Caja Permitir recibir notificaciones sobre el cierre de sesión de caja." at bounding box center [130, 119] width 8 height 8
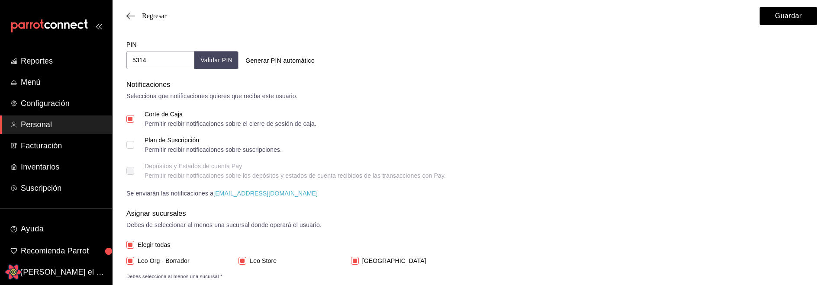
click at [131, 119] on input "Corte de Caja Permitir recibir notificaciones sobre el cierre de sesión de caja." at bounding box center [130, 119] width 8 height 8
checkbox input "false"
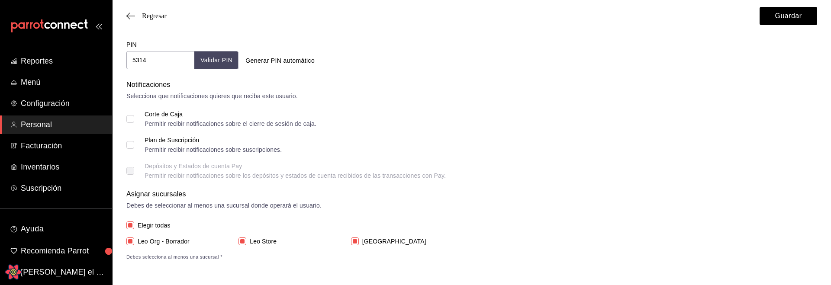
click at [133, 146] on input "Plan de Suscripción Permitir recibir notificaciones sobre suscripciones." at bounding box center [130, 145] width 8 height 8
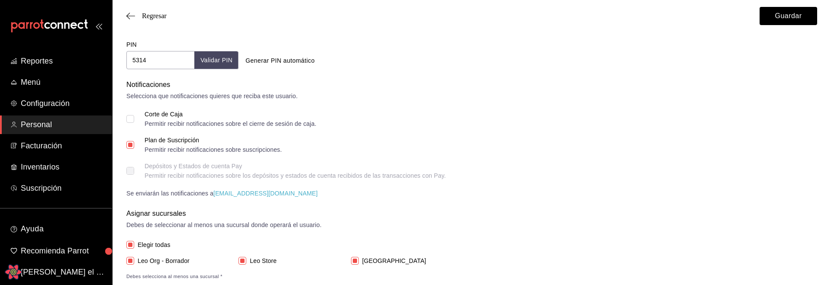
click at [133, 146] on input "Plan de Suscripción Permitir recibir notificaciones sobre suscripciones." at bounding box center [130, 145] width 8 height 8
checkbox input "false"
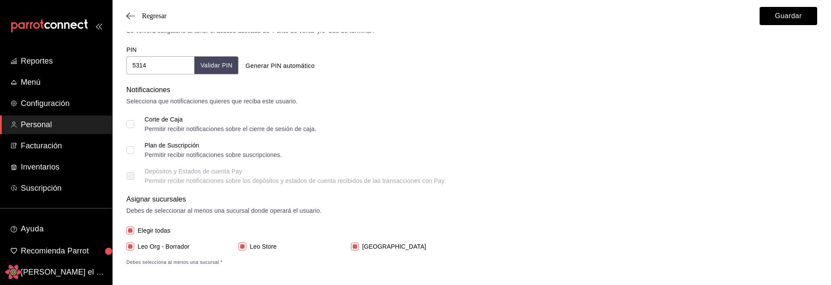
click at [449, 245] on label "[GEOGRAPHIC_DATA]" at bounding box center [401, 246] width 101 height 9
click at [359, 245] on input "[GEOGRAPHIC_DATA]" at bounding box center [355, 247] width 8 height 8
checkbox input "false"
click at [446, 245] on label "[GEOGRAPHIC_DATA]" at bounding box center [401, 246] width 101 height 9
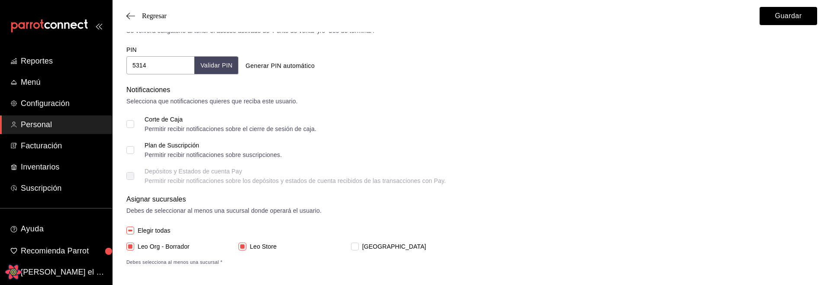
click at [359, 245] on input "[GEOGRAPHIC_DATA]" at bounding box center [355, 247] width 8 height 8
checkbox input "true"
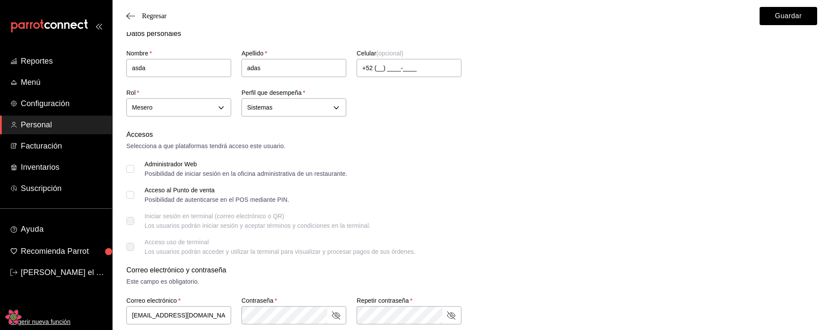
scroll to position [0, 0]
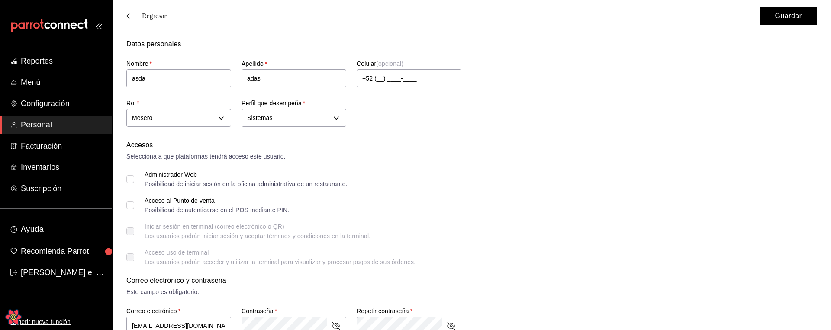
click at [150, 12] on span "Regresar" at bounding box center [154, 16] width 25 height 8
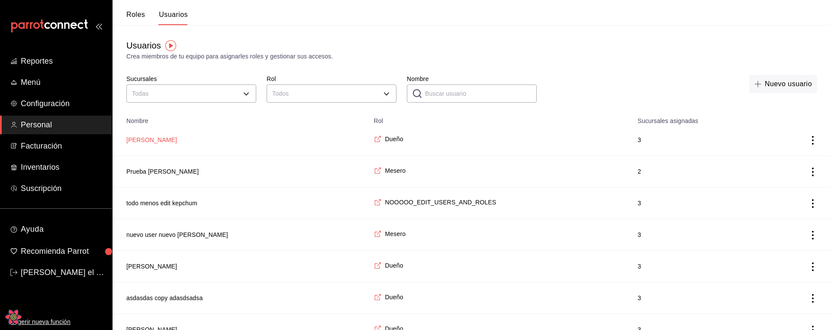
click at [136, 139] on button "[PERSON_NAME]" at bounding box center [151, 139] width 51 height 9
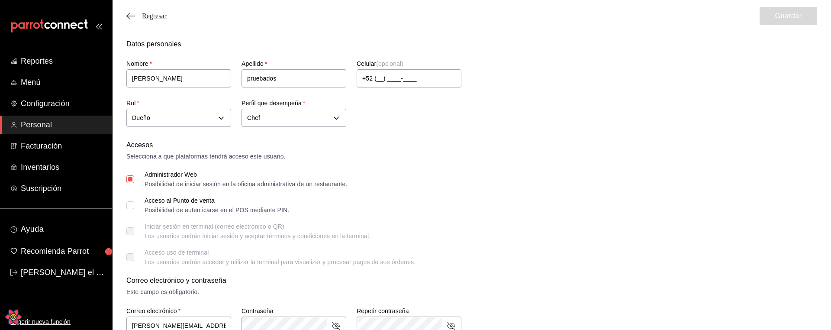
click at [147, 13] on span "Regresar" at bounding box center [154, 16] width 25 height 8
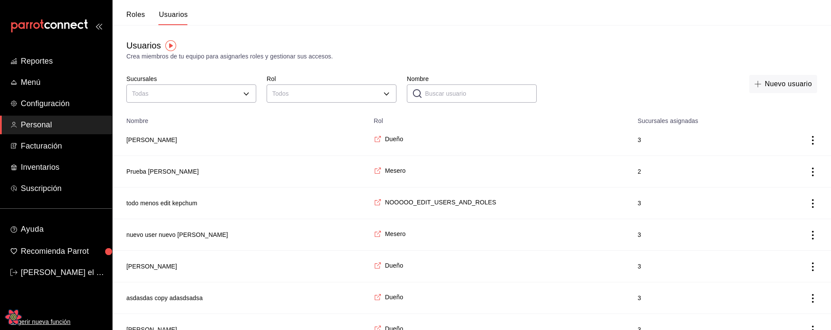
click at [756, 84] on icon "button" at bounding box center [757, 83] width 7 height 7
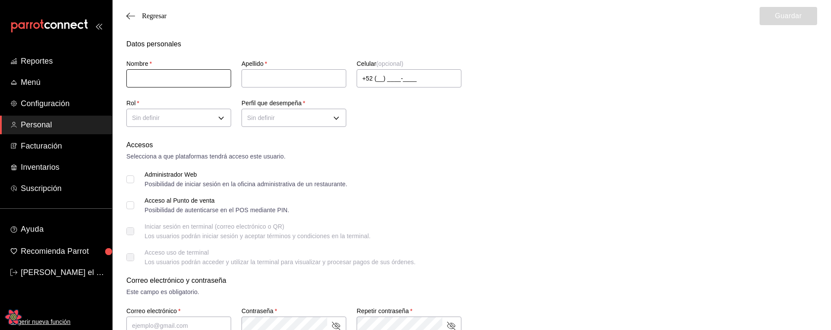
click at [167, 74] on input "text" at bounding box center [178, 78] width 105 height 18
type input "asdasdas"
click at [319, 81] on input "text" at bounding box center [293, 78] width 105 height 18
type input "asdasdas"
click at [181, 112] on body "Reportes Menú Configuración Personal Facturación Inventarios Suscripción Ayuda …" at bounding box center [415, 311] width 831 height 622
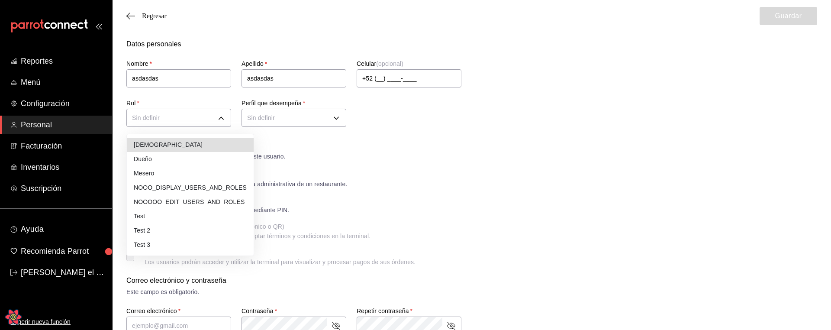
click at [150, 177] on li "Mesero" at bounding box center [190, 173] width 127 height 14
type input "00f3d990-46ab-4fc3-9421-77a65bdcfdcd"
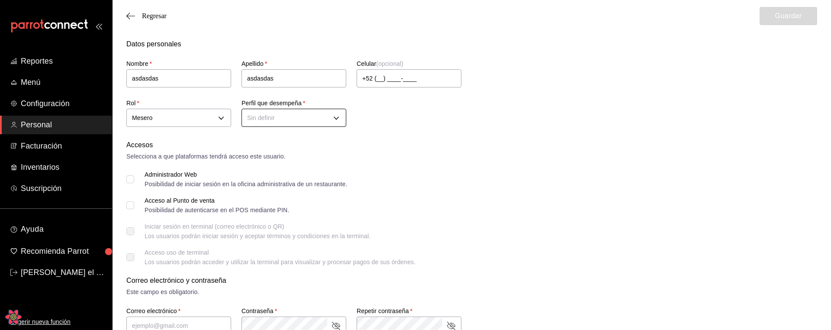
click at [283, 112] on body "Reportes Menú Configuración Personal Facturación Inventarios Suscripción Ayuda …" at bounding box center [415, 311] width 831 height 622
click at [261, 162] on li "Cajero" at bounding box center [294, 159] width 104 height 14
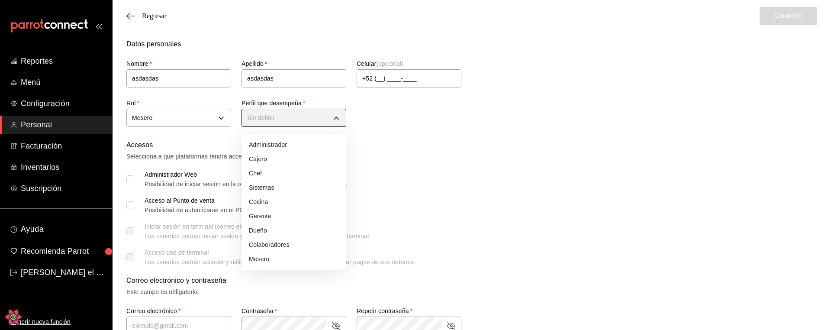
type input "CASHIER"
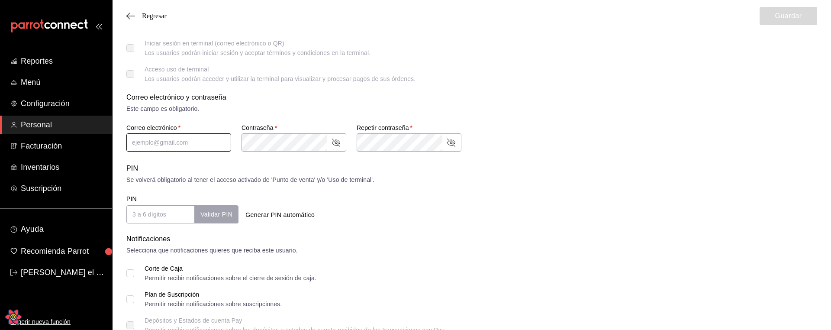
scroll to position [185, 0]
click at [172, 145] on input "text" at bounding box center [178, 141] width 105 height 18
type input "asdasdas@sdass.com"
click at [343, 188] on div "PIN Se volverá obligatorio al tener el acceso activado de 'Punto de venta' y/o …" at bounding box center [471, 191] width 691 height 60
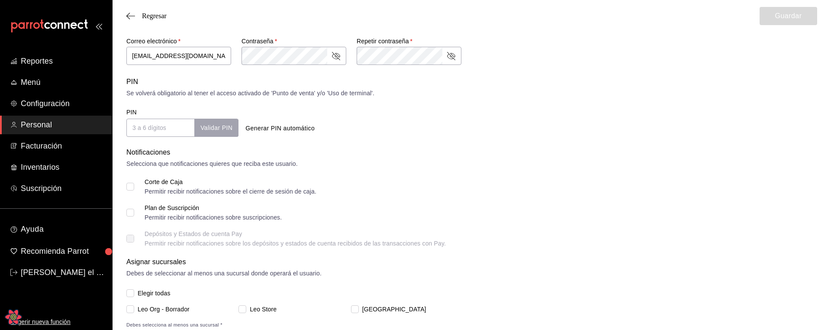
scroll to position [293, 0]
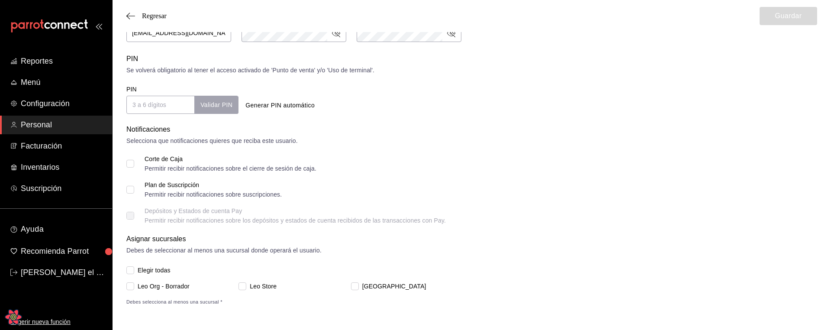
click at [149, 267] on span "Elegir todas" at bounding box center [152, 270] width 36 height 9
click at [134, 267] on input "Elegir todas" at bounding box center [130, 270] width 8 height 8
checkbox input "true"
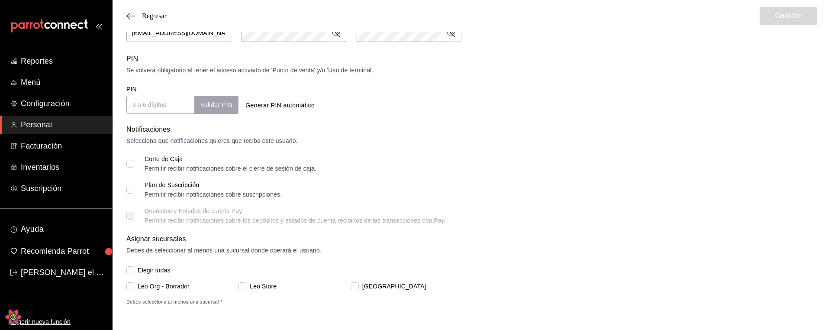
checkbox input "true"
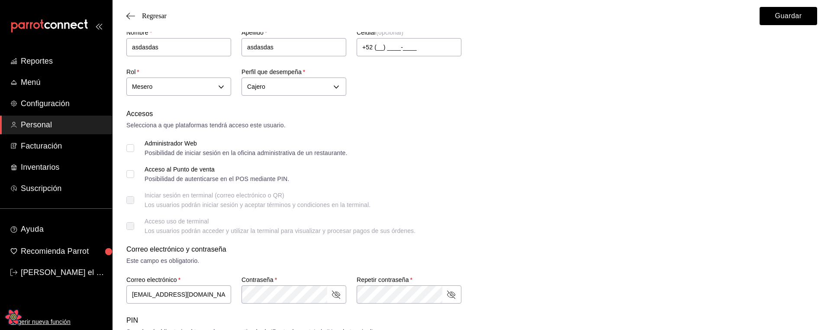
scroll to position [0, 0]
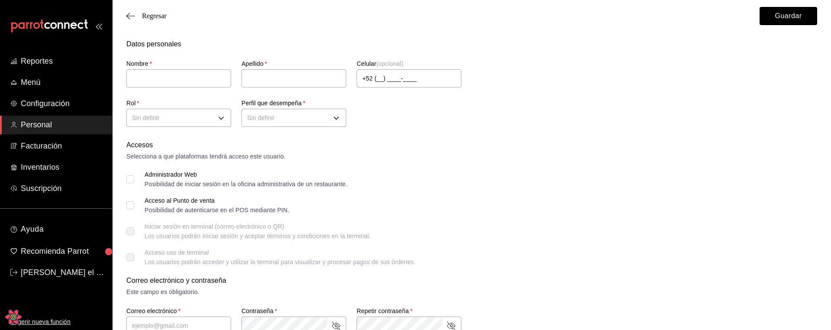
scroll to position [3, 0]
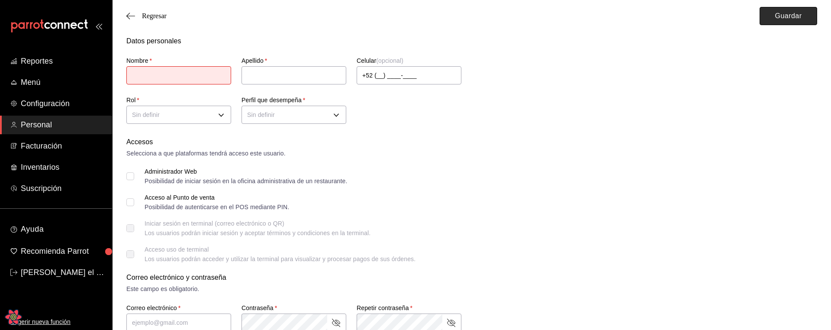
click at [780, 12] on button "Guardar" at bounding box center [789, 16] width 58 height 18
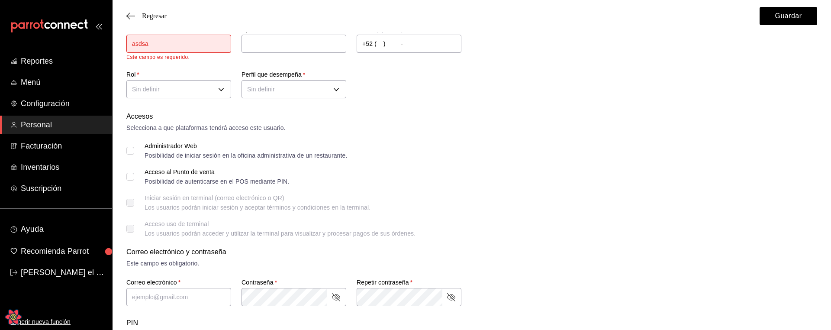
scroll to position [0, 0]
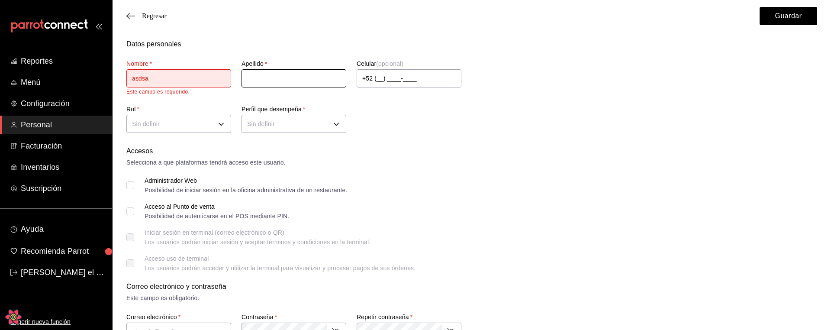
type input "asdsa"
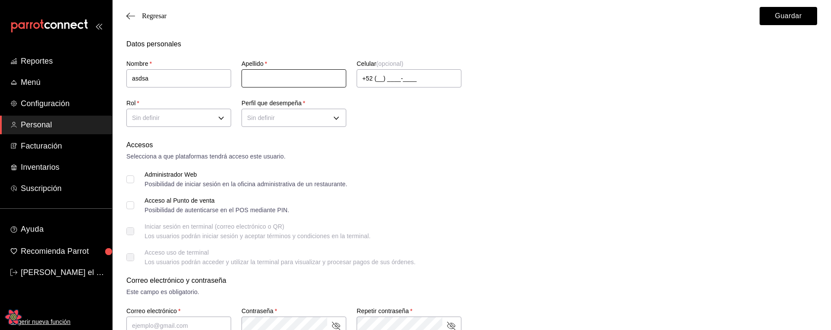
click at [283, 77] on input "text" at bounding box center [293, 78] width 105 height 18
type input "asdsad"
click at [439, 137] on form "Datos personales Nombre   * asdsa Apellido   * asdsad Celular (opcional) +52 (_…" at bounding box center [471, 318] width 691 height 559
click at [165, 121] on body "Reportes Menú Configuración Personal Facturación Inventarios Suscripción Ayuda …" at bounding box center [415, 311] width 831 height 622
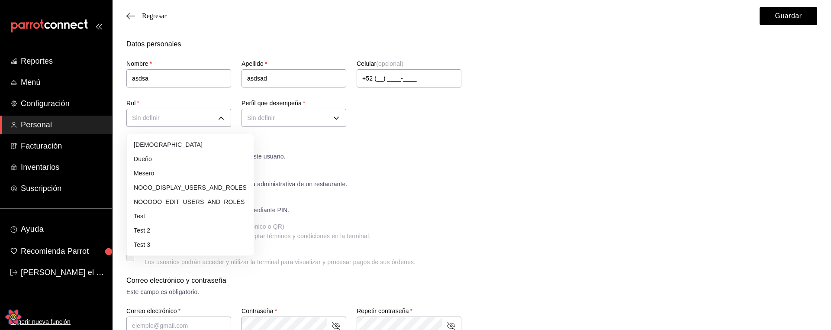
click at [173, 158] on li "Dueño" at bounding box center [190, 159] width 127 height 14
type input "a1f3f69a-3465-4f19-a730-246ddc5a1ebb"
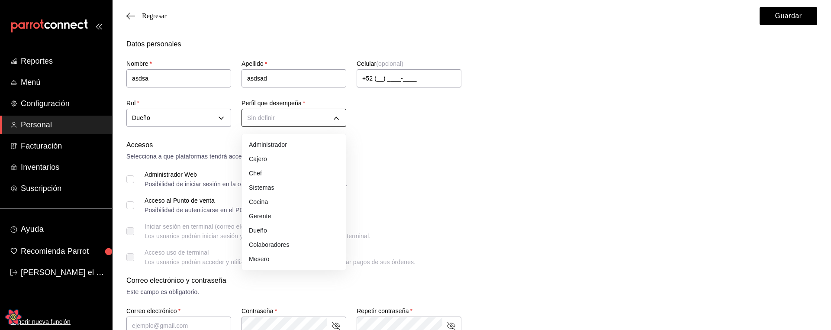
click at [319, 118] on body "Reportes Menú Configuración Personal Facturación Inventarios Suscripción Ayuda …" at bounding box center [415, 311] width 831 height 622
click at [271, 176] on li "Chef" at bounding box center [294, 173] width 104 height 14
type input "CHEF"
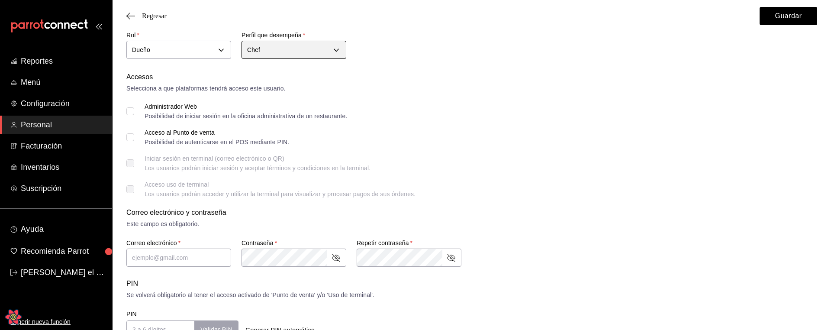
scroll to position [57, 0]
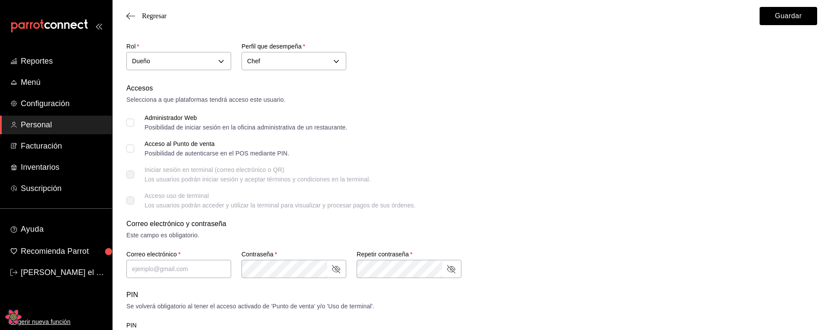
click at [421, 222] on div "Correo electrónico y contraseña" at bounding box center [471, 224] width 691 height 10
click at [779, 16] on button "Guardar" at bounding box center [789, 16] width 58 height 18
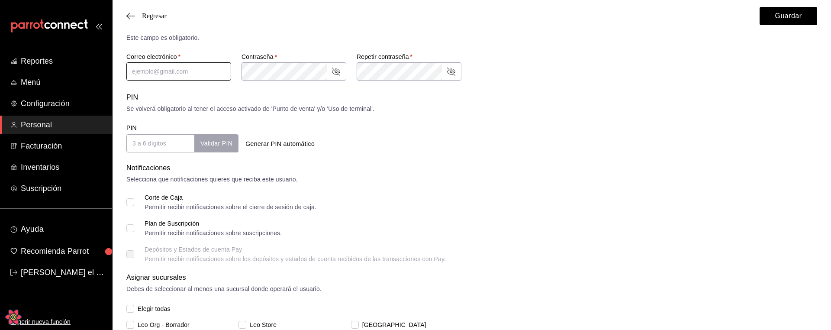
scroll to position [251, 0]
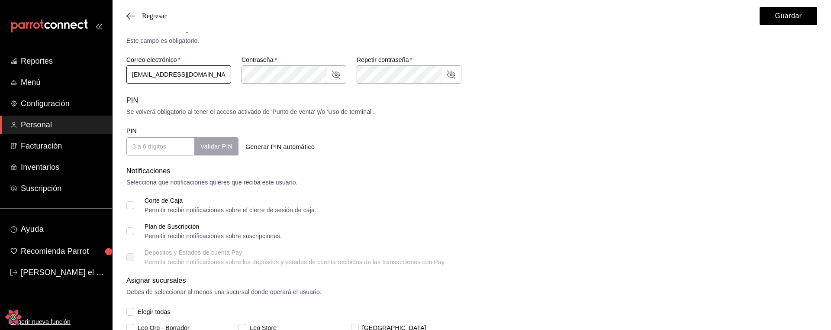
type input "asdas@sdass.com"
click at [633, 82] on div "Correo electrónico y contraseña Este campo es obligatorio. Correo electrónico  …" at bounding box center [471, 54] width 691 height 61
click at [788, 15] on button "Guardar" at bounding box center [789, 16] width 58 height 18
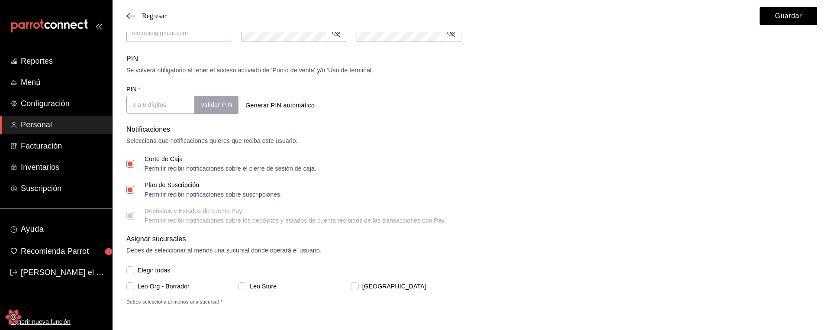
scroll to position [0, 0]
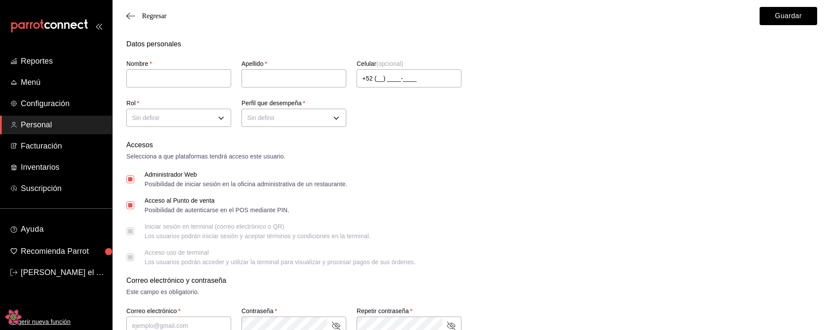
checkbox input "true"
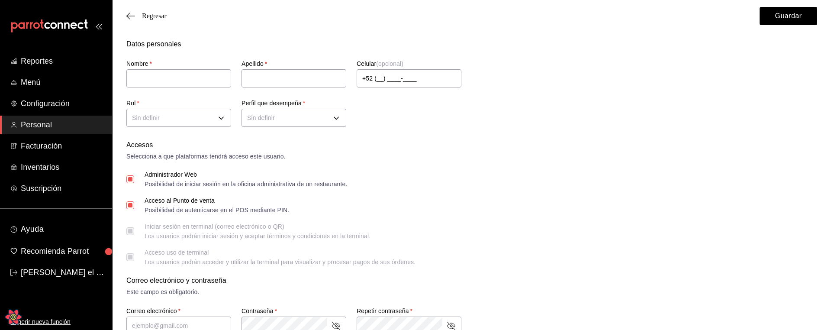
checkbox input "true"
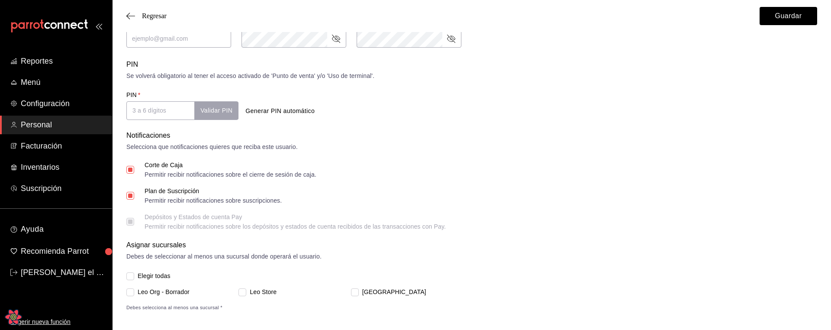
scroll to position [299, 0]
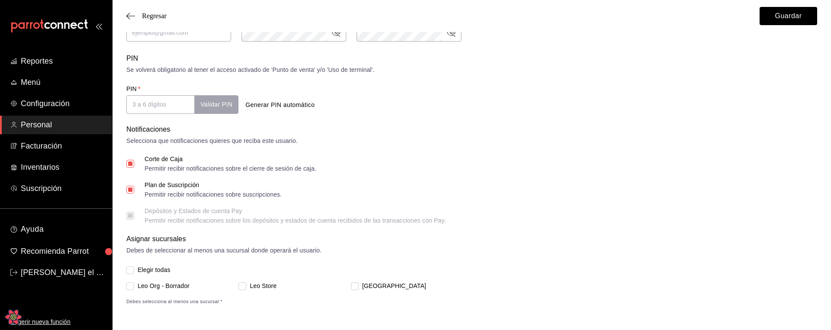
click at [543, 226] on form "Datos personales Nombre   * Este campo es requerido. Apellido   * Celular (opci…" at bounding box center [471, 23] width 691 height 566
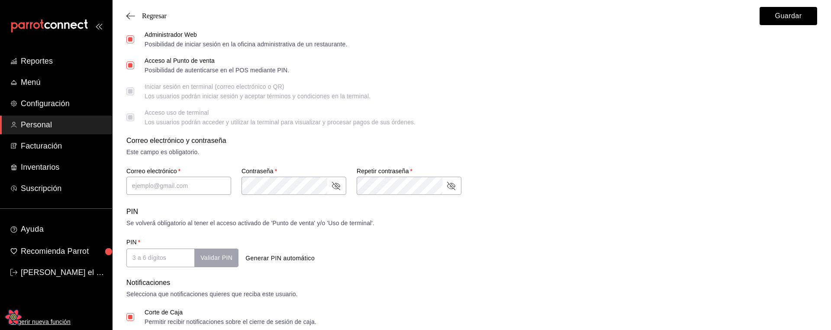
scroll to position [0, 0]
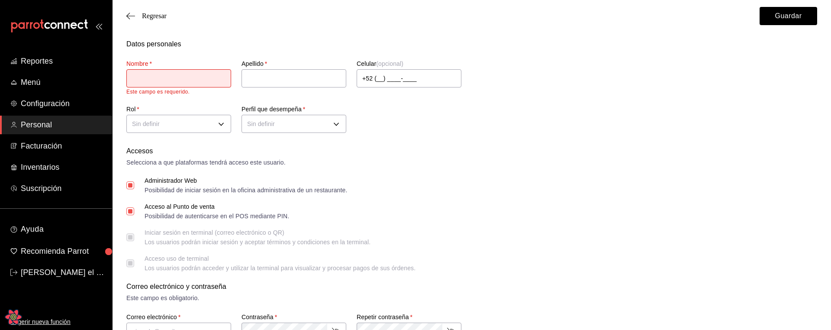
click at [206, 79] on input "text" at bounding box center [178, 78] width 105 height 18
type input "asdasdsa"
checkbox input "true"
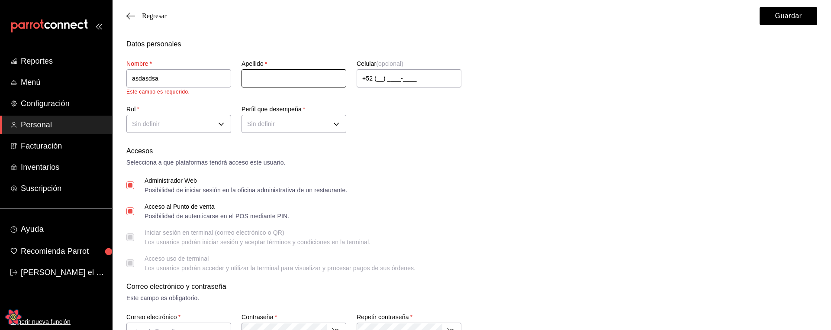
click at [306, 80] on input "text" at bounding box center [293, 78] width 105 height 18
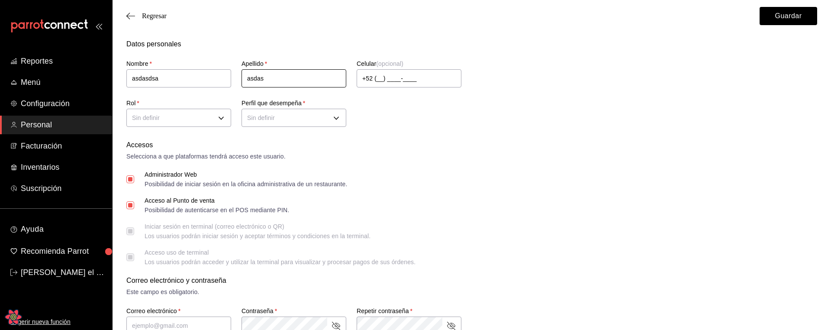
type input "asdas"
click at [484, 138] on form "Datos personales Nombre   * asdasdsa Apellido   * asdas Celular (opcional) +52 …" at bounding box center [471, 318] width 691 height 559
click at [232, 120] on div "Perfil que desempeña   * Sin definir" at bounding box center [288, 109] width 115 height 41
checkbox input "true"
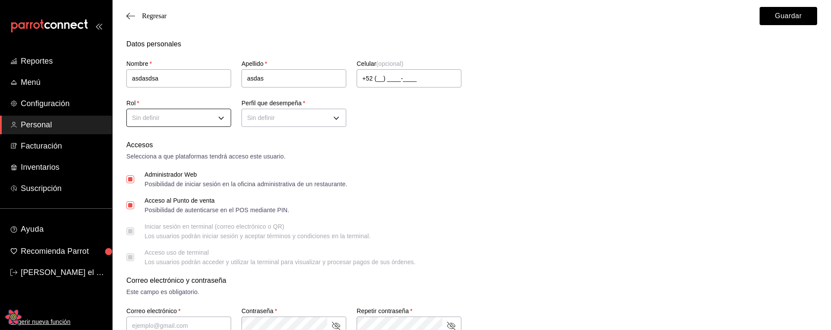
checkbox input "true"
click at [212, 121] on body "Reportes Menú Configuración Personal Facturación Inventarios Suscripción Ayuda …" at bounding box center [415, 311] width 831 height 622
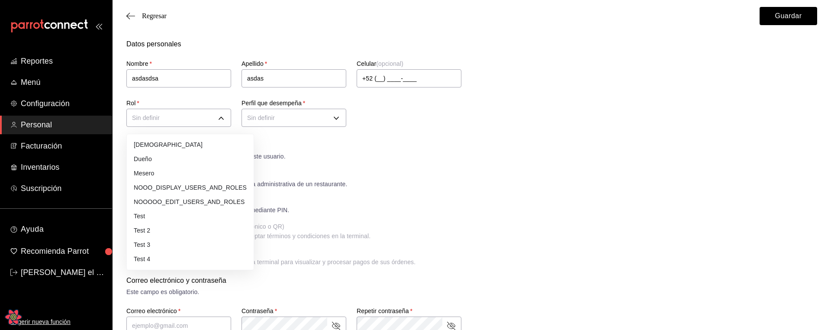
click at [166, 157] on li "Dueño" at bounding box center [190, 159] width 127 height 14
type input "a1f3f69a-3465-4f19-a730-246ddc5a1ebb"
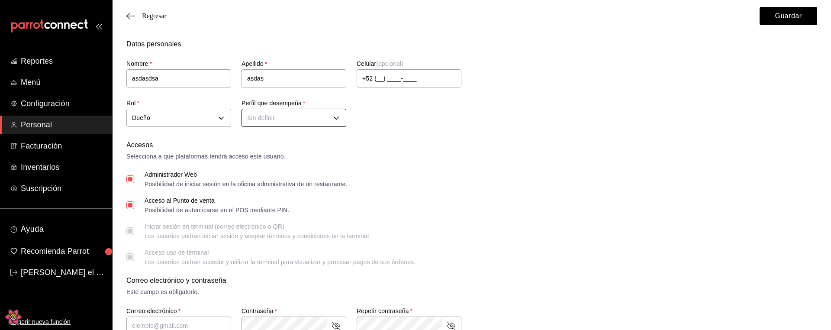
click at [288, 121] on body "Reportes Menú Configuración Personal Facturación Inventarios Suscripción Ayuda …" at bounding box center [415, 311] width 831 height 622
click at [280, 162] on li "Cajero" at bounding box center [294, 159] width 104 height 14
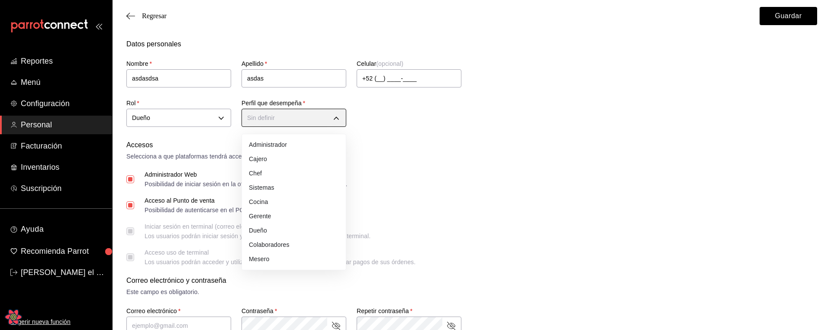
type input "CASHIER"
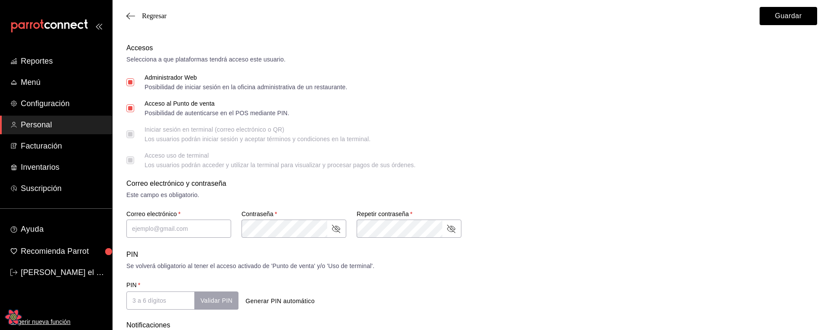
scroll to position [98, 0]
checkbox input "true"
click at [154, 229] on input "text" at bounding box center [178, 228] width 105 height 18
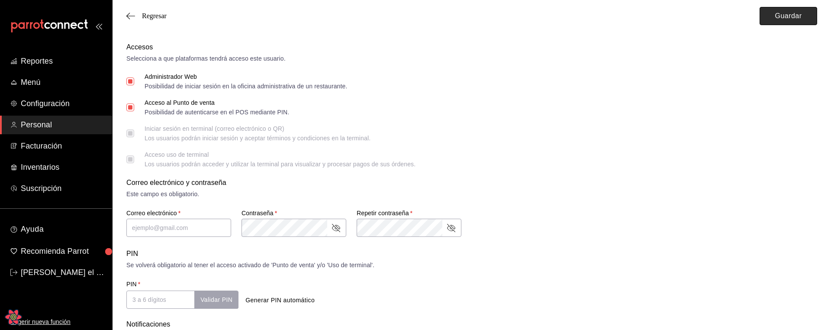
checkbox input "true"
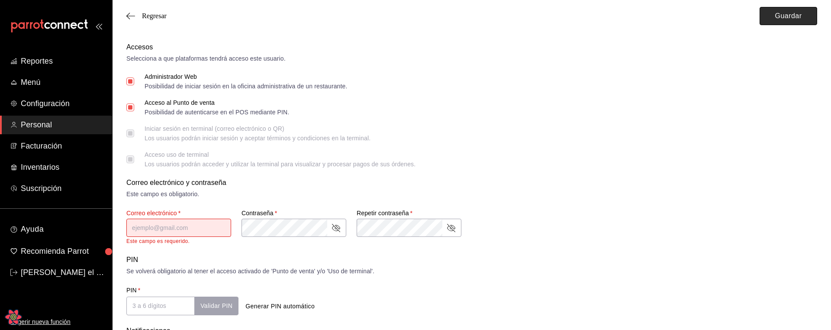
click at [805, 13] on button "Guardar" at bounding box center [789, 16] width 58 height 18
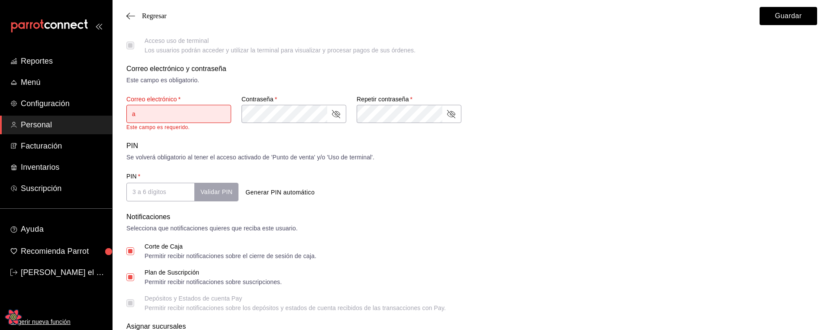
type input "as"
checkbox input "true"
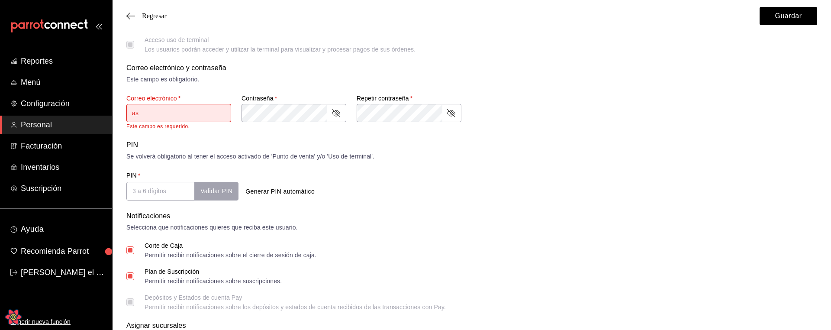
type input "asd"
checkbox input "true"
type input "asdsa"
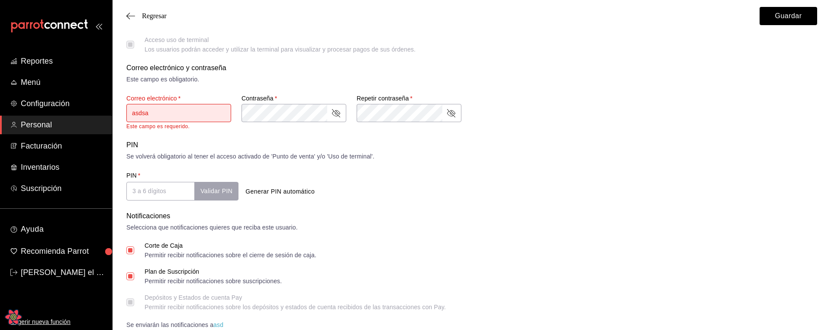
checkbox input "true"
type input "asdsad"
checkbox input "true"
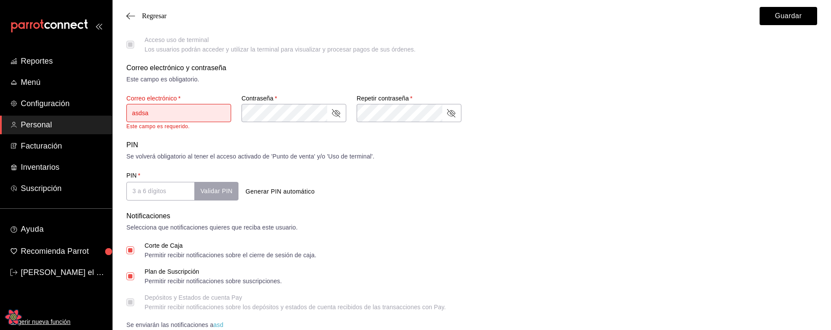
checkbox input "true"
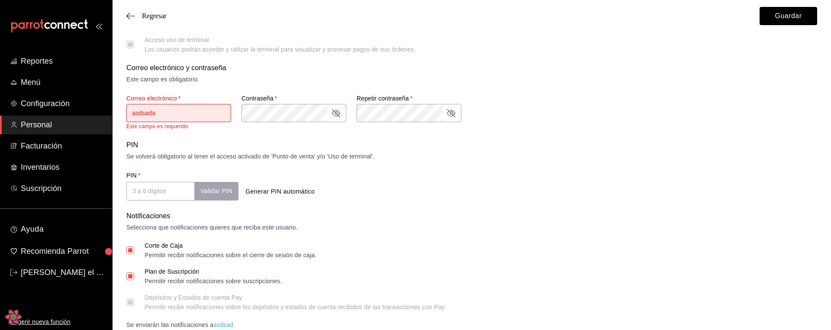
type input "asdsadas"
checkbox input "true"
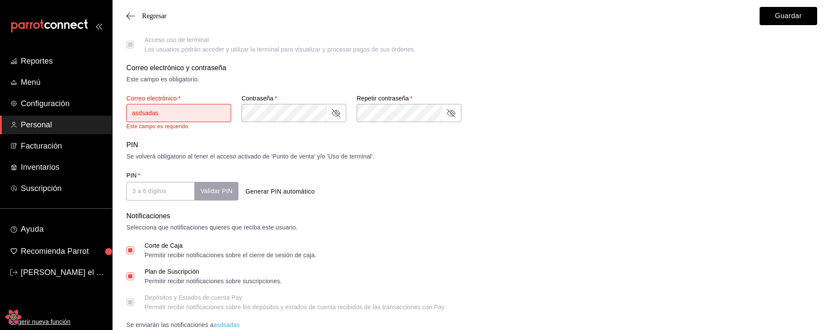
checkbox input "true"
type input "asdsadas@"
checkbox input "true"
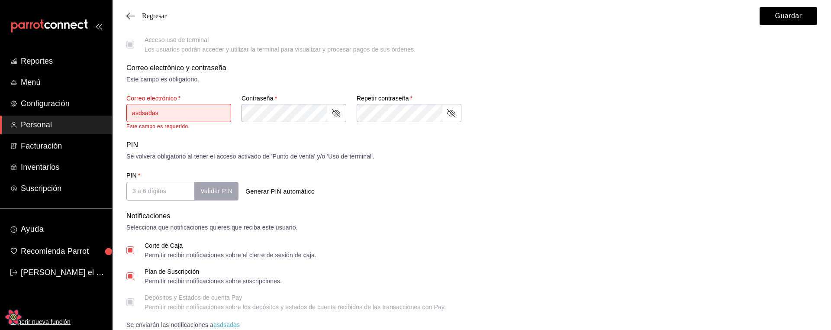
checkbox input "true"
type input "asdsadas@s"
checkbox input "true"
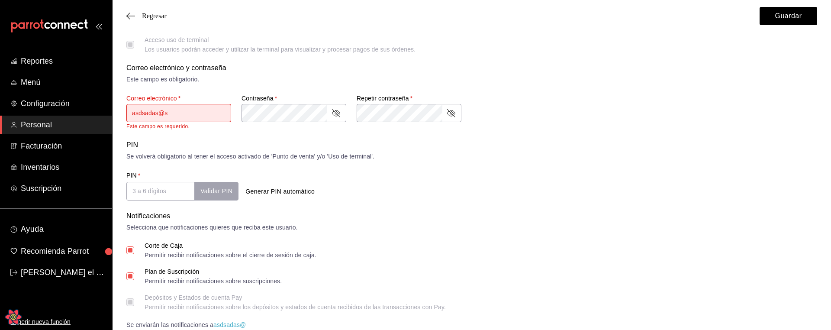
type input "asdsadas@sa"
checkbox input "true"
type input "asdsadas@sas"
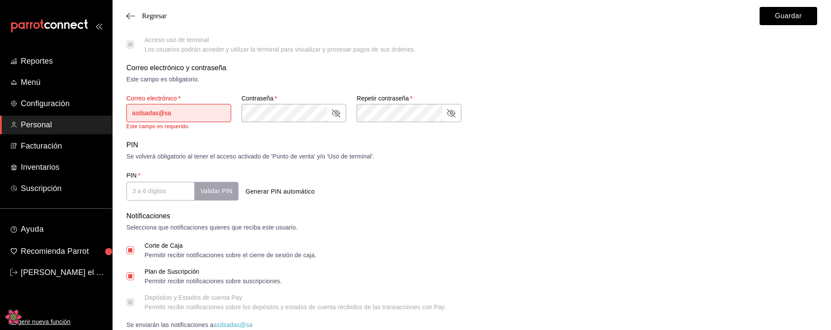
checkbox input "true"
type input "asdsadas@sasd"
checkbox input "true"
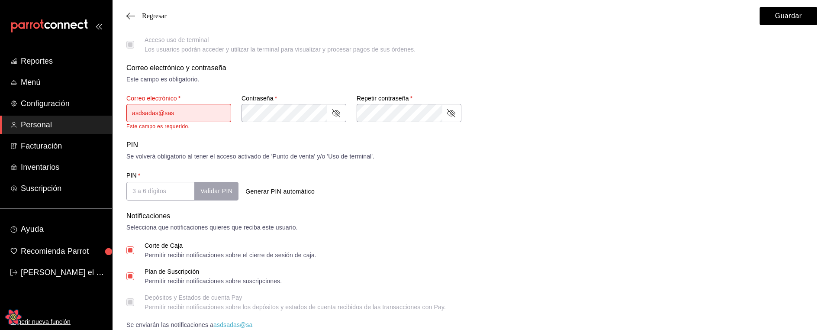
checkbox input "true"
type input "asdsadas@sasda"
checkbox input "true"
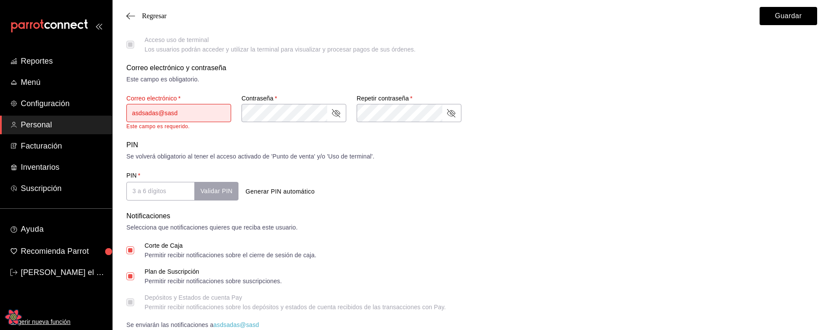
checkbox input "true"
type input "asdsadas@sasdas"
checkbox input "true"
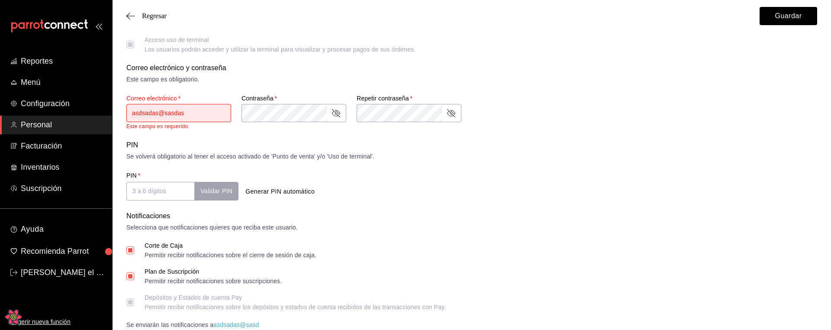
type input "asdsadas@sasdas."
checkbox input "true"
type input "asdsadas@sasdas.c"
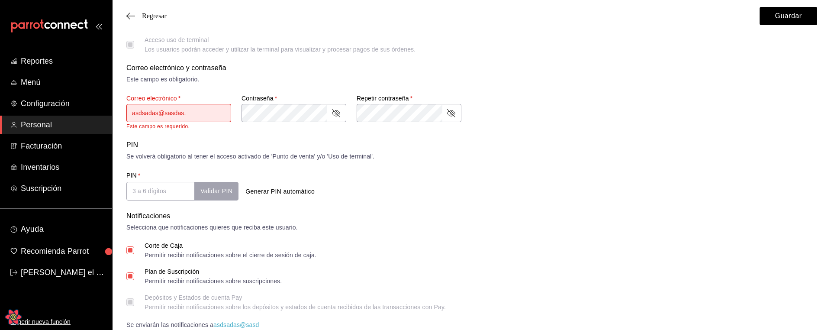
checkbox input "true"
type input "asdsadas@sasdas.co"
checkbox input "true"
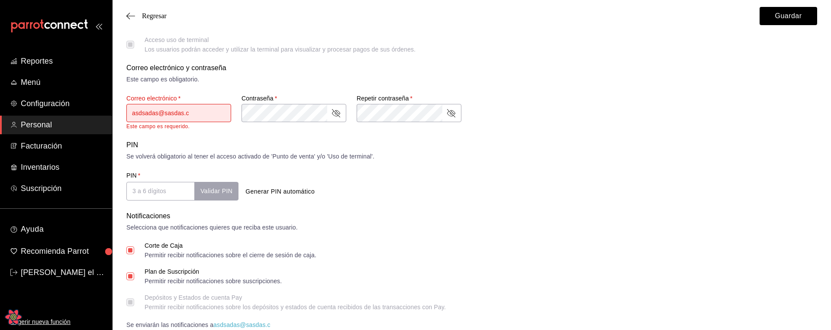
checkbox input "true"
type input "asdsadas@sasdas.com"
checkbox input "true"
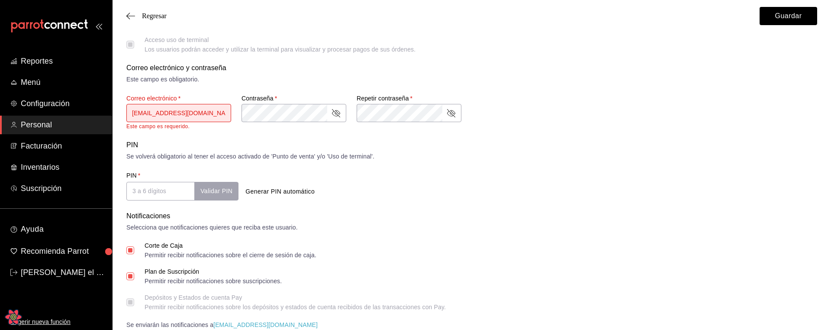
checkbox input "true"
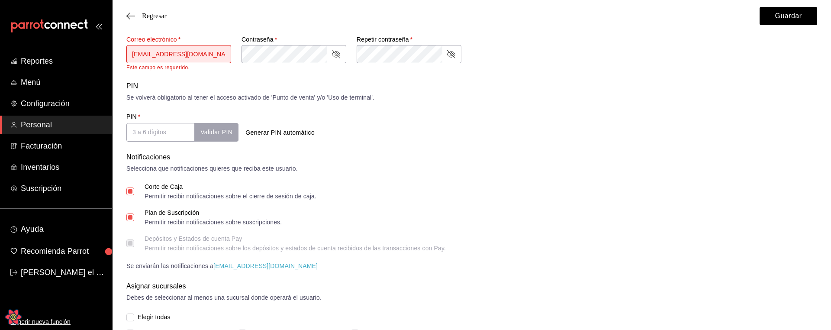
scroll to position [273, 0]
type input "asdsadas@sasdas.com"
checkbox input "true"
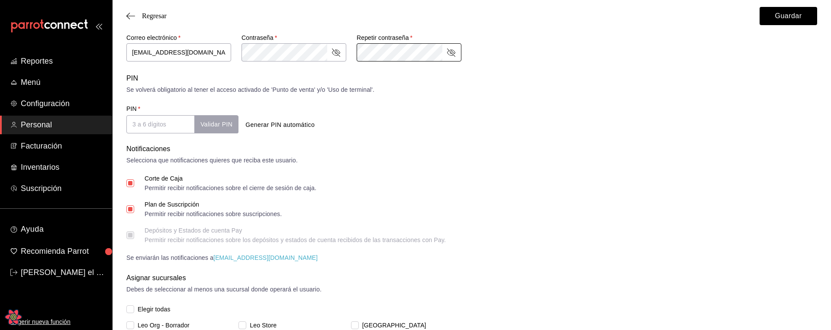
click at [639, 91] on div "Se volverá obligatorio al tener el acceso activado de 'Punto de venta' y/o 'Uso…" at bounding box center [471, 89] width 691 height 9
click at [784, 23] on button "Guardar" at bounding box center [789, 16] width 58 height 18
click at [441, 153] on form "Datos personales Nombre   * asdasdsa Apellido   * asdas Celular (opcional) +52 …" at bounding box center [471, 55] width 691 height 579
checkbox input "true"
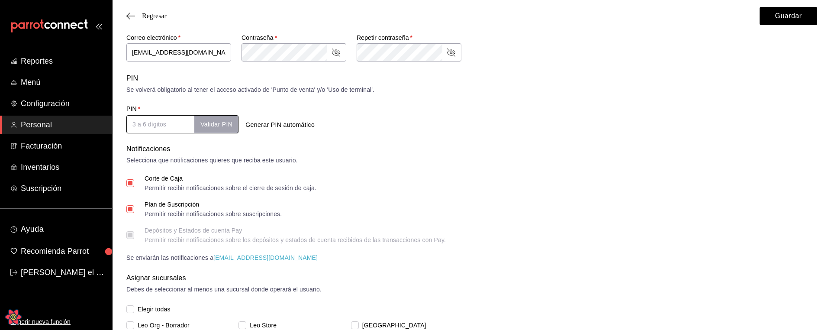
checkbox input "true"
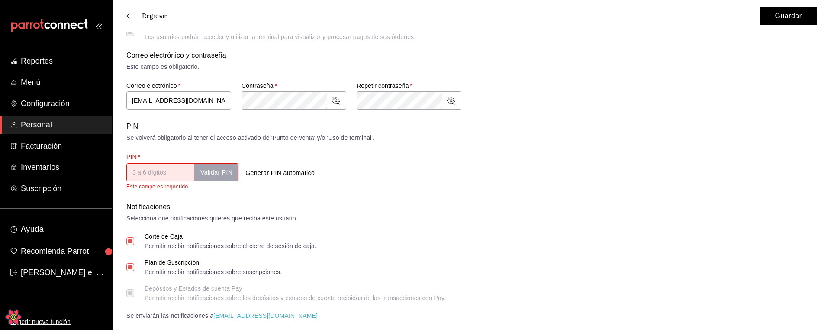
click at [555, 222] on div "Selecciona que notificaciones quieres que reciba este usuario." at bounding box center [471, 218] width 691 height 9
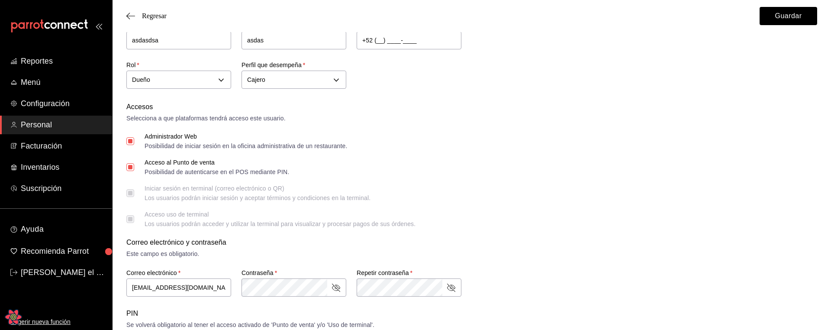
scroll to position [17, 0]
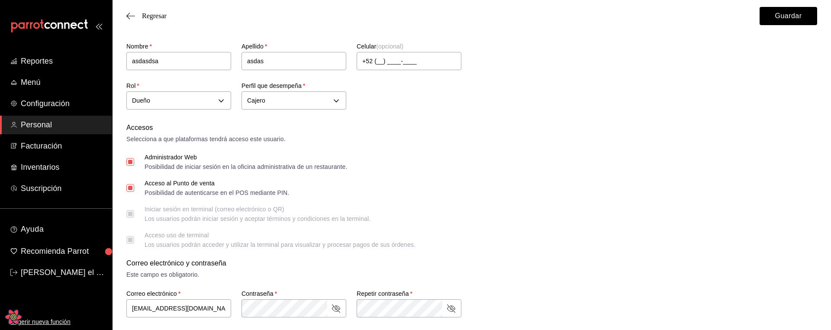
click at [141, 164] on span "Administrador Web Posibilidad de iniciar sesión en la oficina administrativa de…" at bounding box center [240, 162] width 213 height 16
click at [134, 164] on input "Administrador Web Posibilidad de iniciar sesión en la oficina administrativa de…" at bounding box center [130, 162] width 8 height 8
checkbox input "true"
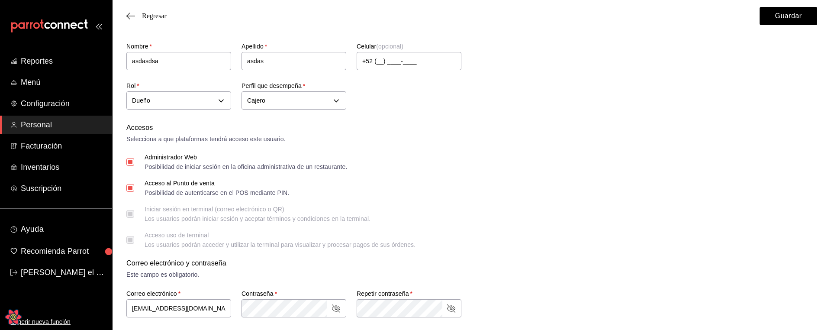
checkbox input "true"
click at [134, 160] on input "Administrador Web Posibilidad de iniciar sesión en la oficina administrativa de…" at bounding box center [130, 162] width 8 height 8
checkbox input "true"
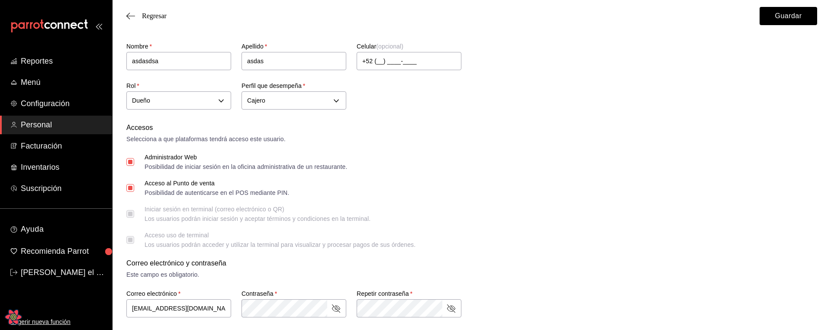
checkbox input "true"
click at [133, 176] on div "Accesos Selecciona a que plataformas tendrá acceso este usuario. Administrador …" at bounding box center [471, 184] width 691 height 125
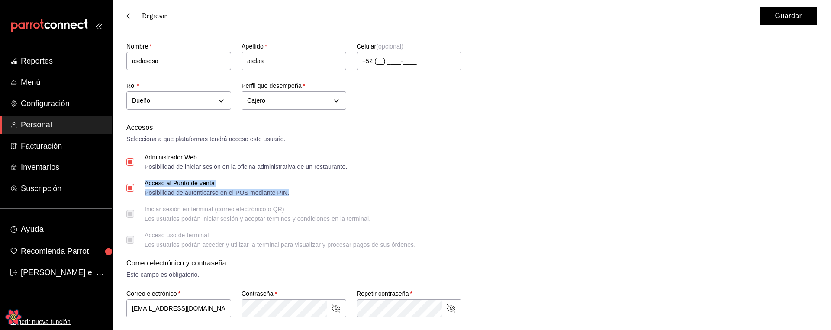
click at [145, 187] on div "Acceso al Punto de venta Posibilidad de autenticarse en el POS mediante PIN." at bounding box center [217, 188] width 145 height 16
click at [130, 186] on input "Acceso al Punto de venta Posibilidad de autenticarse en el POS mediante PIN." at bounding box center [130, 188] width 8 height 8
checkbox input "true"
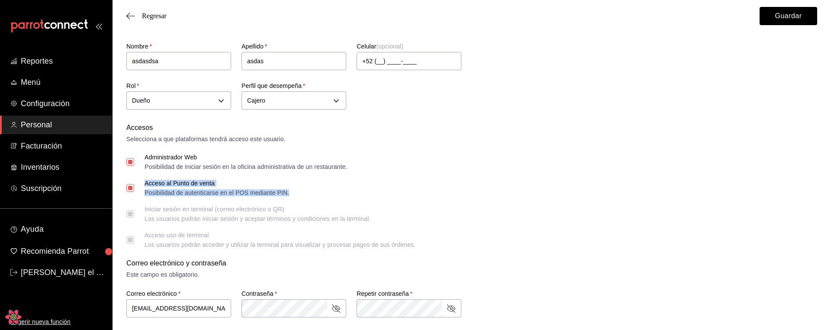
checkbox input "true"
click at [131, 190] on input "Acceso al Punto de venta Posibilidad de autenticarse en el POS mediante PIN." at bounding box center [130, 188] width 8 height 8
checkbox input "true"
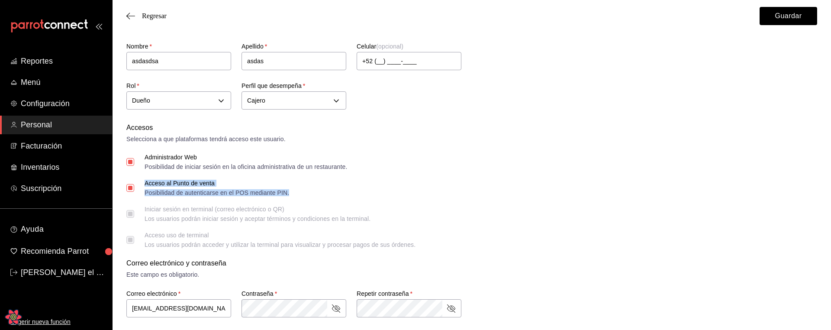
checkbox input "true"
click at [129, 187] on input "Acceso al Punto de venta Posibilidad de autenticarse en el POS mediante PIN." at bounding box center [130, 188] width 8 height 8
checkbox input "true"
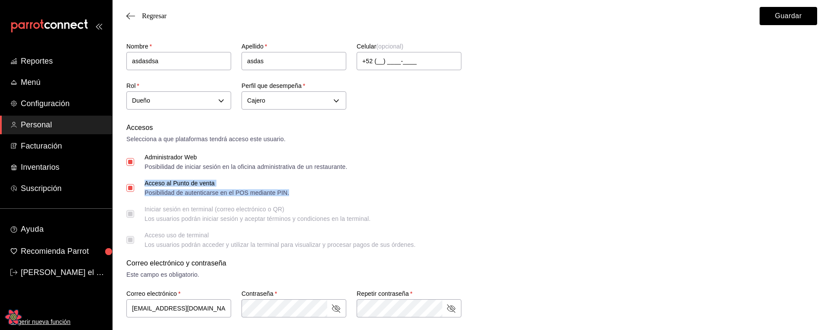
checkbox input "true"
click at [502, 222] on div "Accesos Selecciona a que plataformas tendrá acceso este usuario. Administrador …" at bounding box center [471, 184] width 691 height 125
checkbox input "true"
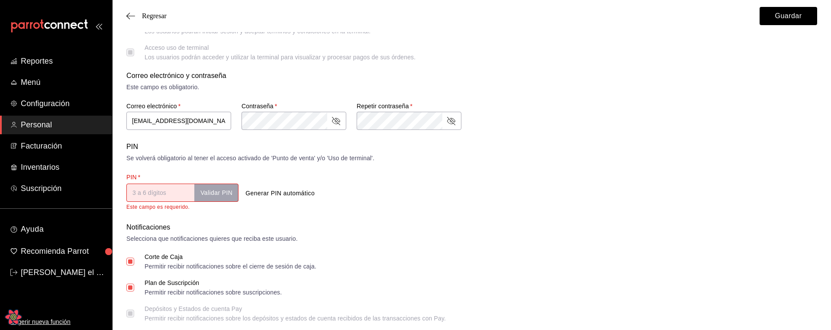
click at [499, 222] on form "Datos personales Nombre   * asdasdsa Apellido   * asdas Celular (opcional) +52 …" at bounding box center [471, 128] width 691 height 589
click at [368, 242] on div "Selecciona que notificaciones quieres que reciba este usuario." at bounding box center [471, 240] width 691 height 9
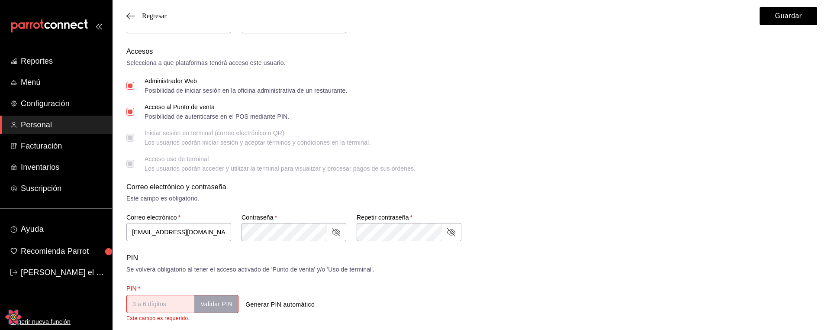
scroll to position [88, 0]
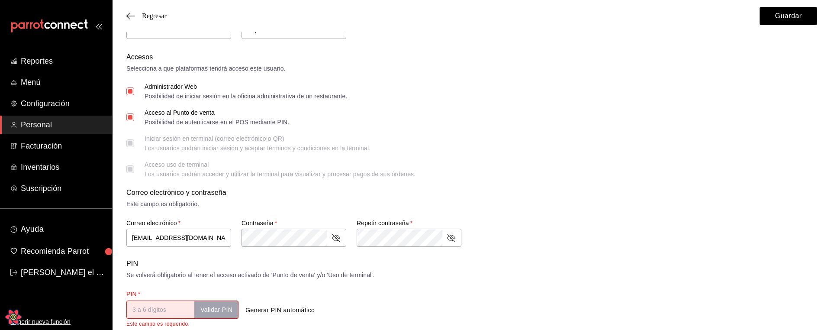
click at [129, 118] on input "Acceso al Punto de venta Posibilidad de autenticarse en el POS mediante PIN." at bounding box center [130, 117] width 8 height 8
checkbox input "true"
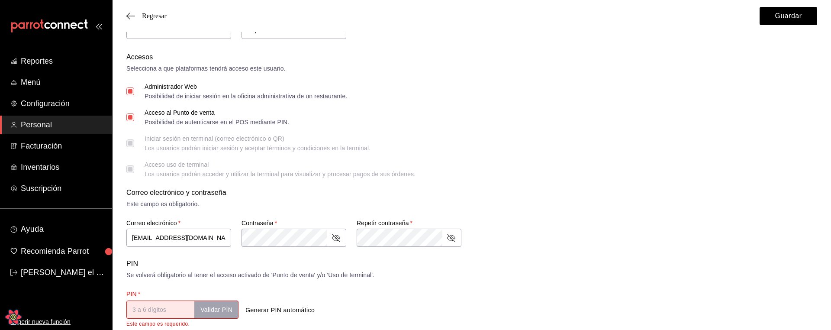
click at [130, 116] on input "Acceso al Punto de venta Posibilidad de autenticarse en el POS mediante PIN." at bounding box center [130, 117] width 8 height 8
checkbox input "true"
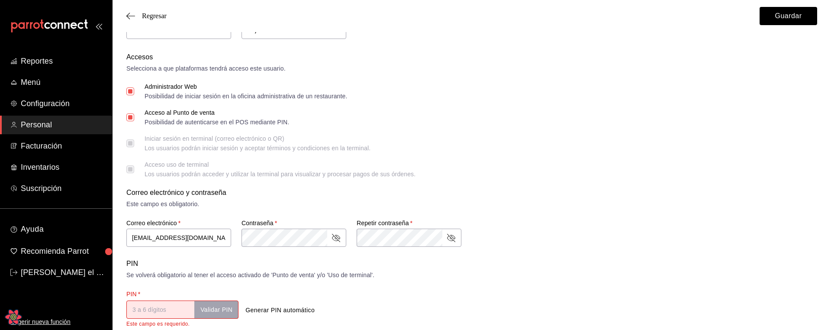
click at [126, 88] on input "Administrador Web Posibilidad de iniciar sesión en la oficina administrativa de…" at bounding box center [130, 91] width 8 height 8
checkbox input "true"
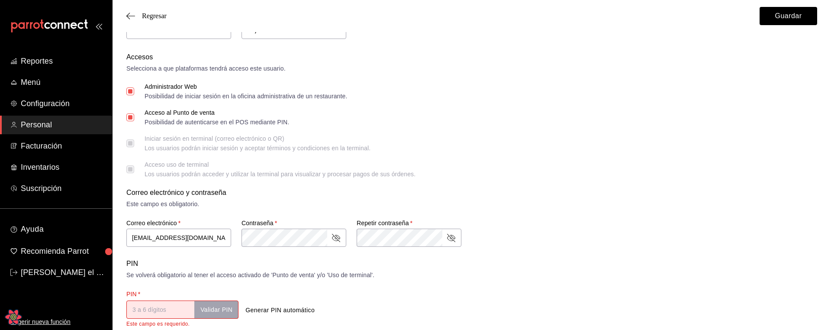
drag, startPoint x: 129, startPoint y: 129, endPoint x: 171, endPoint y: 140, distance: 43.3
click at [130, 132] on div "Accesos Selecciona a que plataformas tendrá acceso este usuario. Administrador …" at bounding box center [471, 114] width 691 height 125
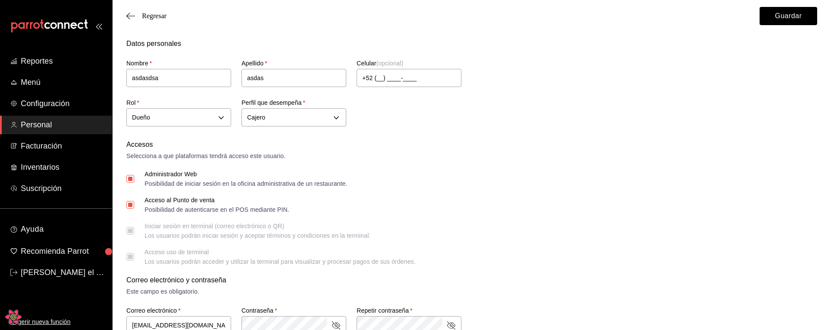
scroll to position [1, 0]
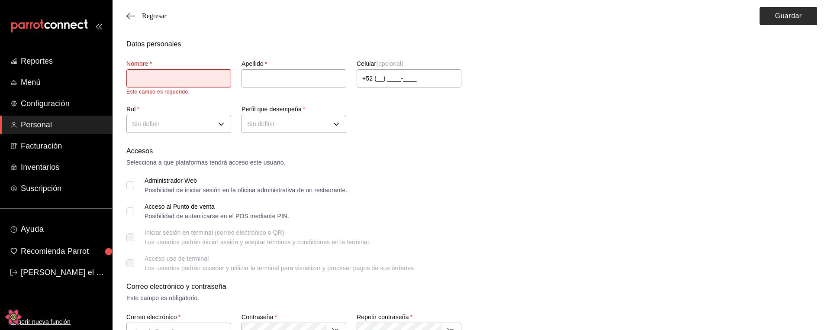
click at [783, 19] on button "Guardar" at bounding box center [789, 16] width 58 height 18
type input "aSAs"
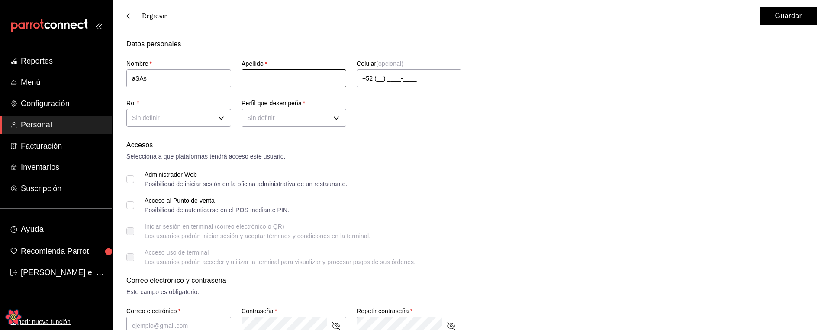
click at [269, 74] on input "text" at bounding box center [293, 78] width 105 height 18
type input "Sas"
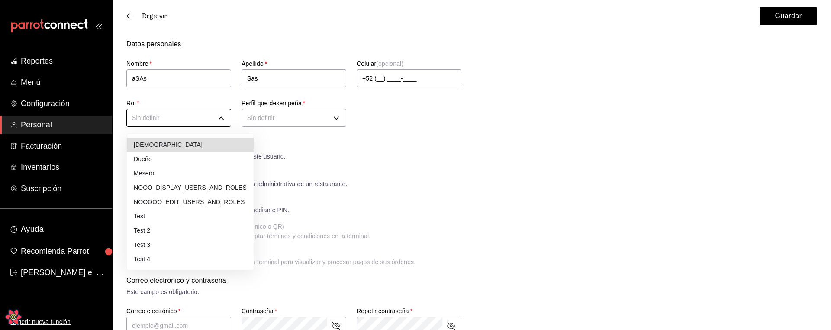
click at [159, 126] on body "Reportes Menú Configuración Personal Facturación Inventarios Suscripción Ayuda …" at bounding box center [415, 311] width 831 height 622
click at [151, 165] on li "Dueño" at bounding box center [190, 159] width 127 height 14
type input "a1f3f69a-3465-4f19-a730-246ddc5a1ebb"
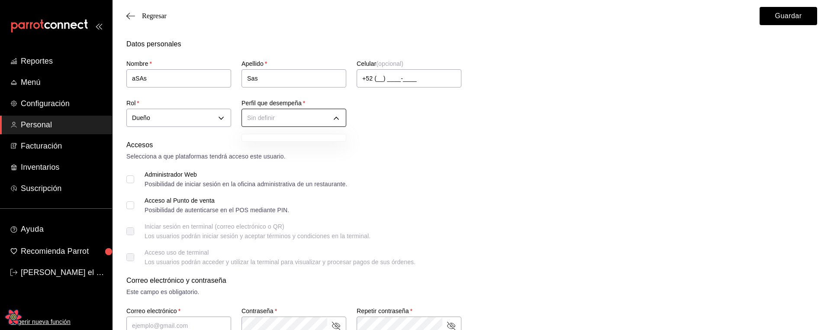
click at [269, 116] on body "Reportes Menú Configuración Personal Facturación Inventarios Suscripción Ayuda …" at bounding box center [415, 311] width 831 height 622
click at [294, 116] on div at bounding box center [415, 165] width 831 height 330
click at [287, 125] on body "Reportes Menú Configuración Personal Facturación Inventarios Suscripción Ayuda …" at bounding box center [415, 311] width 831 height 622
click at [306, 116] on div at bounding box center [415, 165] width 831 height 330
click at [306, 118] on body "Reportes Menú Configuración Personal Facturación Inventarios Suscripción Ayuda …" at bounding box center [415, 311] width 831 height 622
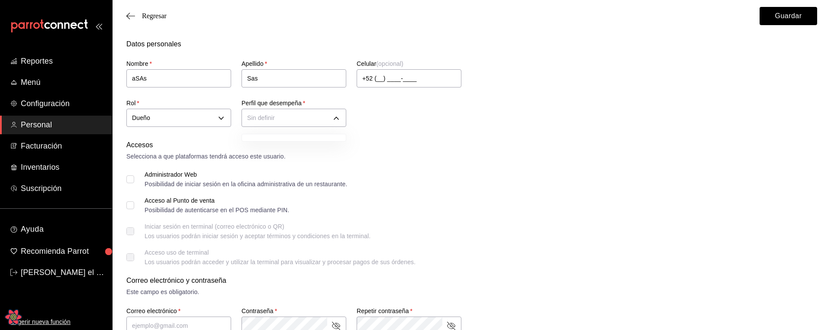
click at [308, 118] on div at bounding box center [415, 165] width 831 height 330
click at [314, 119] on body "Reportes Menú Configuración Personal Facturación Inventarios Suscripción Ayuda …" at bounding box center [415, 311] width 831 height 622
click at [385, 136] on div at bounding box center [415, 165] width 831 height 330
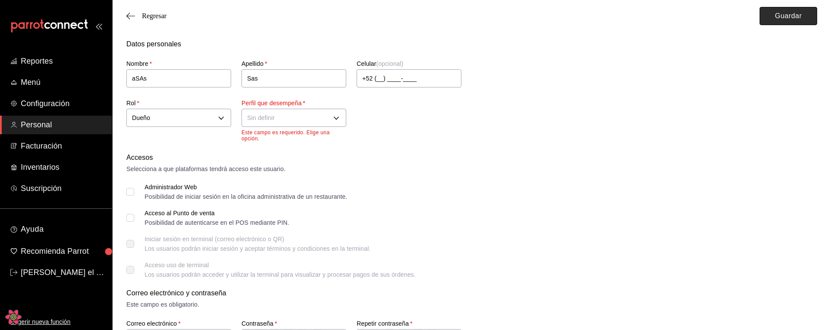
click at [805, 11] on button "Guardar" at bounding box center [789, 16] width 58 height 18
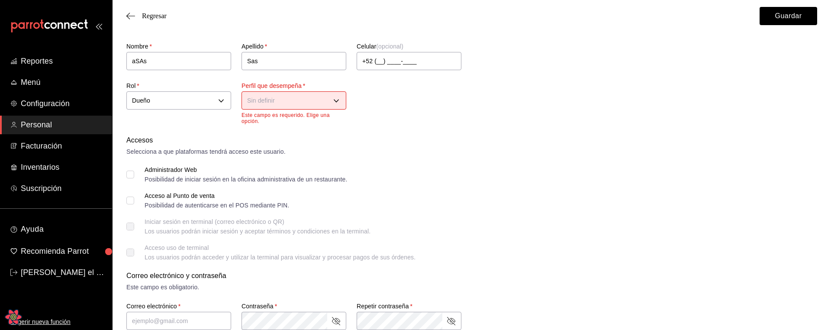
click at [311, 102] on body "Reportes Menú Configuración Personal Facturación Inventarios Suscripción Ayuda …" at bounding box center [415, 300] width 831 height 635
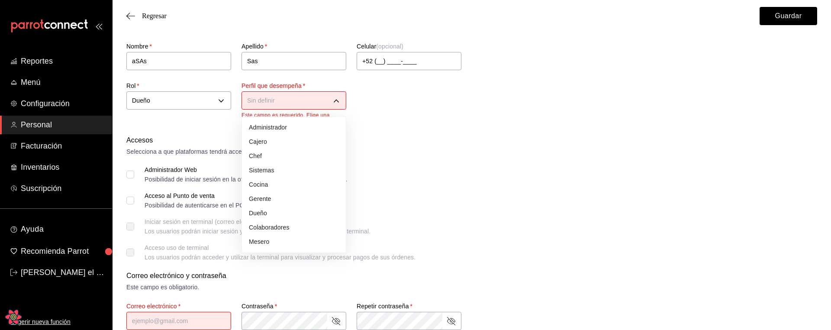
click at [279, 150] on li "Chef" at bounding box center [294, 156] width 104 height 14
type input "CHEF"
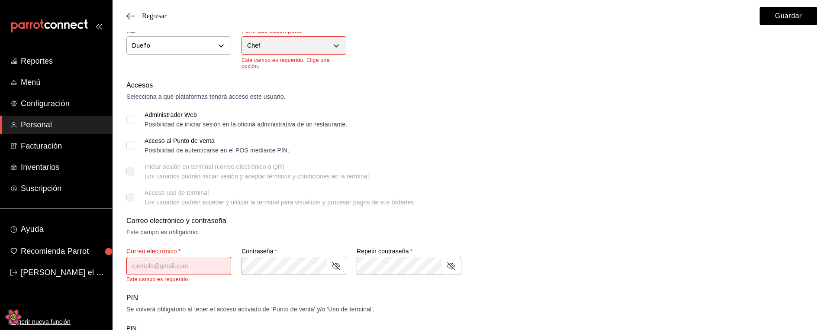
scroll to position [74, 0]
click at [351, 166] on div "Accesos Selecciona a que plataformas tendrá acceso este usuario. Administrador …" at bounding box center [471, 140] width 691 height 125
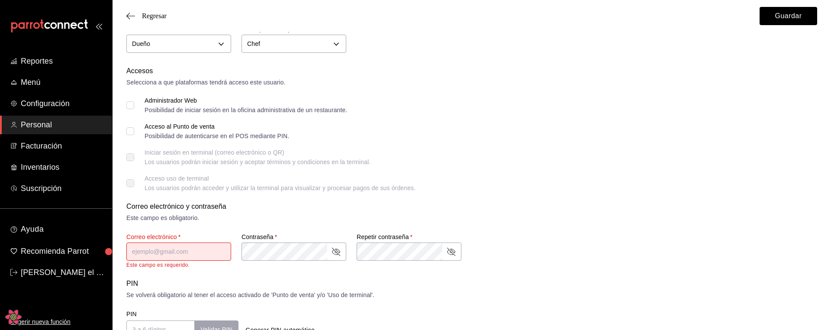
click at [154, 251] on input "text" at bounding box center [178, 251] width 105 height 18
type input "[EMAIL_ADDRESS][DOMAIN_NAME]"
click at [307, 260] on div "Contraseña   * Contraseña   *" at bounding box center [288, 244] width 115 height 45
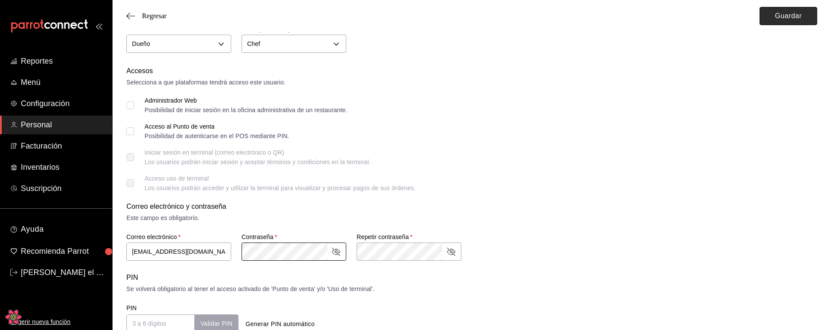
click at [803, 13] on button "Guardar" at bounding box center [789, 16] width 58 height 18
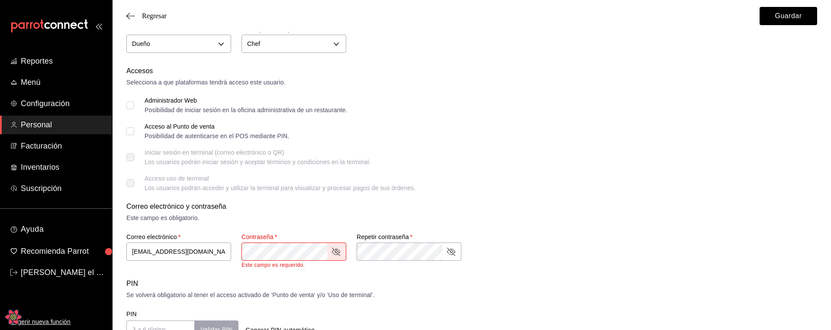
click at [519, 254] on div "Correo electrónico y contraseña Este campo es obligatorio. Correo electrónico  …" at bounding box center [471, 234] width 691 height 67
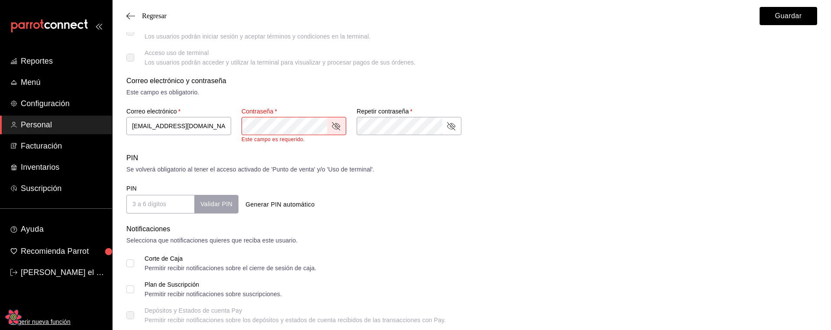
scroll to position [222, 0]
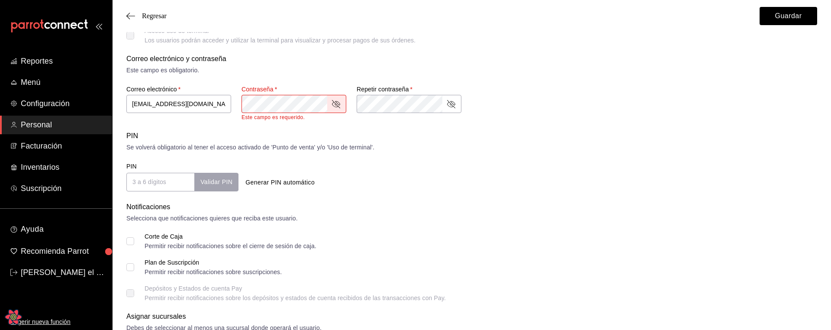
click at [528, 148] on div "Se volverá obligatorio al tener el acceso activado de 'Punto de venta' y/o 'Uso…" at bounding box center [471, 147] width 691 height 9
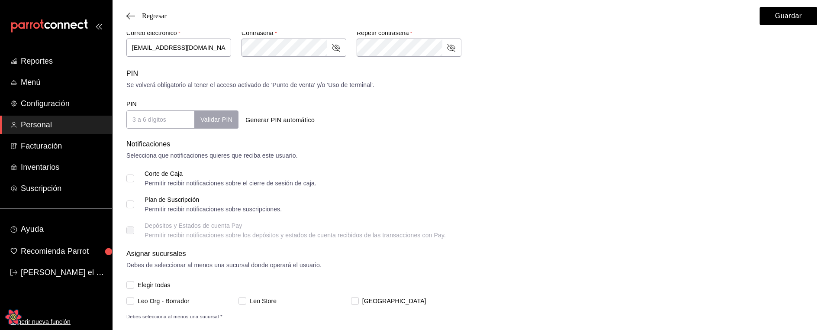
scroll to position [243, 0]
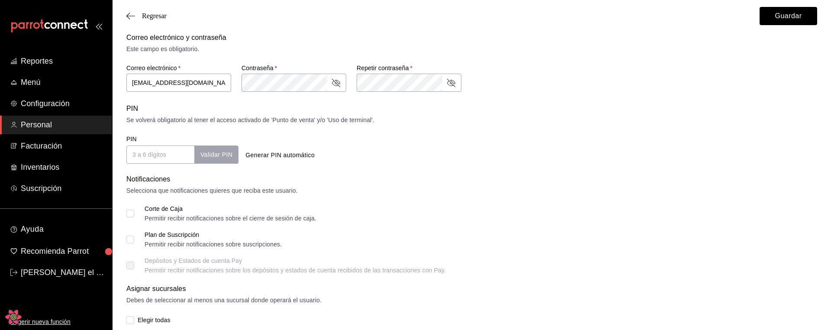
click at [634, 89] on div "Correo electrónico y contraseña Este campo es obligatorio. Correo electrónico  …" at bounding box center [471, 62] width 691 height 61
click at [770, 20] on button "Guardar" at bounding box center [789, 16] width 58 height 18
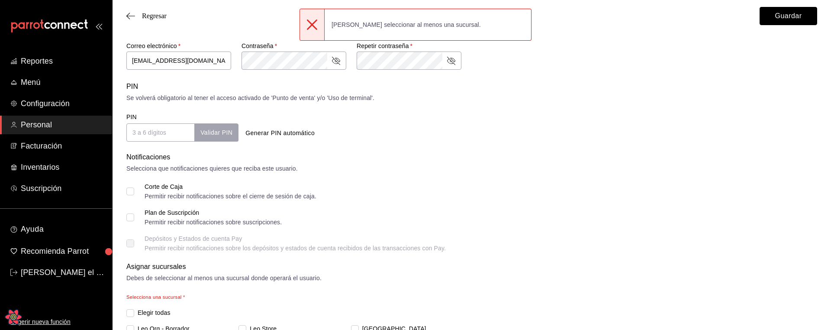
scroll to position [307, 0]
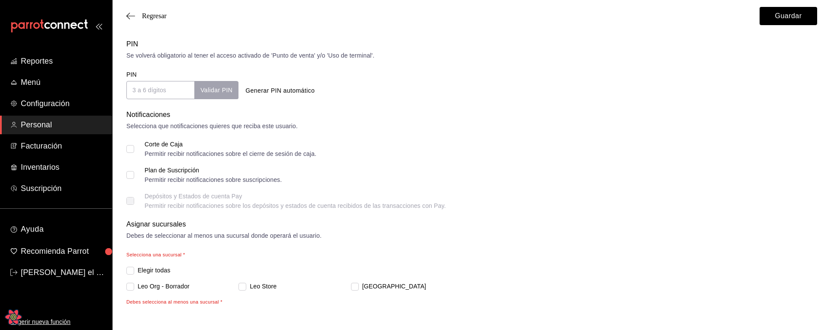
click at [131, 272] on input "Elegir todas" at bounding box center [130, 271] width 8 height 8
checkbox input "true"
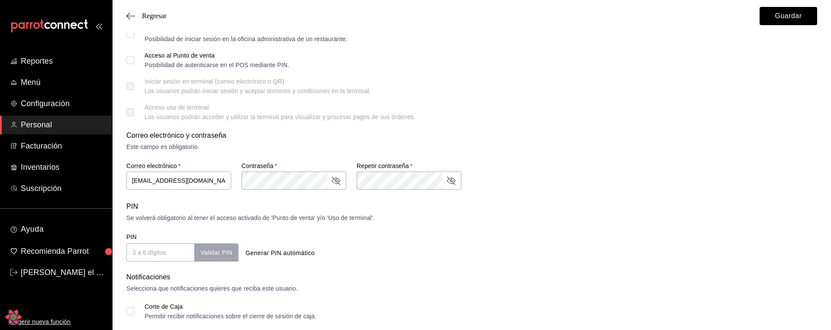
scroll to position [0, 0]
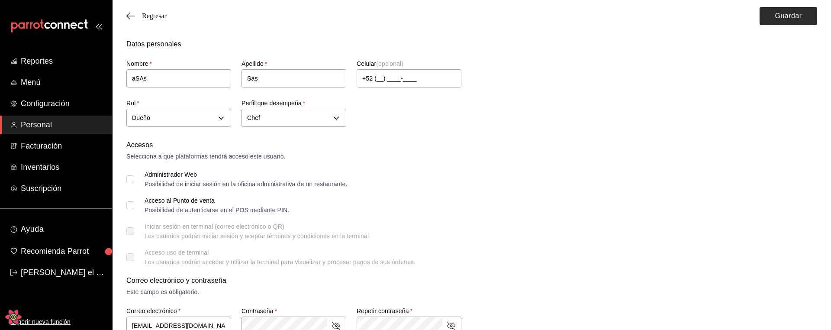
click at [782, 24] on button "Guardar" at bounding box center [789, 16] width 58 height 18
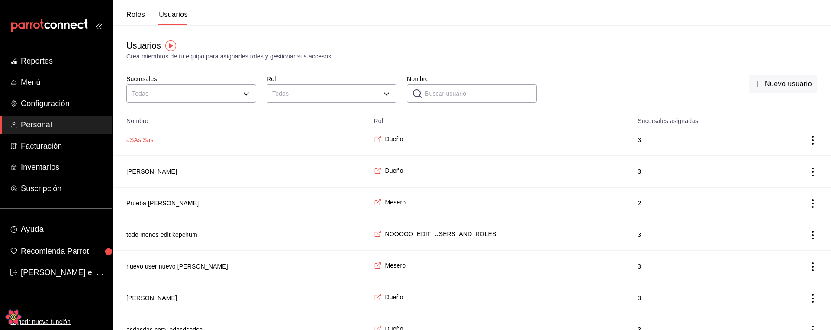
click at [145, 140] on button "aSAs Sas" at bounding box center [139, 139] width 27 height 9
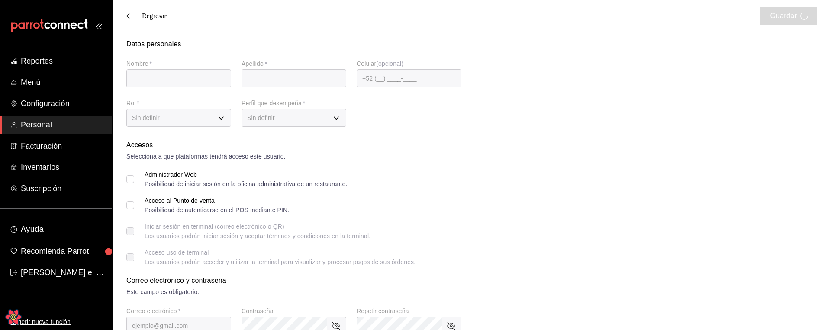
type input "aSAs"
type input "Sas"
type input "[EMAIL_ADDRESS][DOMAIN_NAME]"
type input "a1f3f69a-3465-4f19-a730-246ddc5a1ebb"
type input "CHEF"
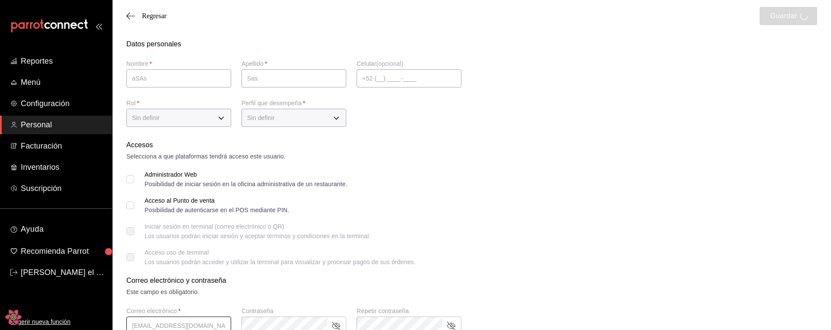
checkbox input "true"
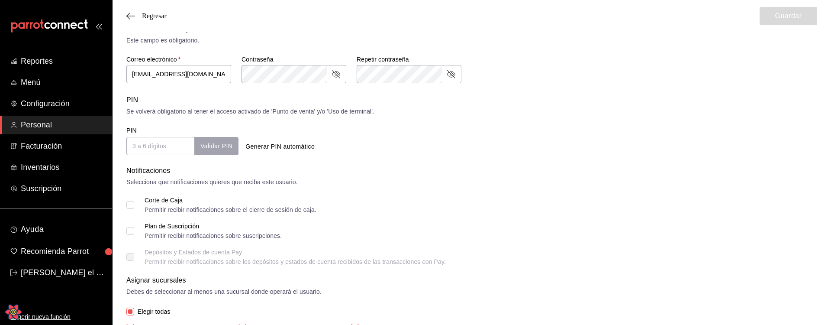
scroll to position [248, 0]
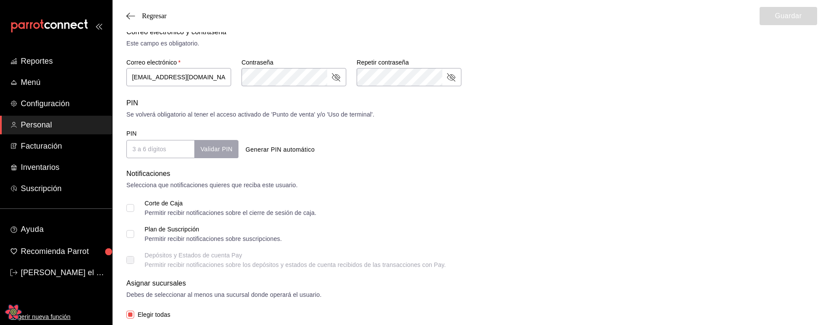
click at [277, 145] on button "Generar PIN automático" at bounding box center [280, 150] width 76 height 16
type input "9083"
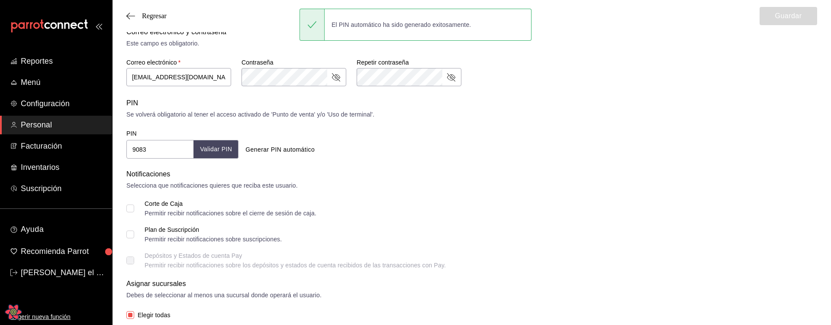
click at [208, 156] on button "Validar PIN" at bounding box center [215, 149] width 45 height 19
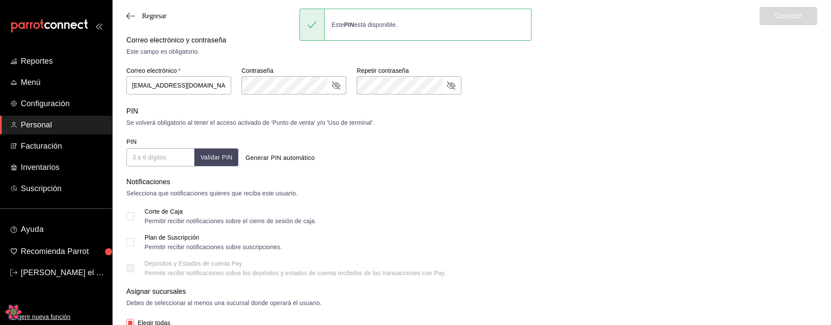
scroll to position [244, 0]
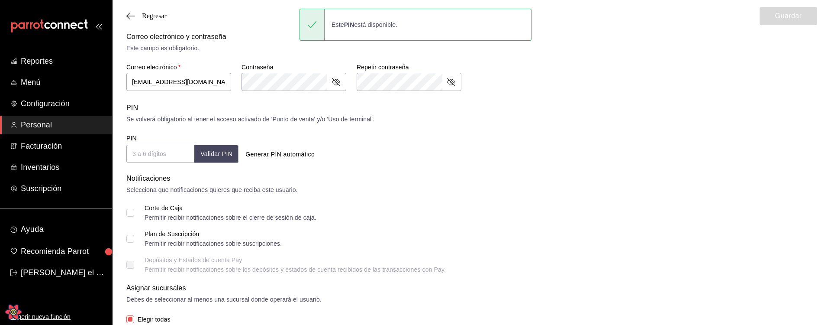
click at [261, 151] on button "Generar PIN automático" at bounding box center [280, 154] width 76 height 16
type input "5772"
click at [221, 157] on button "Validar PIN" at bounding box center [215, 154] width 45 height 19
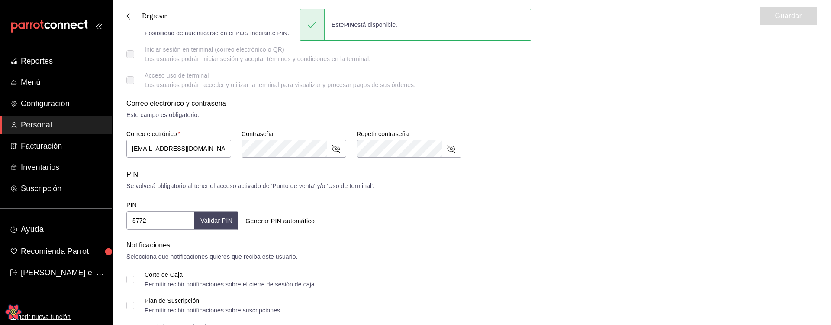
scroll to position [241, 0]
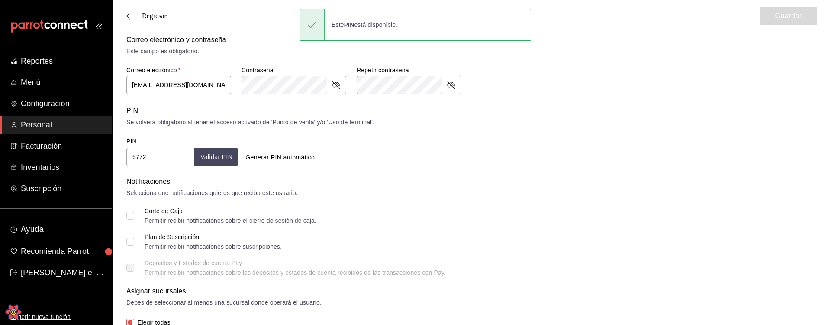
click at [521, 170] on form "Datos personales Nombre   * aSAs Apellido   * Sas Celular (opcional) +52 (__) _…" at bounding box center [471, 77] width 691 height 559
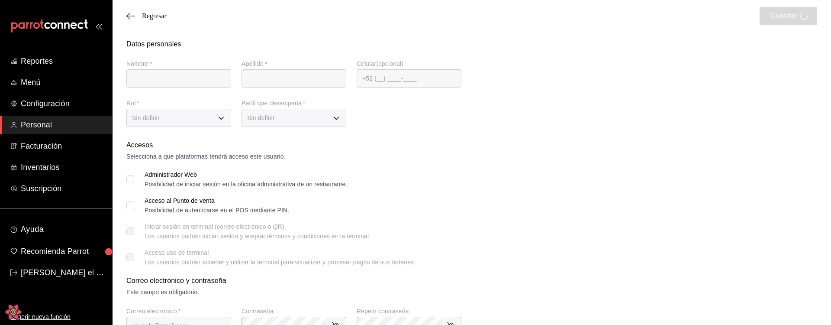
type input "aSAs"
type input "Sas"
type input "[EMAIL_ADDRESS][DOMAIN_NAME]"
type input "a1f3f69a-3465-4f19-a730-246ddc5a1ebb"
type input "CHEF"
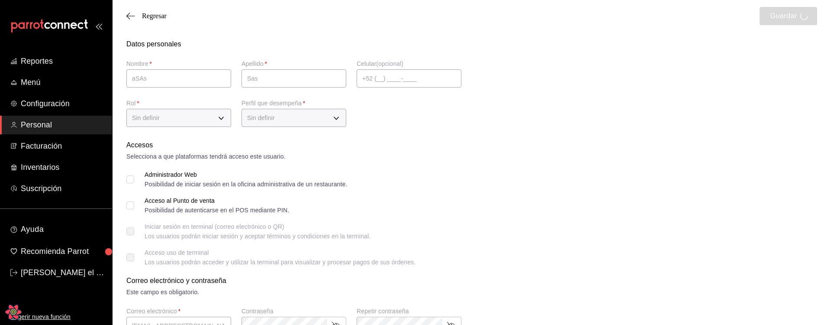
checkbox input "true"
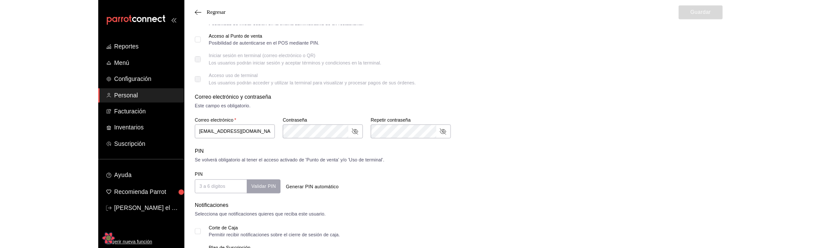
scroll to position [173, 0]
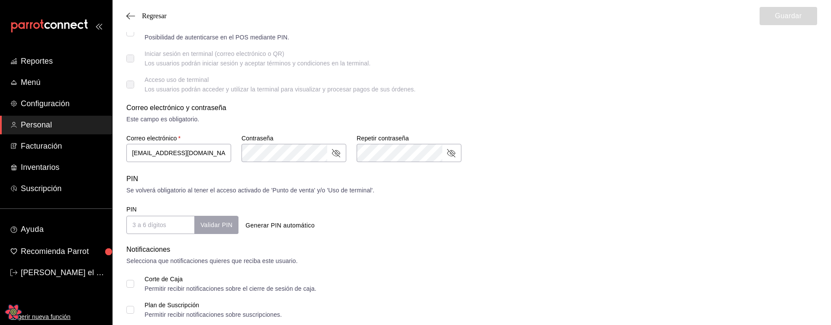
click at [277, 228] on button "Generar PIN automático" at bounding box center [280, 225] width 76 height 16
type input "6963"
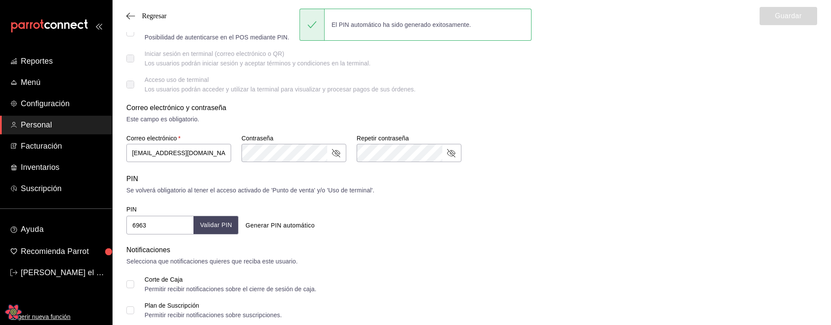
click at [208, 227] on button "Validar PIN" at bounding box center [215, 225] width 45 height 19
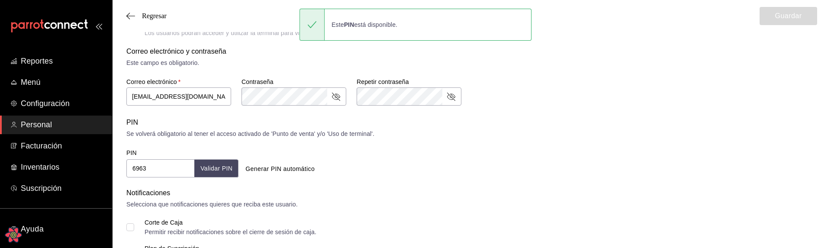
scroll to position [232, 0]
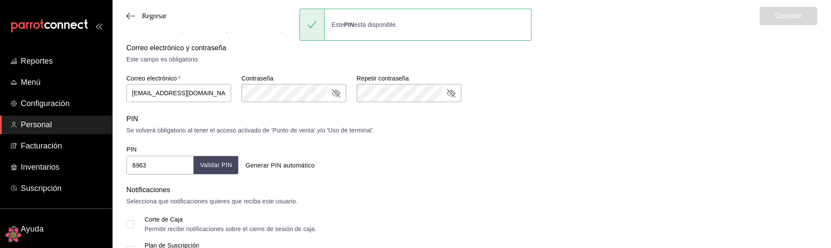
click at [207, 164] on button "Validar PIN" at bounding box center [215, 165] width 45 height 19
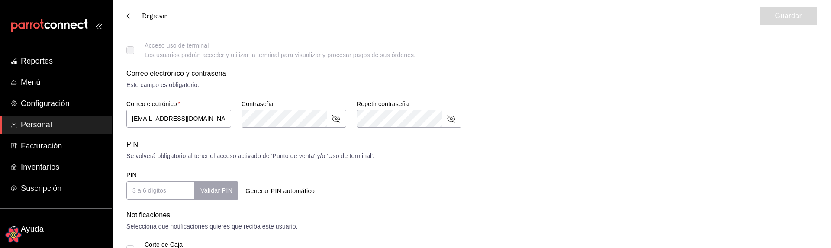
scroll to position [215, 0]
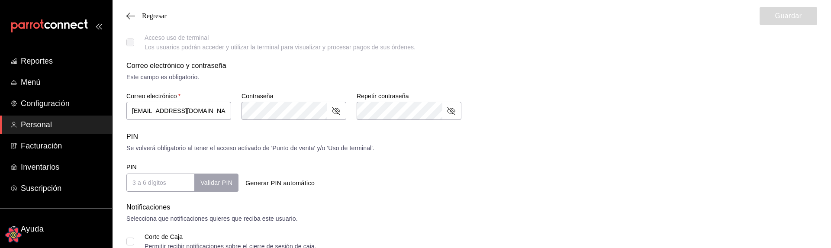
click at [265, 180] on button "Generar PIN automático" at bounding box center [280, 183] width 76 height 16
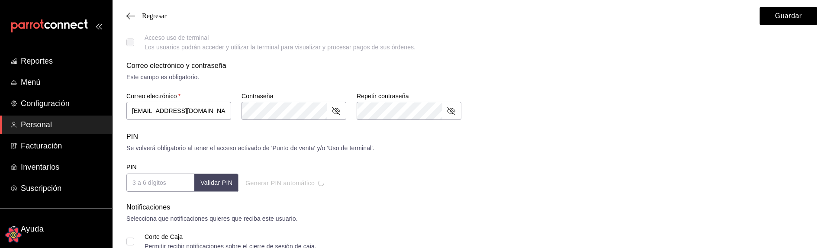
type input "2460"
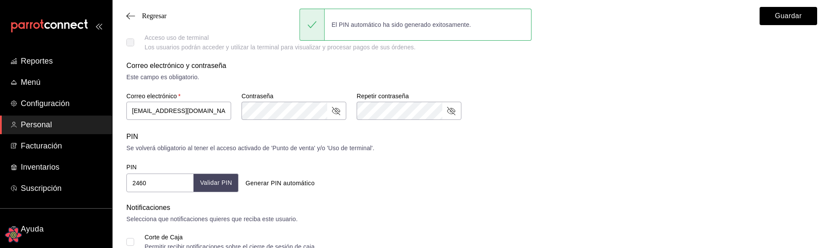
click at [216, 185] on button "Validar PIN" at bounding box center [215, 183] width 45 height 19
click at [389, 152] on div "Se volverá obligatorio al tener el acceso activado de 'Punto de venta' y/o 'Uso…" at bounding box center [471, 148] width 691 height 9
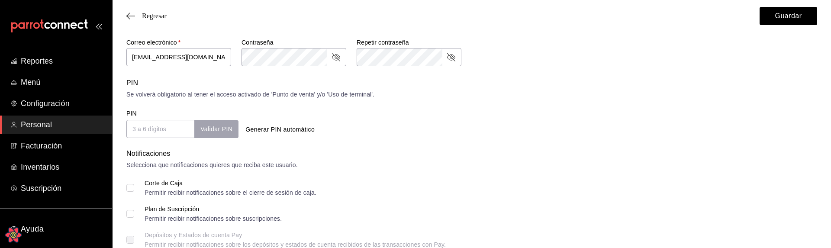
scroll to position [265, 0]
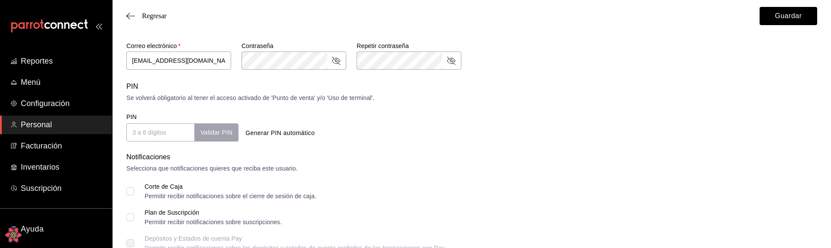
click at [327, 117] on div "Generar PIN automático" at bounding box center [354, 125] width 232 height 32
click at [283, 131] on button "Generar PIN automático" at bounding box center [280, 133] width 76 height 16
type input "4037"
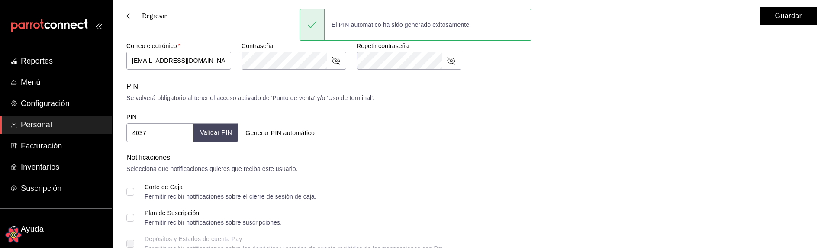
click at [218, 135] on button "Validar PIN" at bounding box center [215, 132] width 45 height 19
click at [211, 135] on button "Validar PIN" at bounding box center [215, 132] width 45 height 19
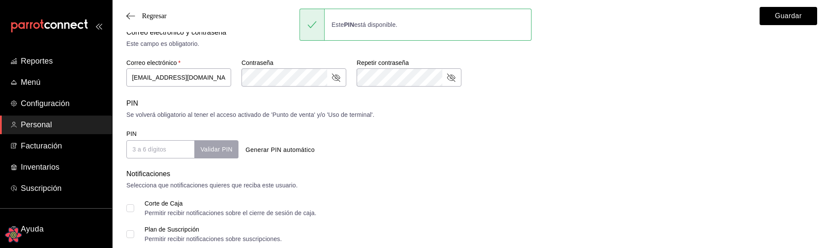
scroll to position [244, 0]
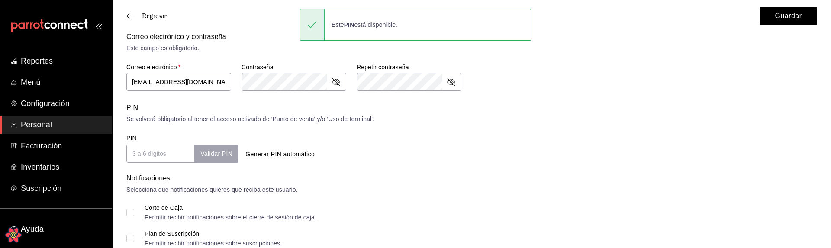
click at [323, 178] on div "Notificaciones" at bounding box center [471, 178] width 691 height 10
click at [298, 159] on button "Generar PIN automático" at bounding box center [280, 154] width 76 height 16
type input "4056"
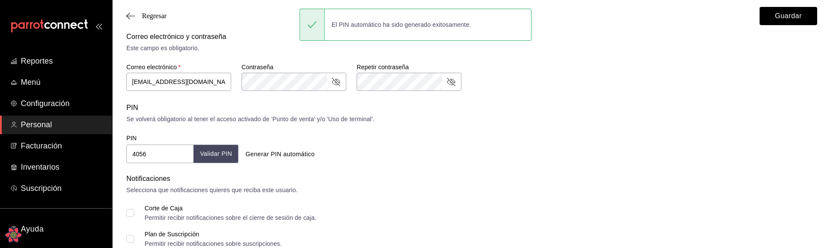
click at [218, 156] on button "Validar PIN" at bounding box center [215, 154] width 45 height 19
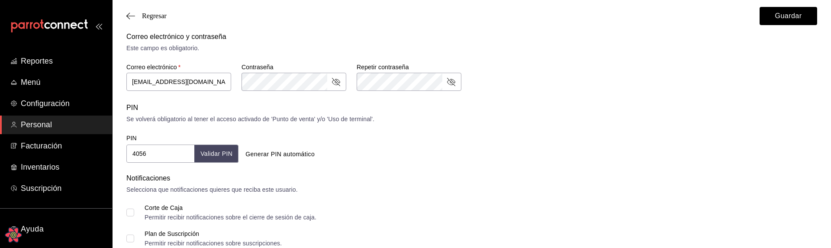
click at [145, 11] on div "Regresar Guardar" at bounding box center [472, 16] width 718 height 32
click at [150, 17] on span "Regresar" at bounding box center [154, 16] width 25 height 8
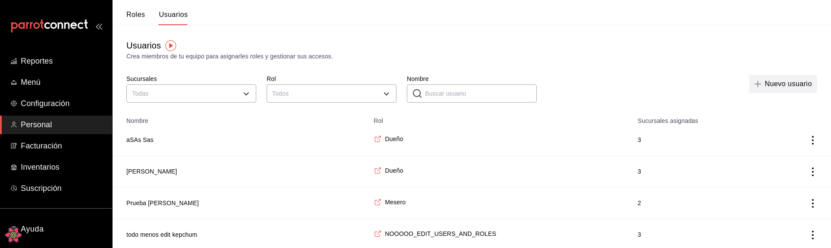
click at [801, 89] on button "Nuevo usuario" at bounding box center [783, 84] width 68 height 18
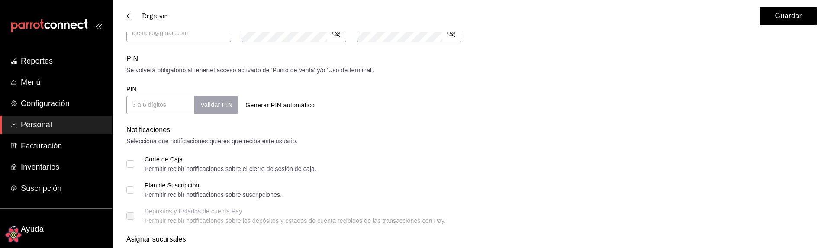
scroll to position [273, 0]
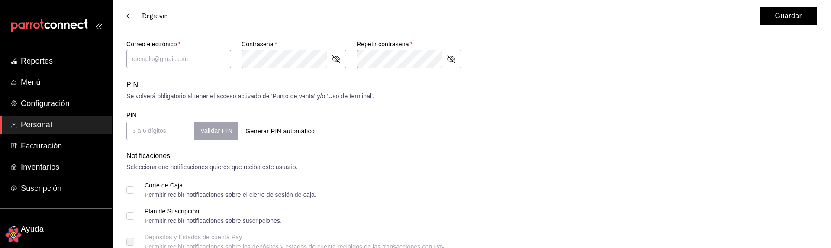
click at [283, 132] on button "Generar PIN automático" at bounding box center [280, 131] width 76 height 16
type input "5227"
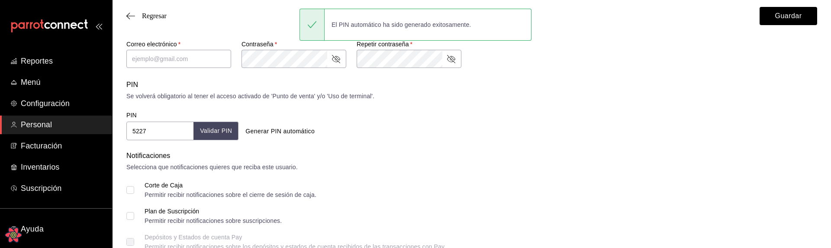
click at [211, 138] on button "Validar PIN" at bounding box center [215, 131] width 45 height 19
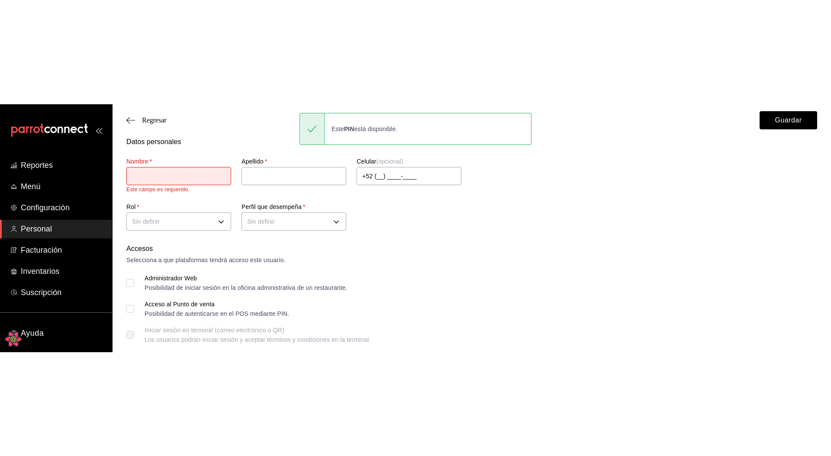
scroll to position [0, 0]
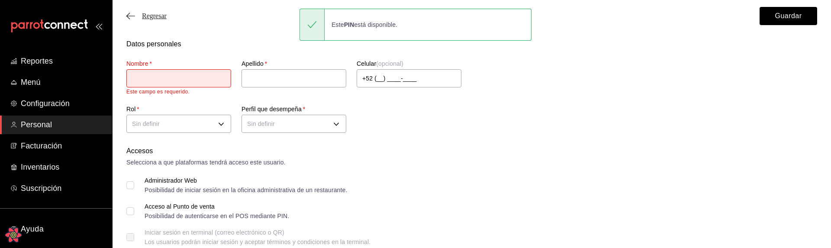
click at [157, 15] on span "Regresar" at bounding box center [154, 16] width 25 height 8
